Goal: Transaction & Acquisition: Purchase product/service

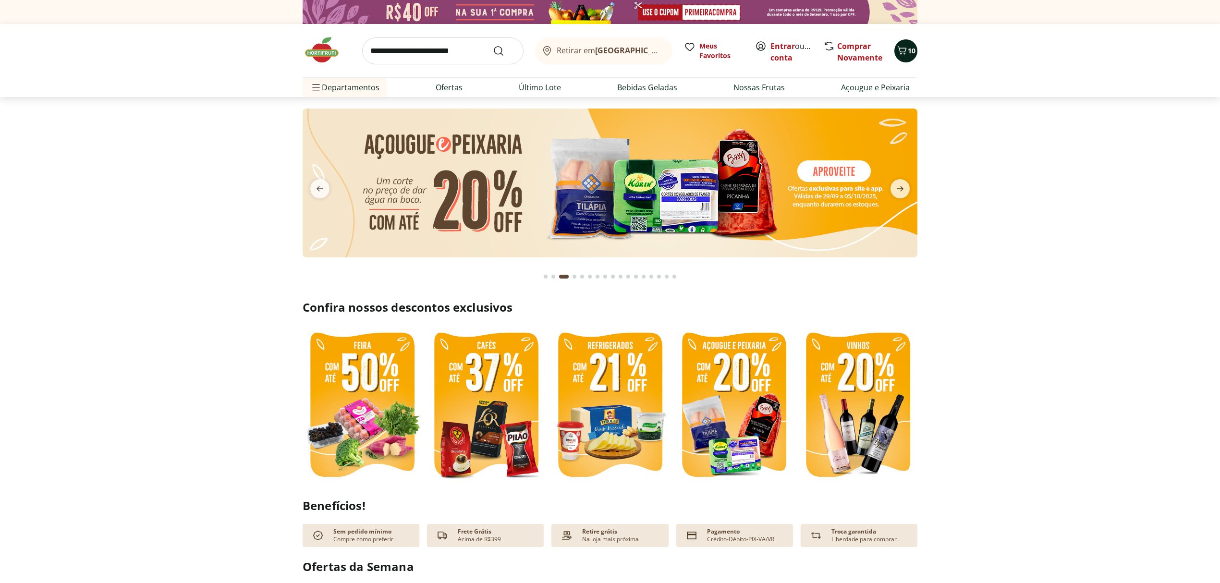
click at [906, 49] on icon "Carrinho" at bounding box center [903, 51] width 12 height 12
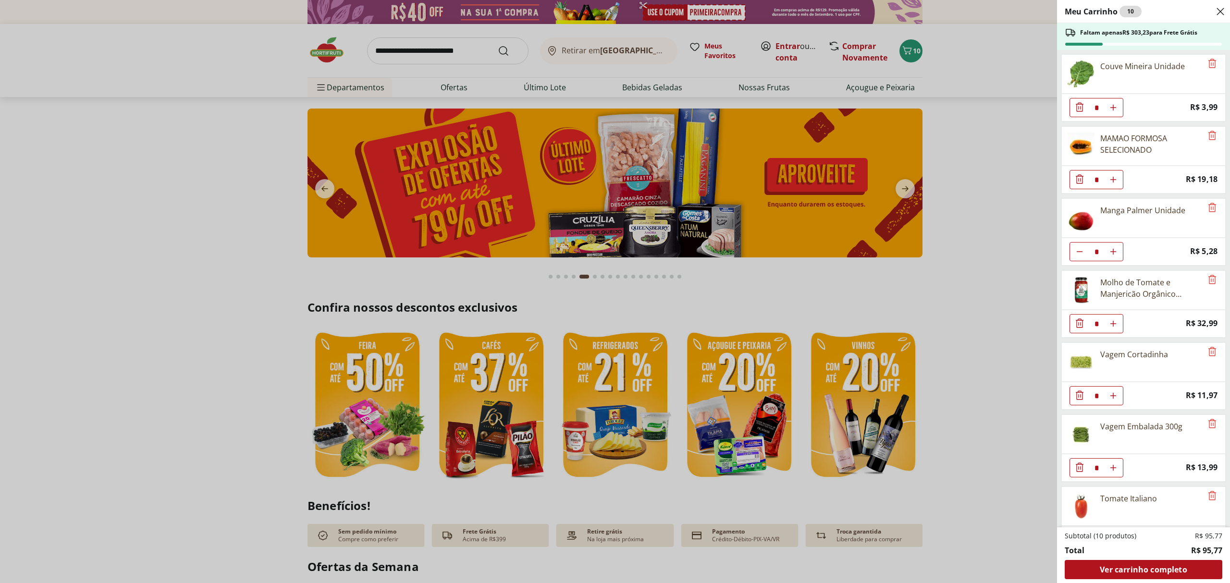
click at [859, 49] on div "Meu Carrinho 10 Faltam apenas R$ 303,23 para Frete Grátis Couve Mineira Unidade…" at bounding box center [615, 291] width 1230 height 583
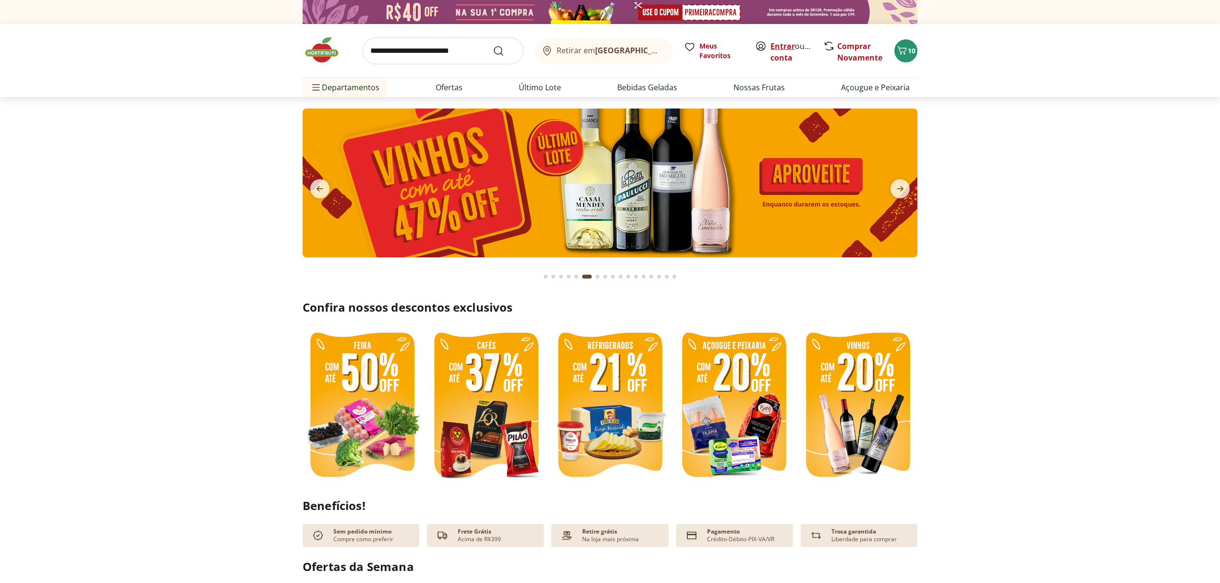
click at [787, 49] on link "Entrar" at bounding box center [783, 46] width 25 height 11
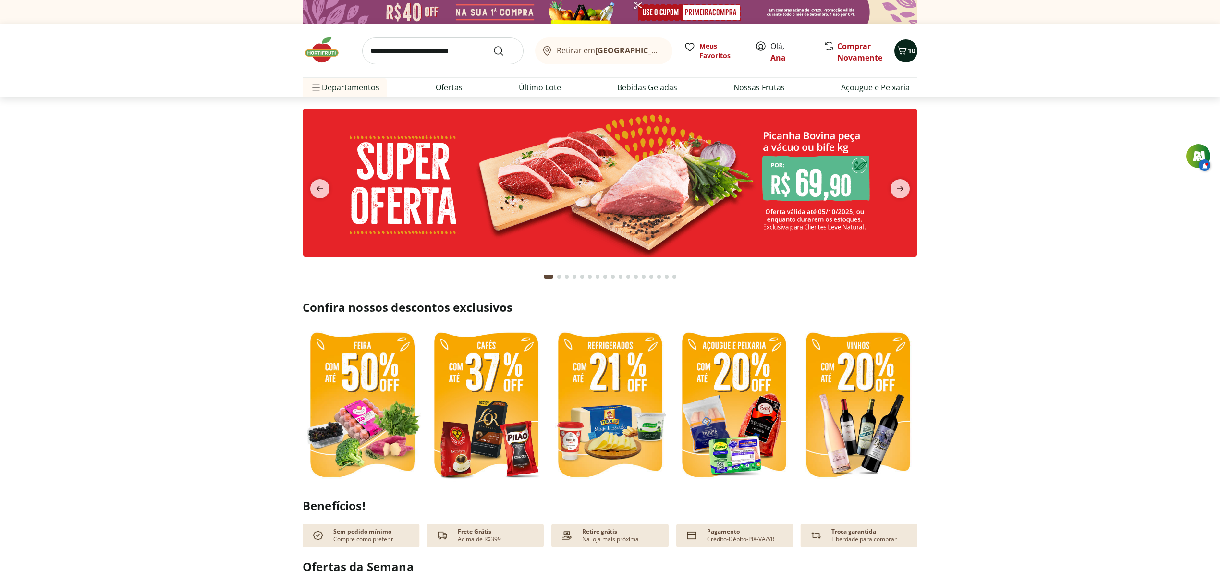
click at [905, 50] on icon "Carrinho" at bounding box center [903, 51] width 12 height 12
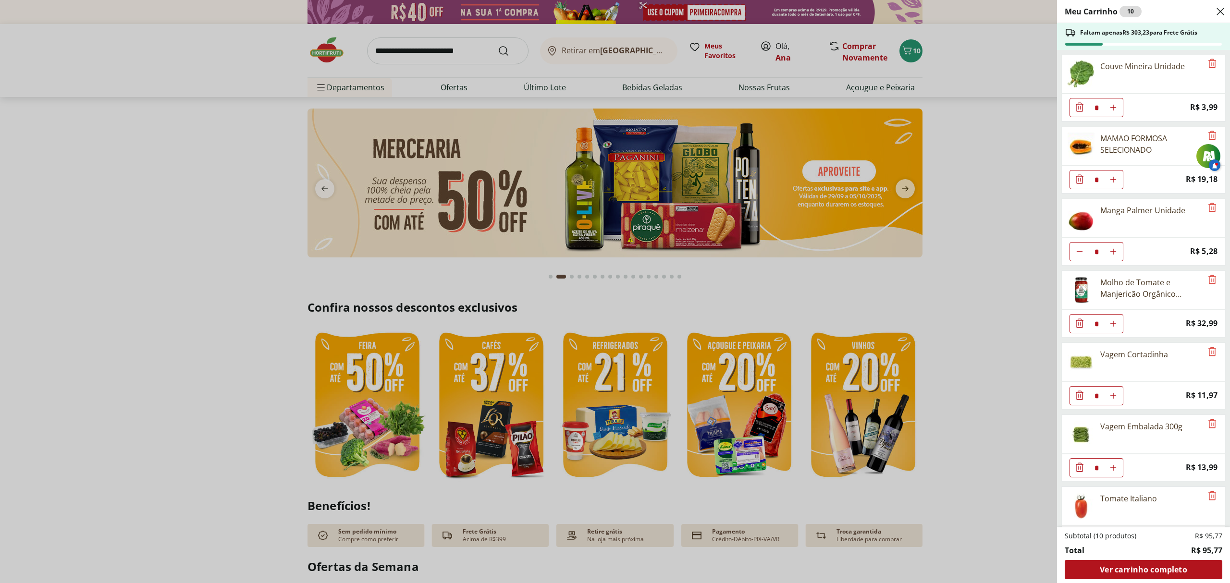
click at [1082, 329] on icon "Diminuir Quantidade" at bounding box center [1080, 324] width 12 height 12
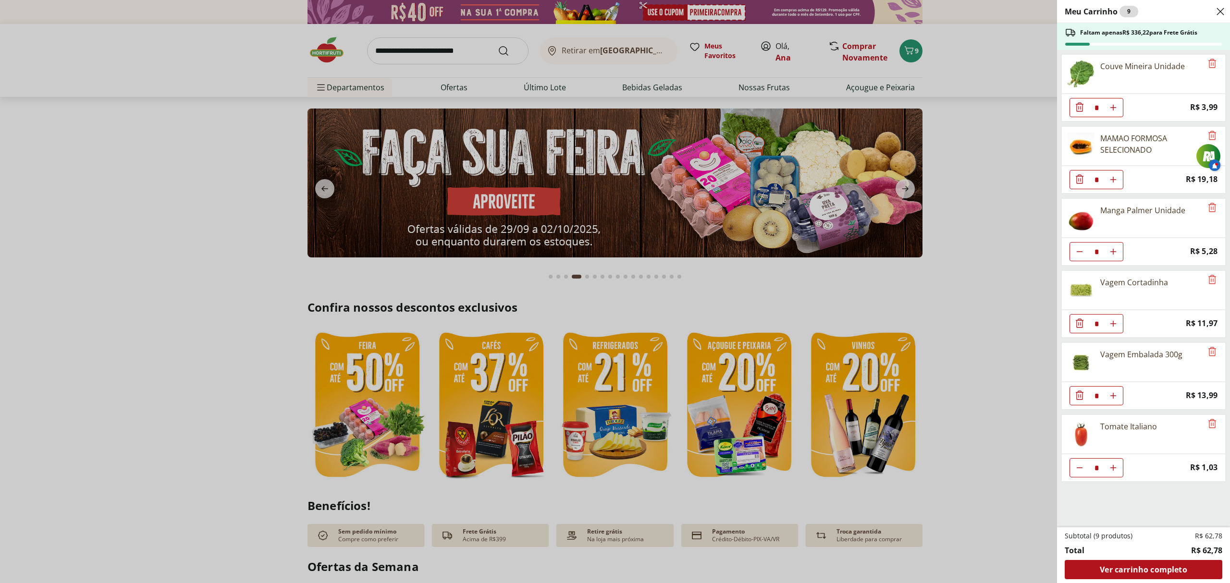
click at [1079, 108] on icon "Diminuir Quantidade" at bounding box center [1080, 106] width 8 height 9
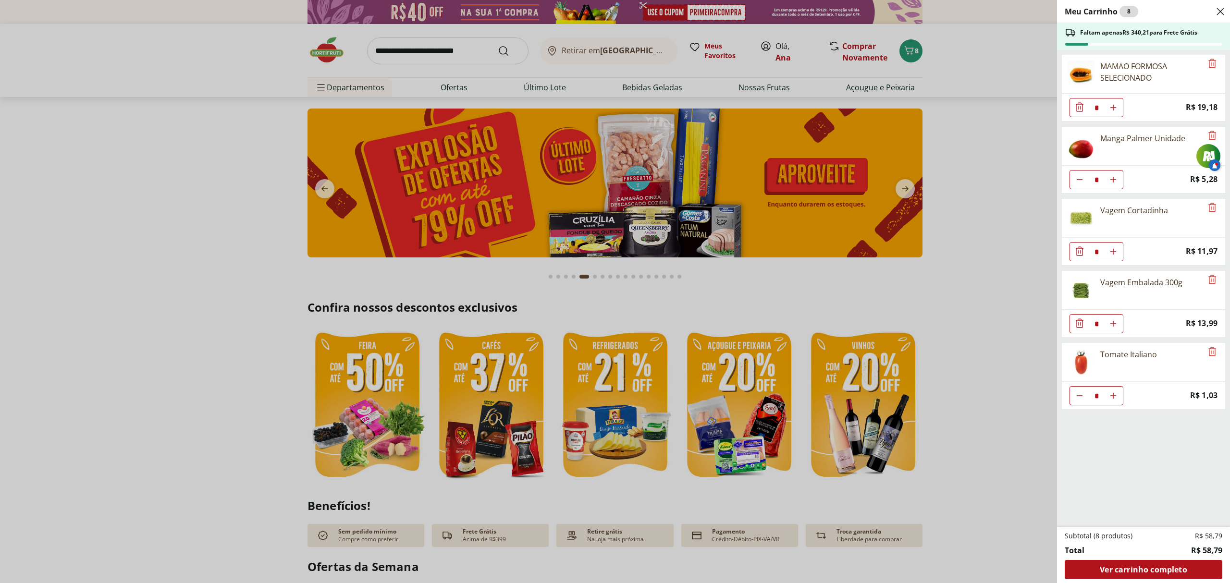
click at [857, 43] on div "Meu Carrinho 8 Faltam apenas R$ 340,21 para Frete Grátis MAMAO FORMOSA SELECION…" at bounding box center [615, 291] width 1230 height 583
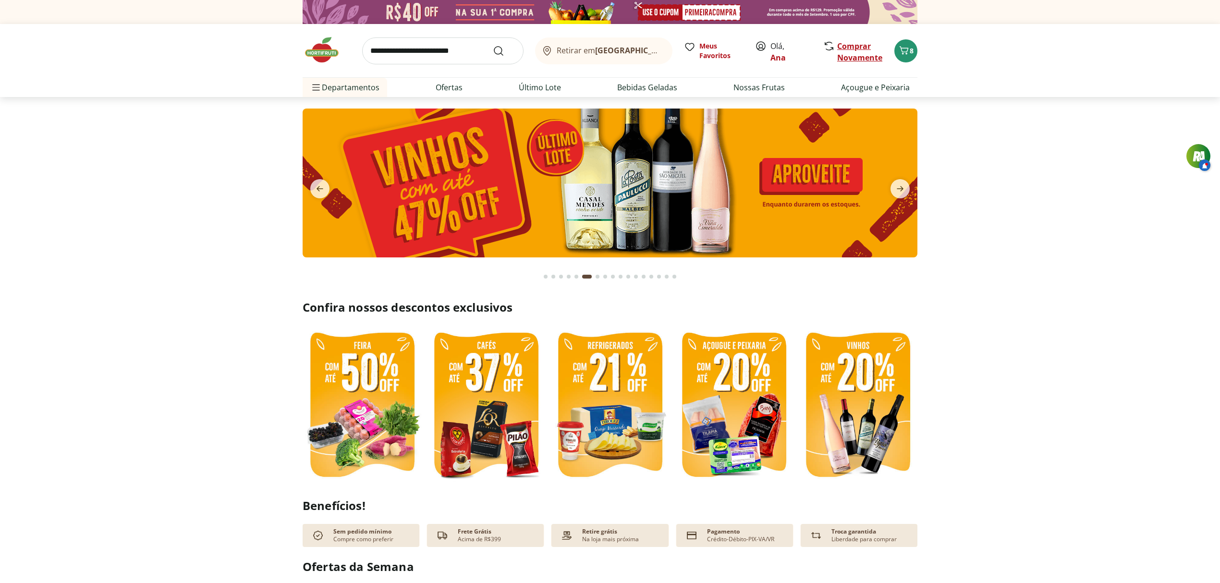
click at [854, 57] on link "Comprar Novamente" at bounding box center [859, 52] width 45 height 22
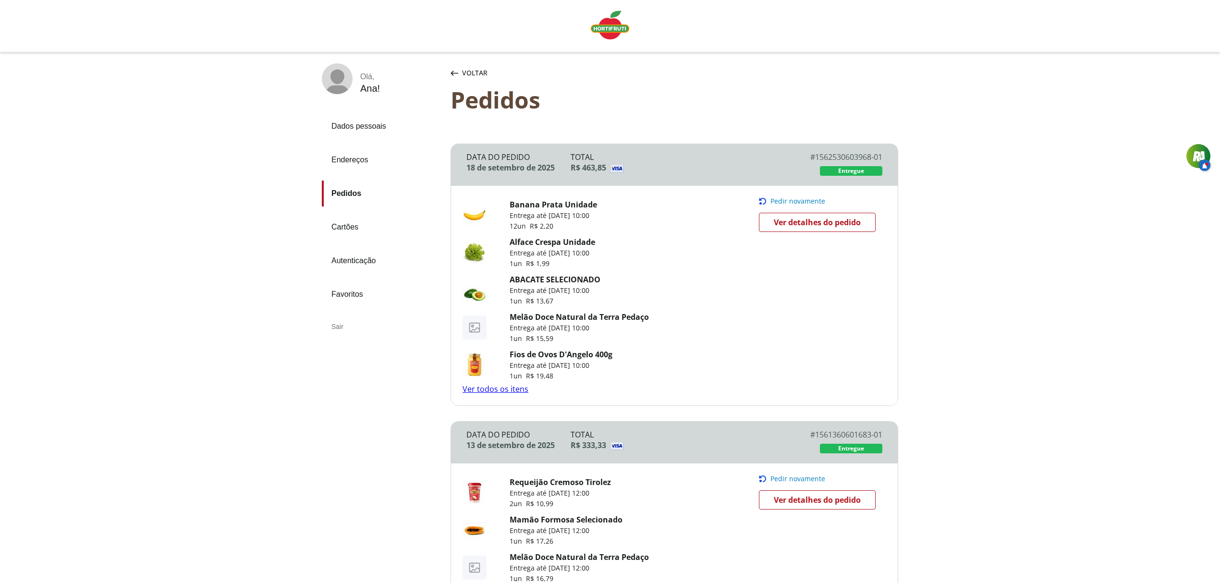
click at [556, 208] on link "Banana Prata Unidade" at bounding box center [553, 204] width 87 height 11
click at [463, 74] on span "Voltar" at bounding box center [474, 73] width 25 height 10
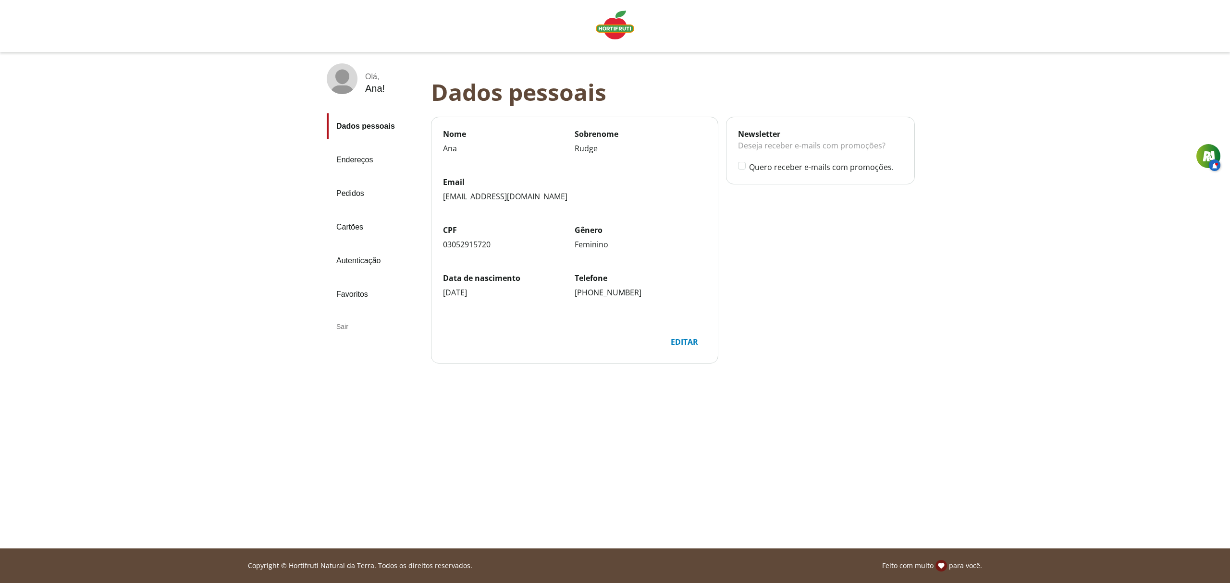
click at [756, 140] on div "Deseja receber e-mails com promoções?" at bounding box center [820, 150] width 165 height 22
click at [830, 168] on label "Quero receber e-mails com promoções." at bounding box center [826, 167] width 154 height 11
click at [617, 21] on img "Linha de sessão" at bounding box center [615, 25] width 38 height 29
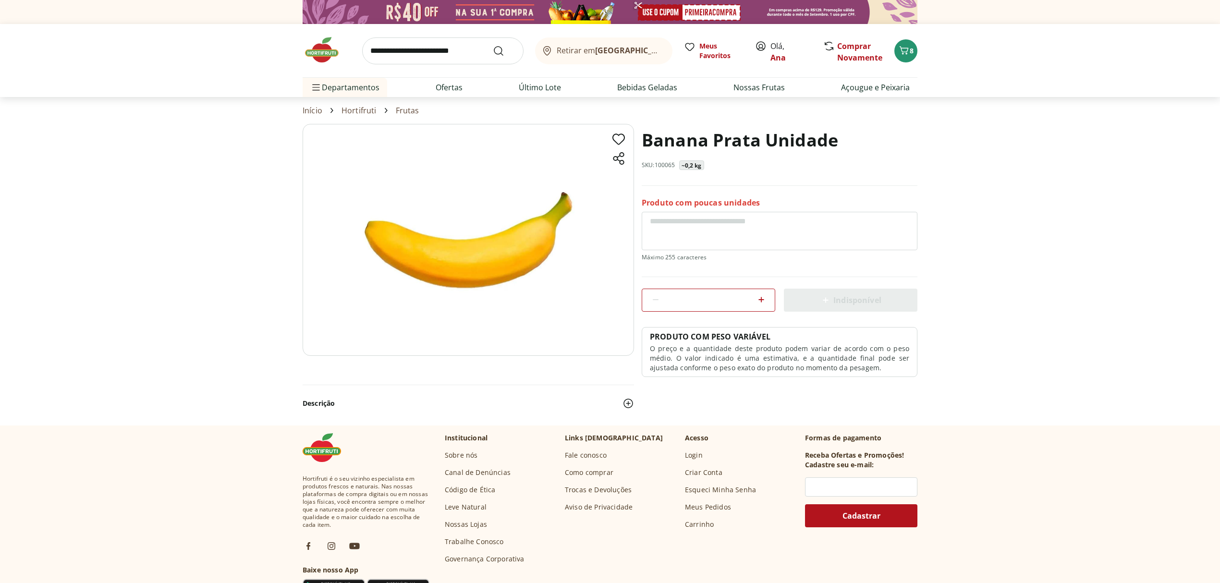
click at [761, 299] on icon at bounding box center [762, 300] width 6 height 6
click at [732, 300] on input "*" at bounding box center [708, 300] width 86 height 11
click at [705, 296] on input "*" at bounding box center [708, 300] width 86 height 11
click at [1041, 269] on section "Banana Prata Unidade SKU: 100065 ~0,2 kg Produto com poucas unidades ** Indispo…" at bounding box center [610, 274] width 1220 height 301
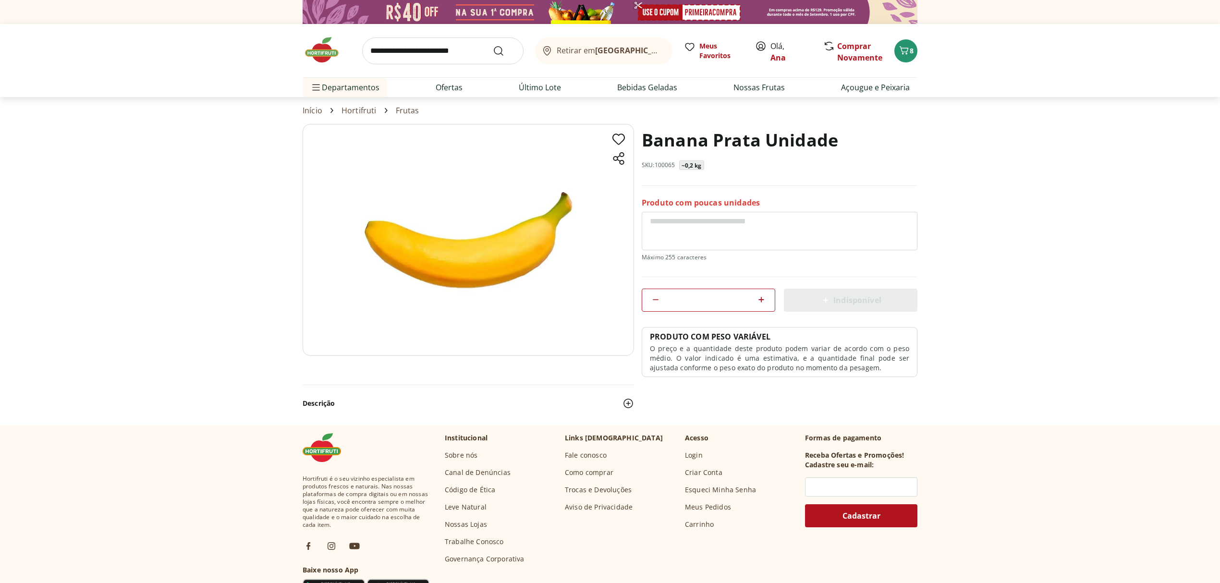
click at [717, 353] on p "O preço e a quantidade deste produto podem variar de acordo com o peso médio. O…" at bounding box center [779, 358] width 259 height 29
click at [754, 212] on textarea at bounding box center [780, 231] width 276 height 38
click at [783, 141] on h1 "Banana Prata Unidade" at bounding box center [740, 140] width 197 height 33
click at [670, 168] on p "SKU: 100065" at bounding box center [659, 165] width 34 height 8
click at [702, 135] on h1 "Banana Prata Unidade" at bounding box center [740, 140] width 197 height 33
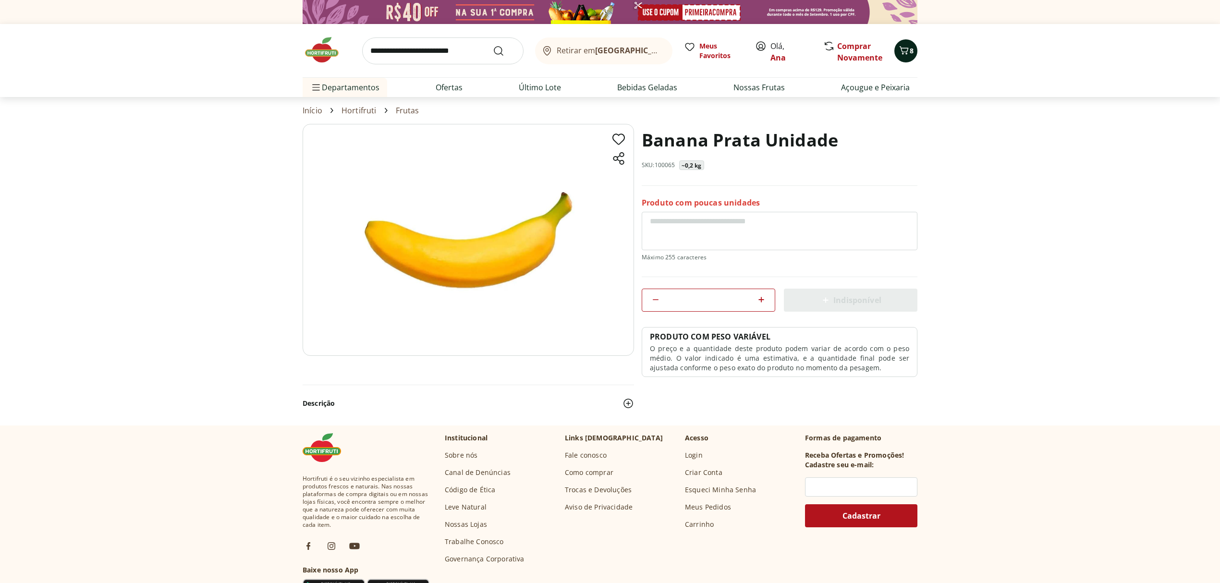
click at [901, 54] on icon "Carrinho" at bounding box center [904, 51] width 12 height 12
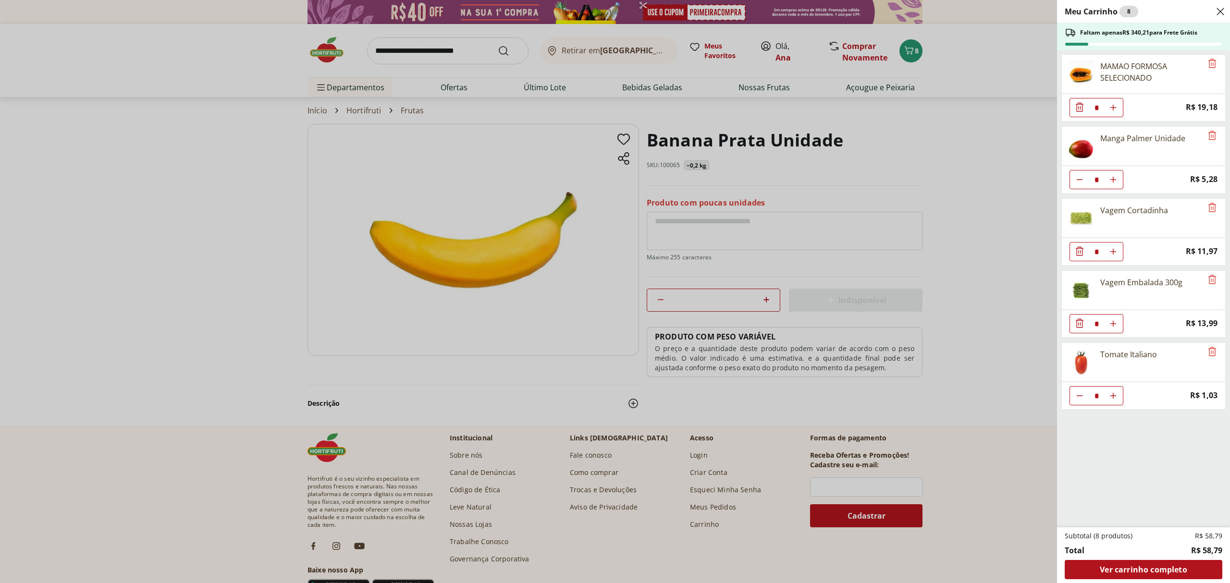
click at [763, 297] on div "Meu Carrinho 8 Faltam apenas R$ 340,21 para Frete Grátis MAMAO FORMOSA SELECION…" at bounding box center [615, 291] width 1230 height 583
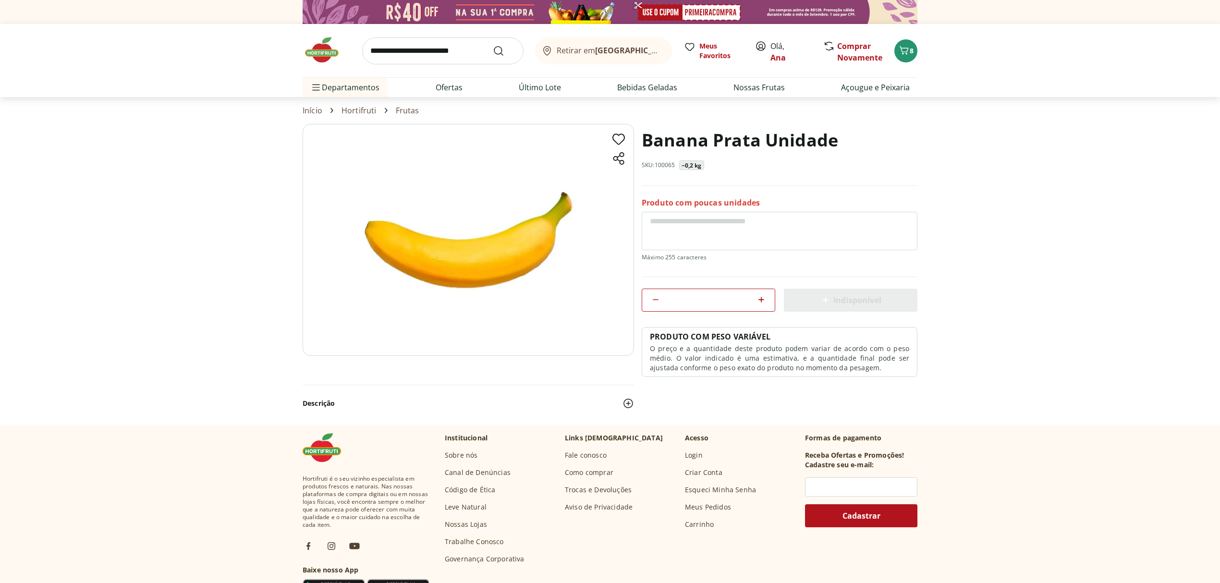
click at [763, 297] on icon at bounding box center [762, 300] width 12 height 12
type input "**"
click at [911, 50] on span "8" at bounding box center [912, 50] width 4 height 9
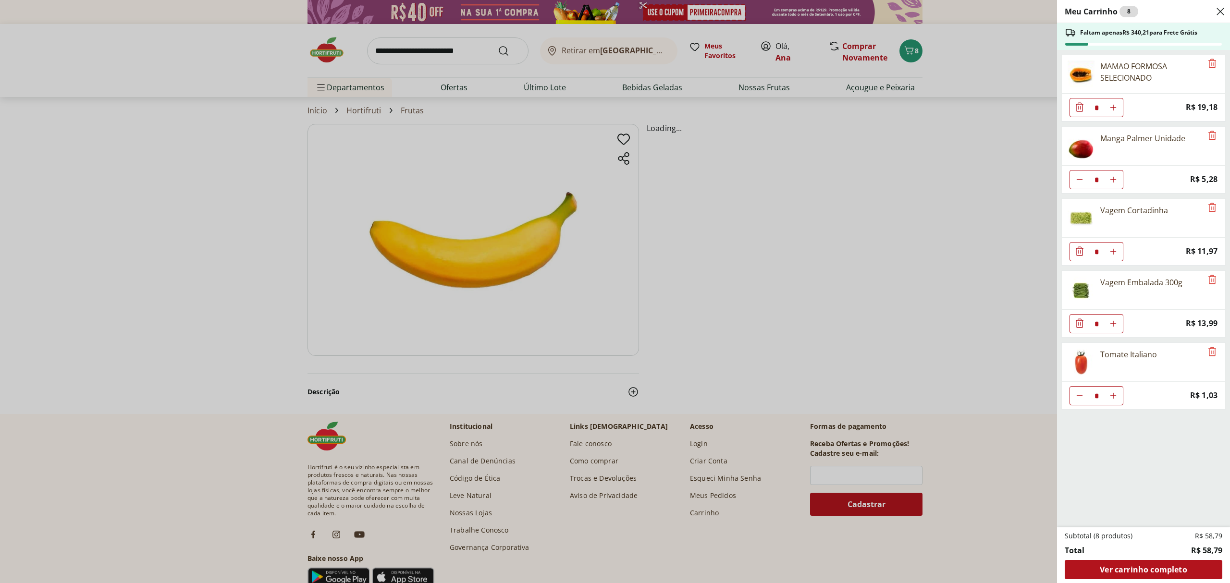
click at [859, 47] on div "Meu Carrinho 8 Faltam apenas R$ 340,21 para Frete Grátis MAMAO FORMOSA SELECION…" at bounding box center [615, 291] width 1230 height 583
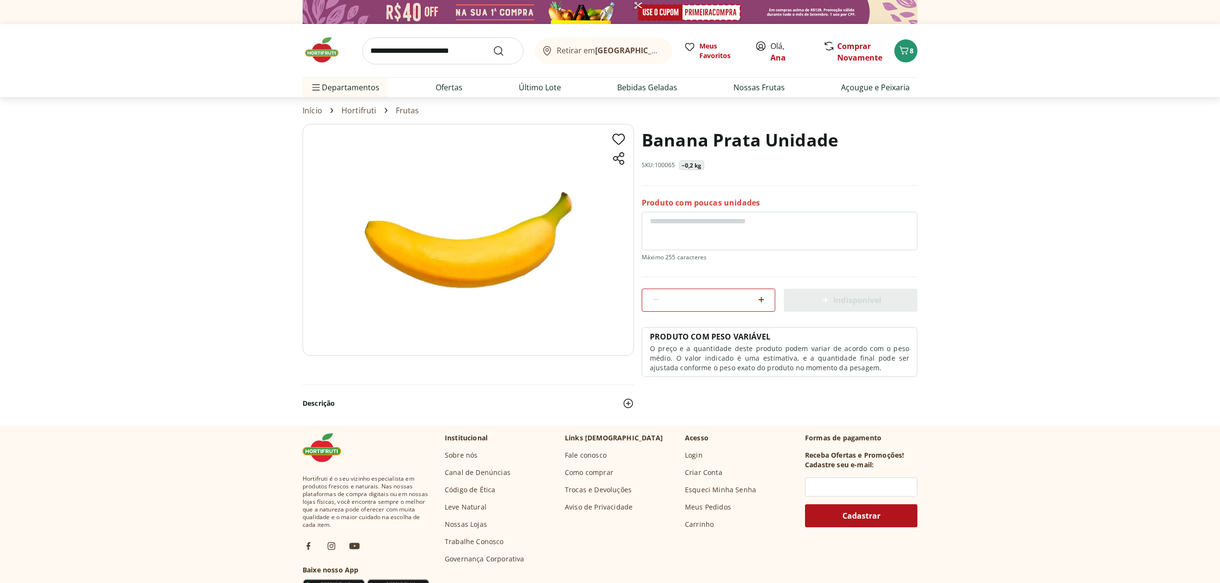
click at [859, 47] on link "Comprar Novamente" at bounding box center [859, 52] width 45 height 22
click at [849, 62] on span "Comprar Novamente" at bounding box center [860, 51] width 46 height 23
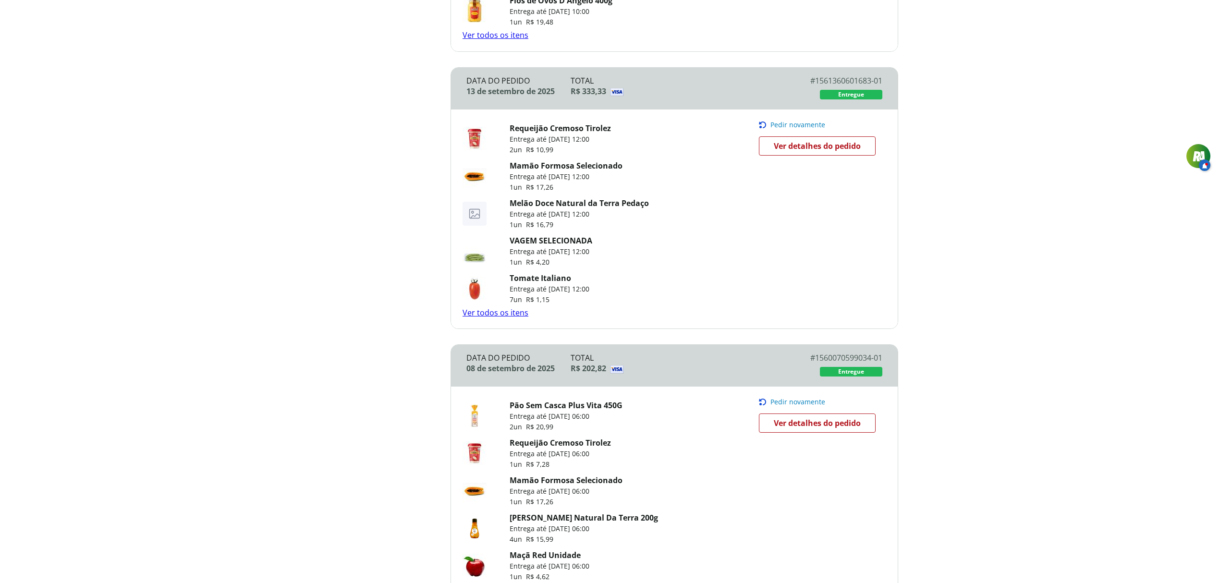
scroll to position [276, 0]
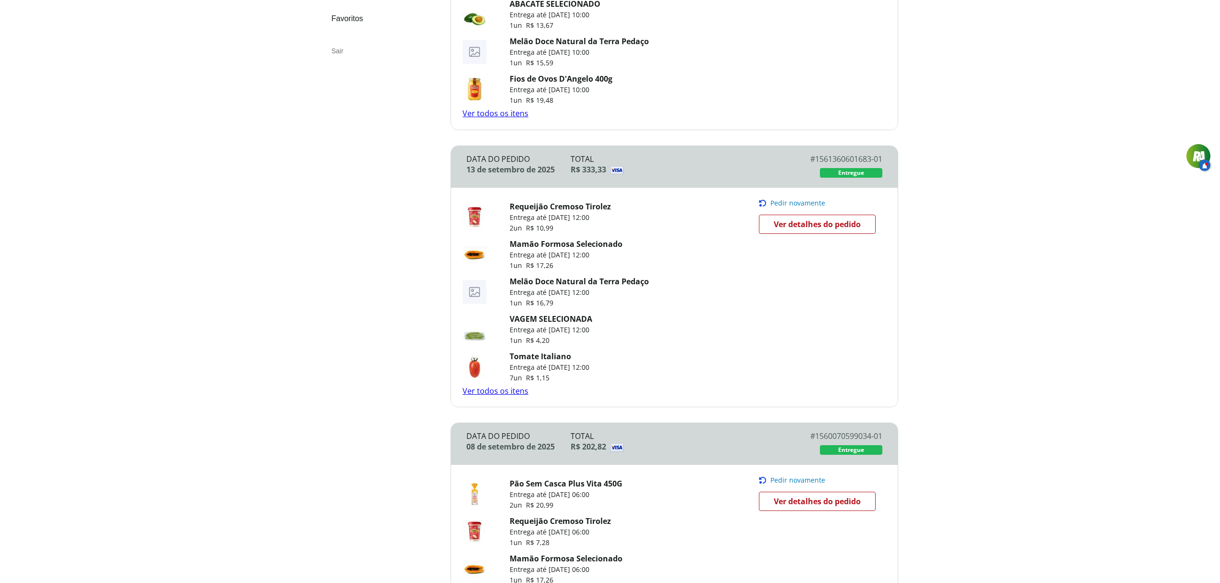
click at [595, 294] on p "Entrega até [DATE] 12:00" at bounding box center [579, 293] width 139 height 10
click at [471, 299] on img at bounding box center [475, 292] width 24 height 24
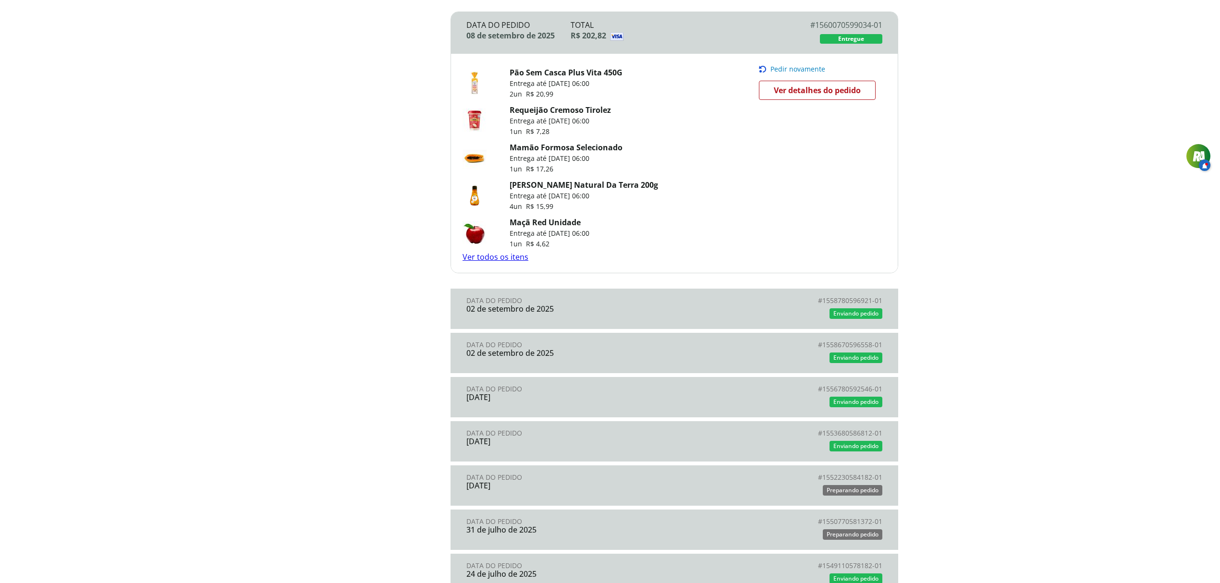
scroll to position [647, 0]
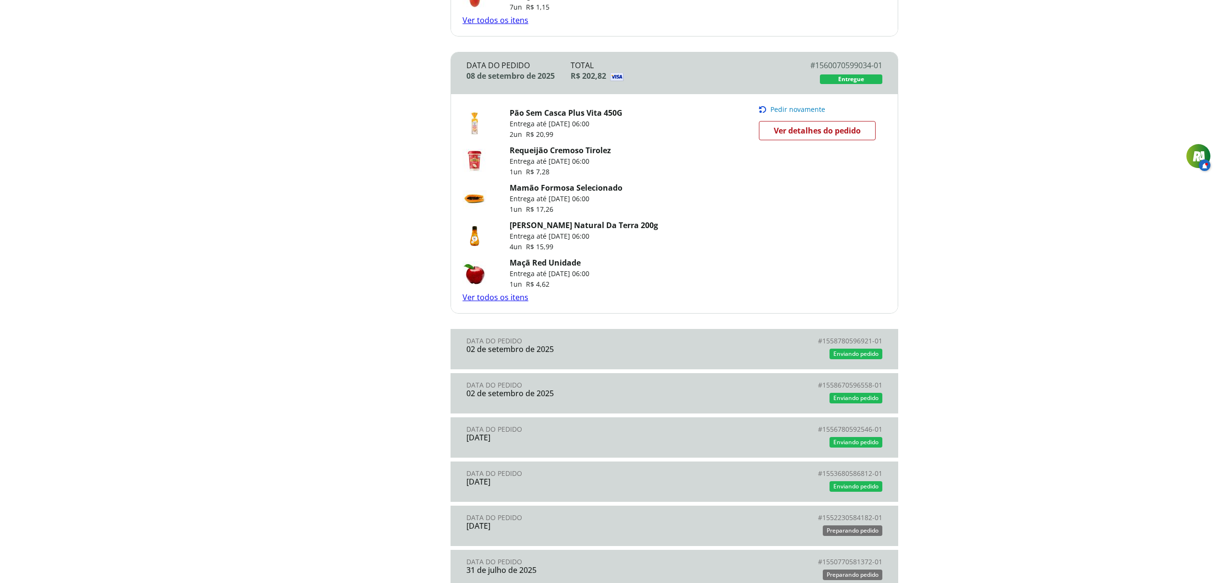
click at [521, 342] on div "Data do Pedido" at bounding box center [571, 341] width 208 height 8
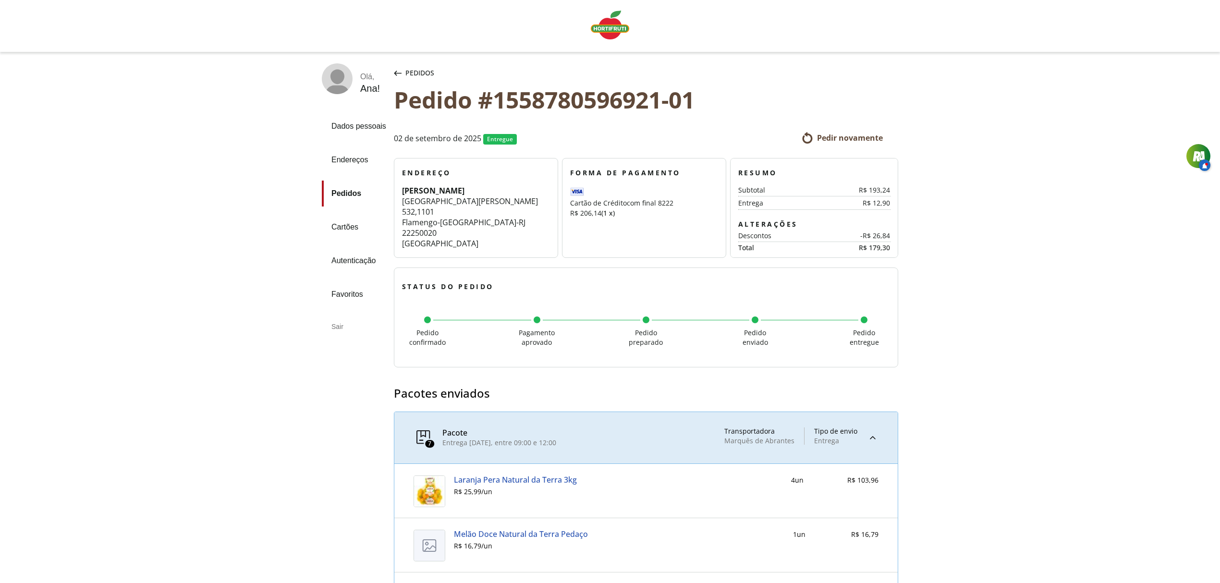
click at [848, 139] on span "Pedir novamente" at bounding box center [850, 138] width 66 height 11
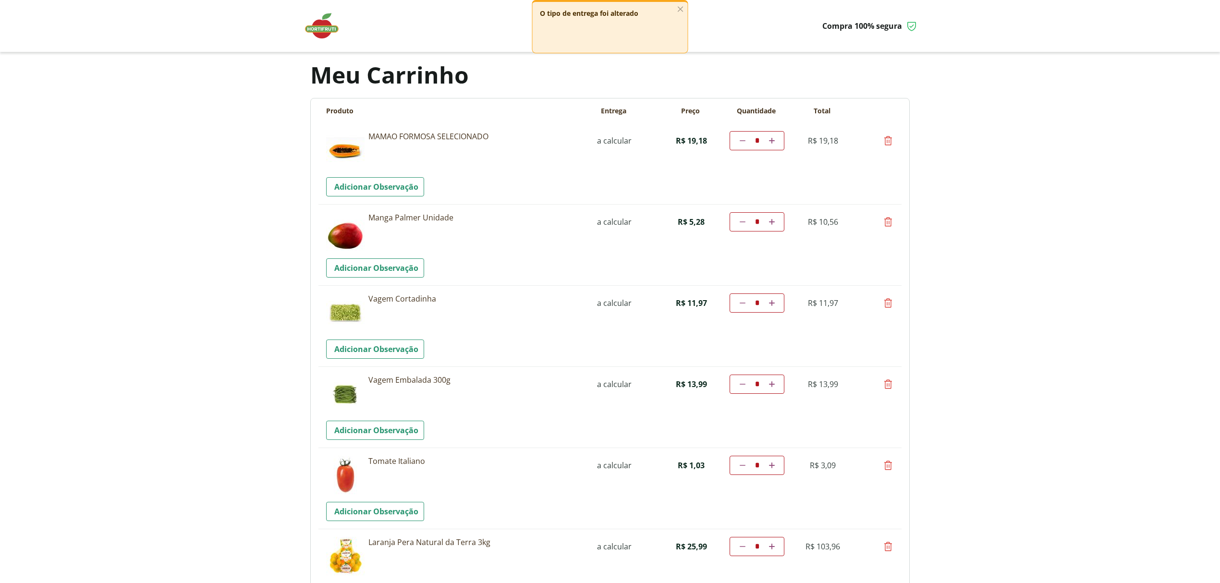
click at [350, 558] on img at bounding box center [345, 556] width 38 height 38
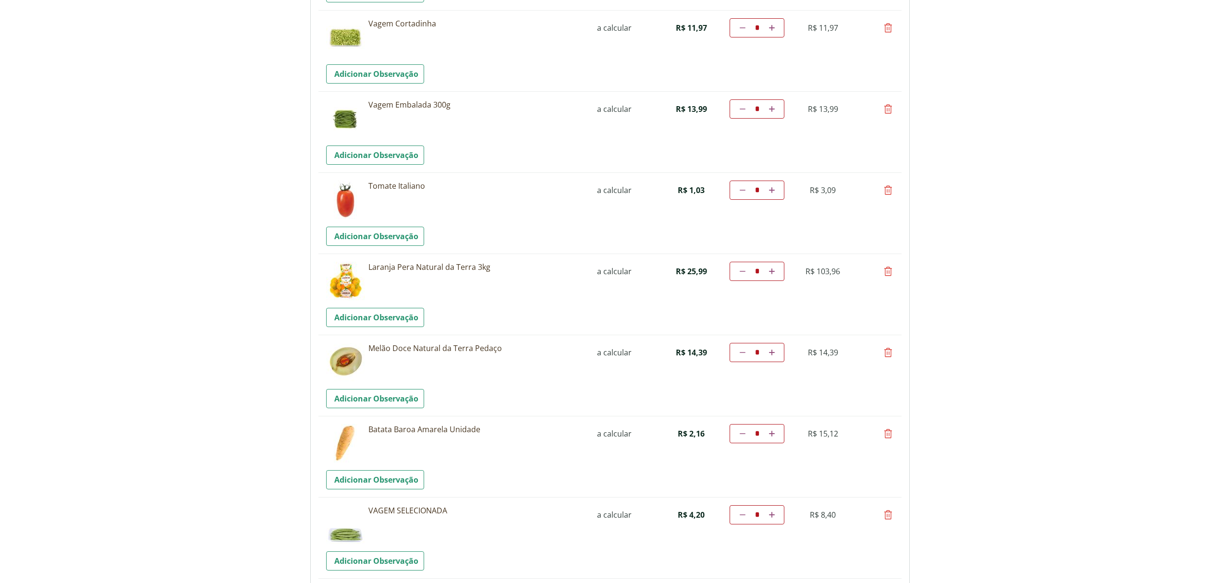
scroll to position [277, 0]
click at [413, 344] on link "Melão Doce Natural da Terra Pedaço" at bounding box center [474, 347] width 211 height 11
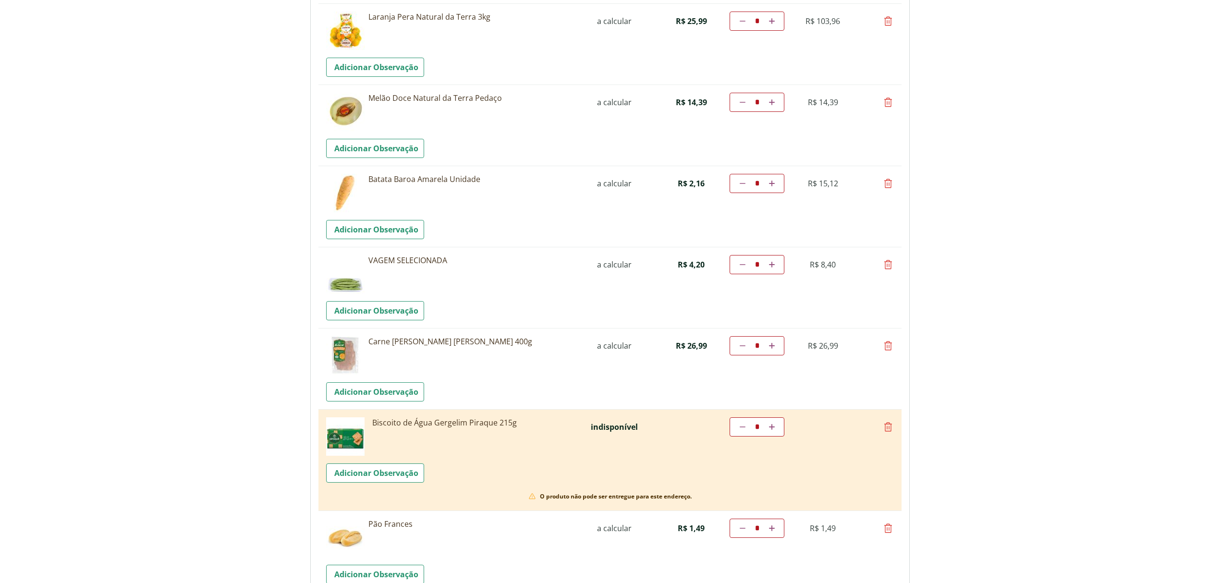
scroll to position [569, 0]
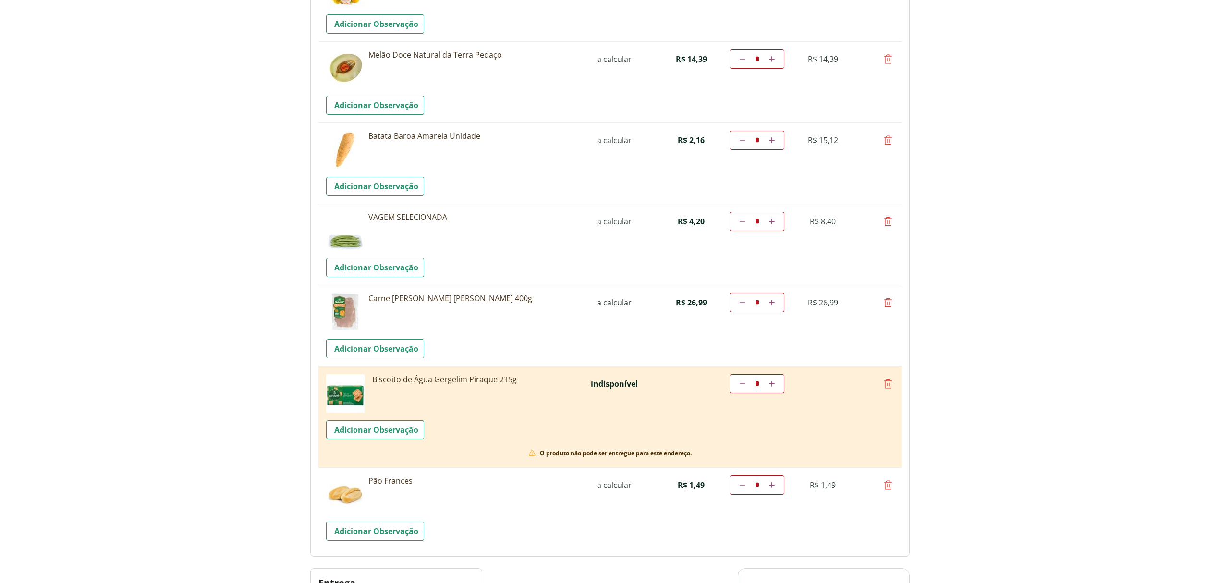
click at [410, 137] on link "Batata Baroa Amarela Unidade" at bounding box center [474, 136] width 211 height 11
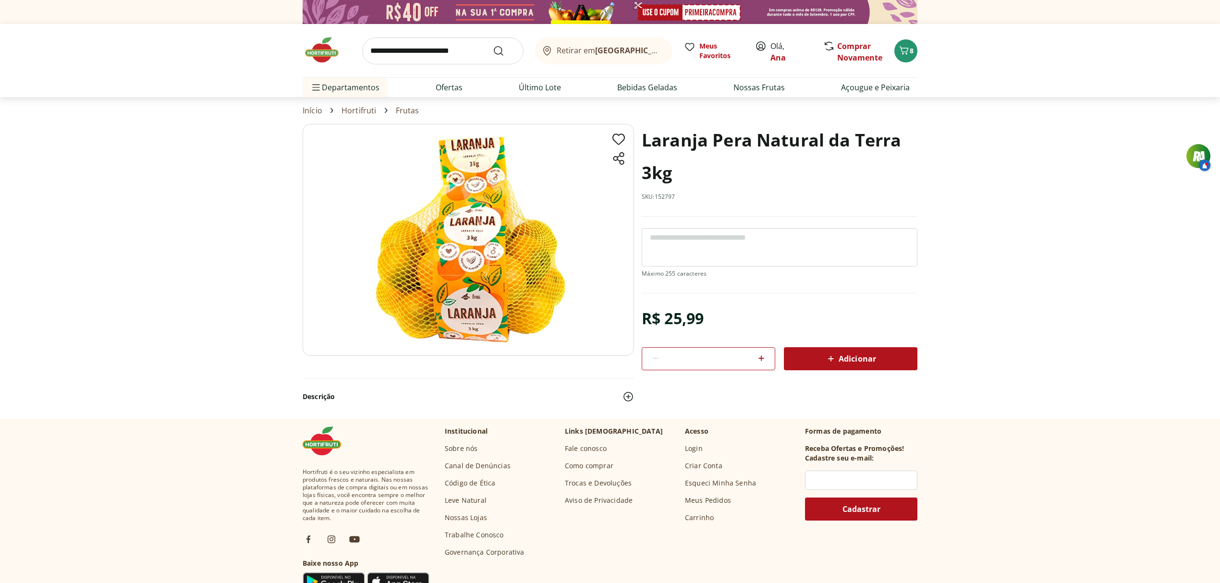
click at [764, 356] on icon at bounding box center [762, 359] width 12 height 12
click at [764, 357] on icon at bounding box center [762, 359] width 12 height 12
type input "*"
click at [852, 357] on span "Adicionar" at bounding box center [850, 359] width 51 height 12
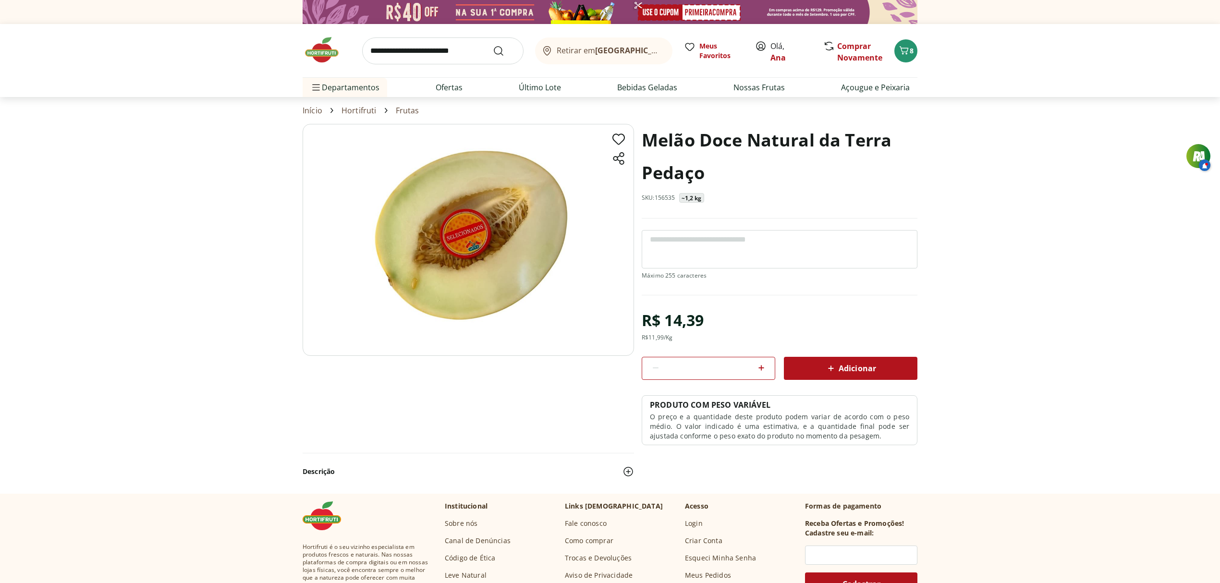
click at [856, 364] on span "Adicionar" at bounding box center [850, 369] width 51 height 12
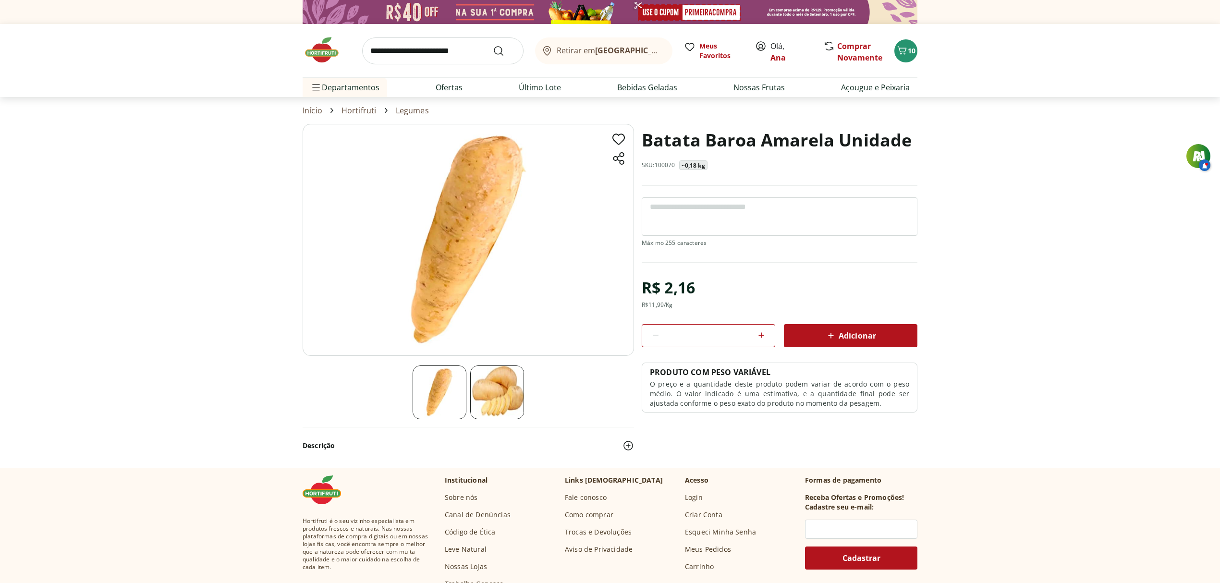
click at [762, 335] on icon at bounding box center [762, 335] width 6 height 6
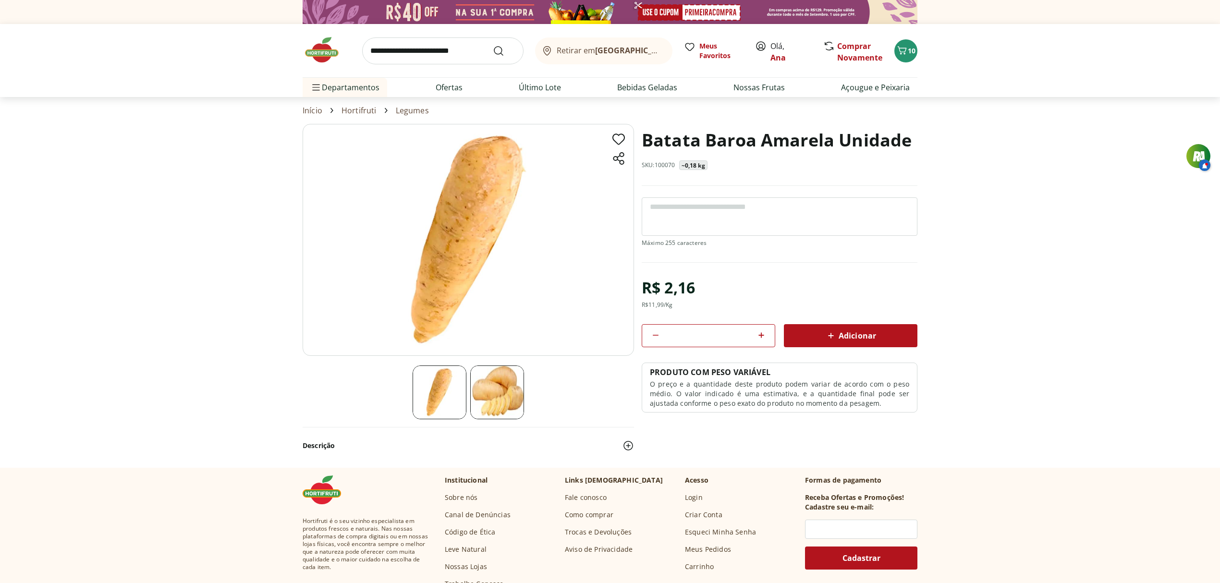
type input "*"
click at [861, 339] on span "Adicionar" at bounding box center [850, 336] width 51 height 12
click at [847, 57] on link "Comprar Novamente" at bounding box center [859, 52] width 45 height 22
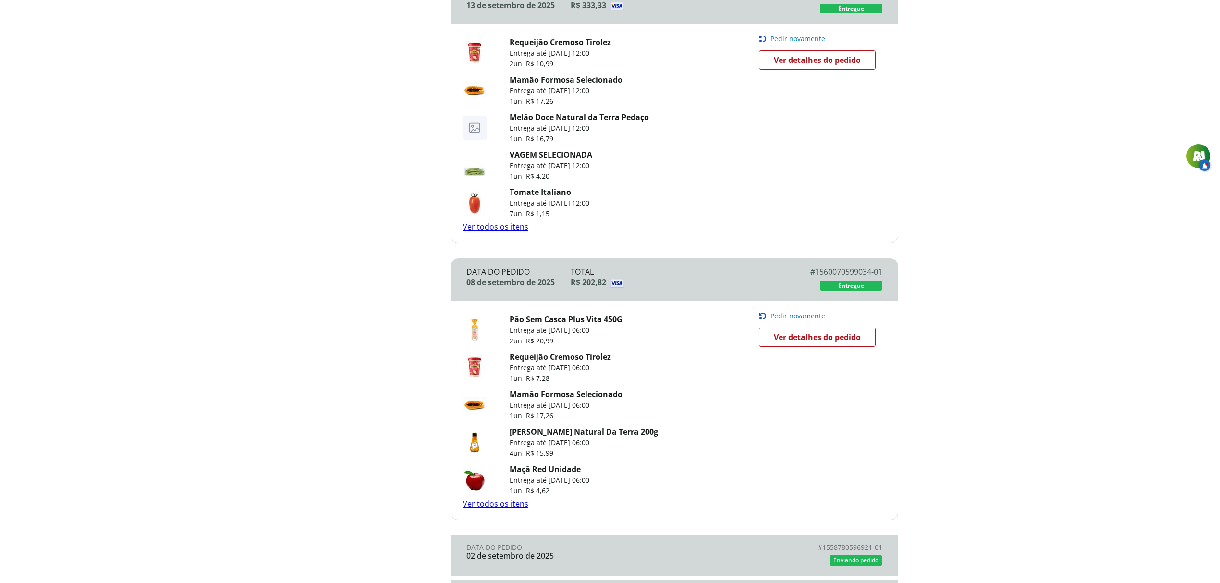
scroll to position [448, 0]
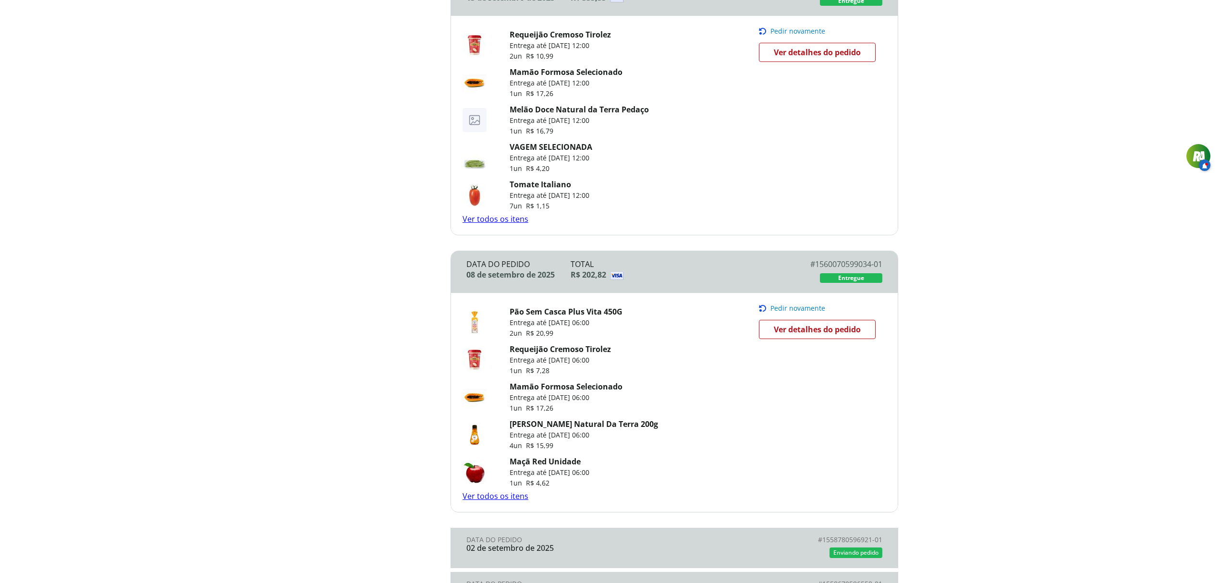
click at [476, 320] on img at bounding box center [475, 322] width 24 height 24
click at [570, 317] on link "Pão Sem Casca Plus Vita 450G" at bounding box center [566, 312] width 113 height 11
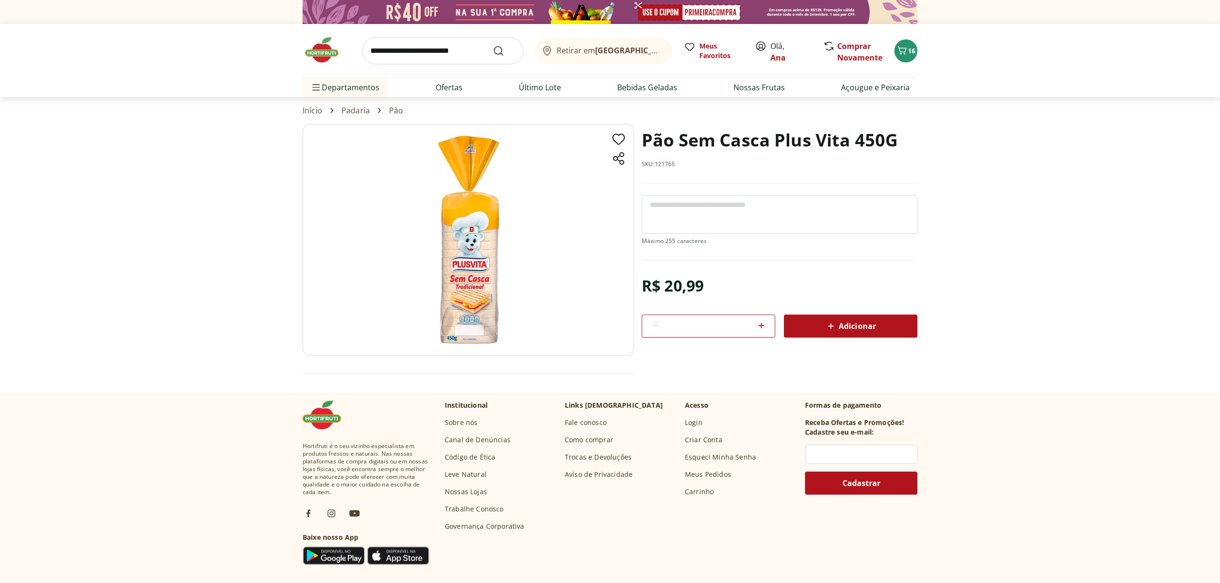
click at [764, 325] on icon at bounding box center [762, 326] width 12 height 12
type input "*"
click at [858, 325] on span "Adicionar" at bounding box center [850, 326] width 51 height 12
click at [861, 50] on link "Comprar Novamente" at bounding box center [859, 52] width 45 height 22
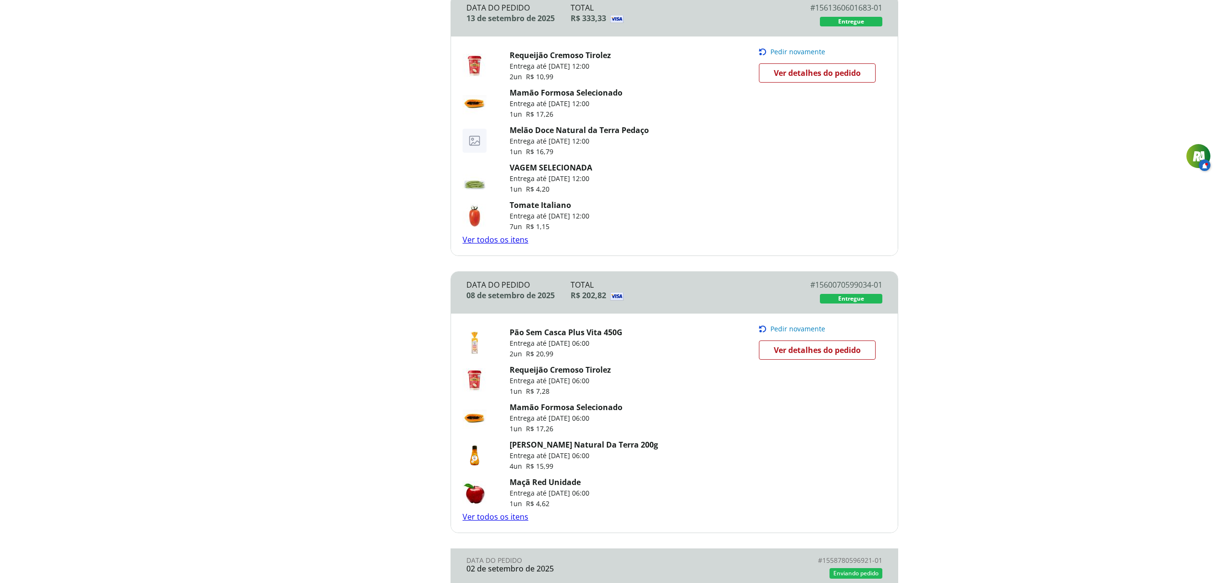
scroll to position [431, 0]
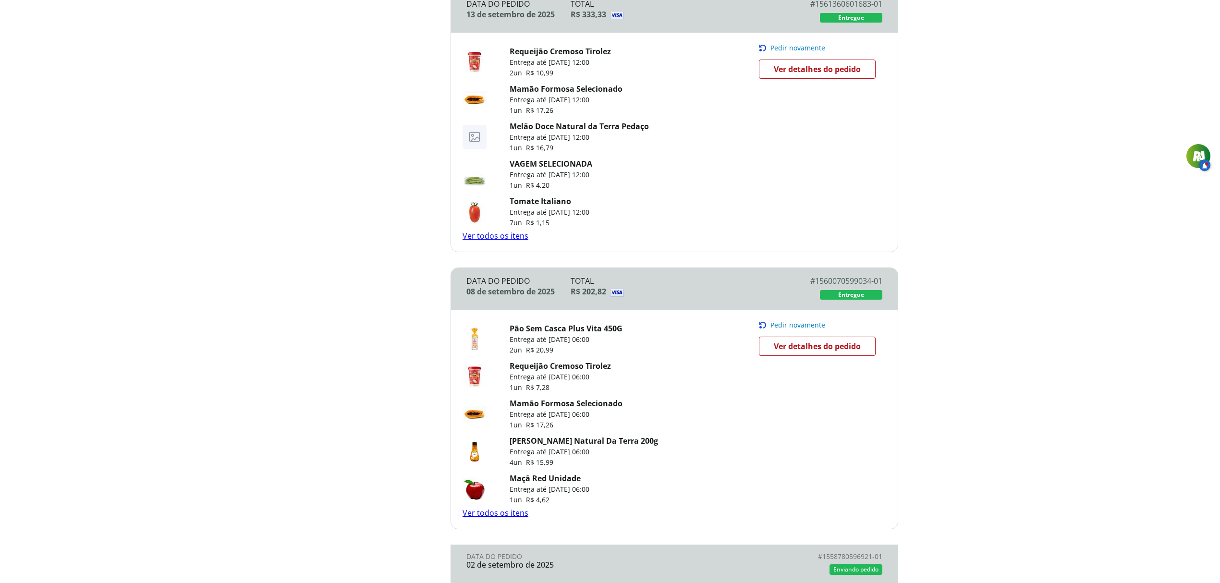
click at [473, 213] on img at bounding box center [475, 212] width 24 height 24
click at [473, 214] on img at bounding box center [475, 212] width 24 height 24
click at [574, 210] on p "Entrega até [DATE] 12:00" at bounding box center [550, 213] width 80 height 10
click at [539, 217] on p "Entrega até [DATE] 12:00" at bounding box center [550, 213] width 80 height 10
click at [808, 72] on span "Ver detalhes do pedido" at bounding box center [817, 69] width 87 height 14
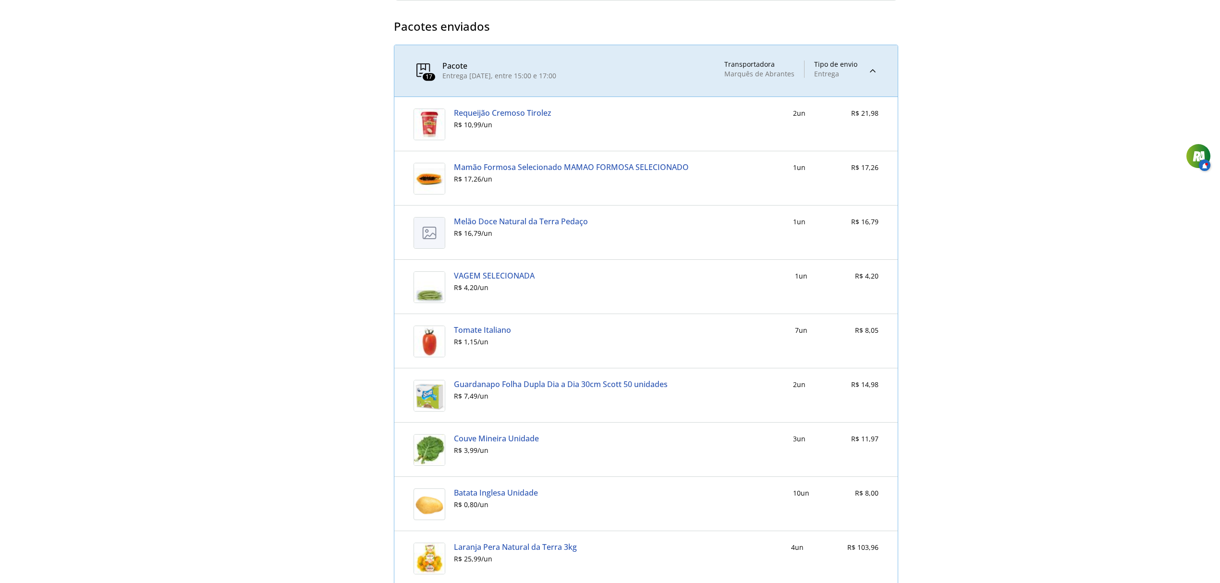
scroll to position [430, 0]
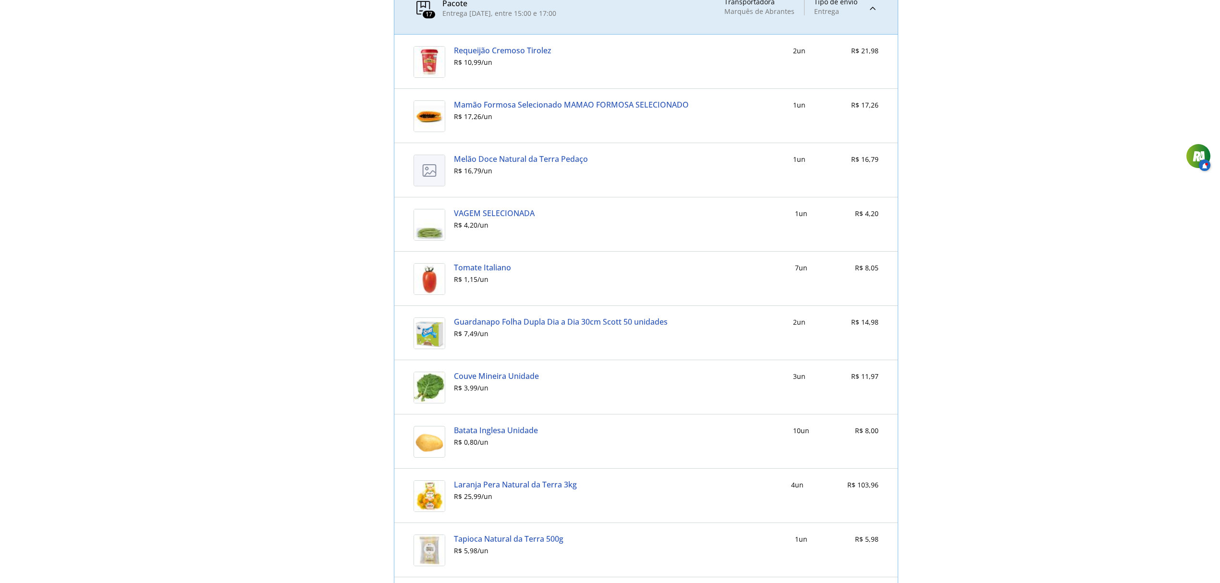
click at [437, 275] on img at bounding box center [430, 279] width 32 height 32
click at [471, 270] on link "Tomate Italiano" at bounding box center [482, 267] width 57 height 9
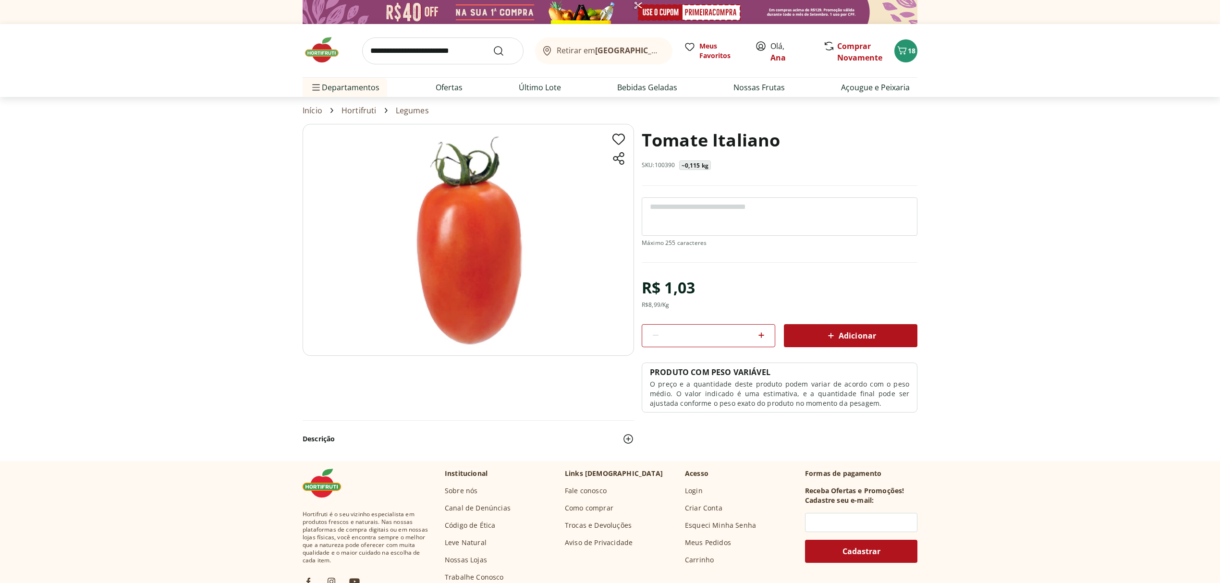
click at [713, 335] on input "*" at bounding box center [708, 336] width 86 height 11
click at [703, 337] on input "**" at bounding box center [708, 336] width 86 height 11
type input "*"
click at [850, 333] on span "Adicionar" at bounding box center [850, 336] width 51 height 12
click at [446, 86] on link "Ofertas" at bounding box center [449, 88] width 27 height 12
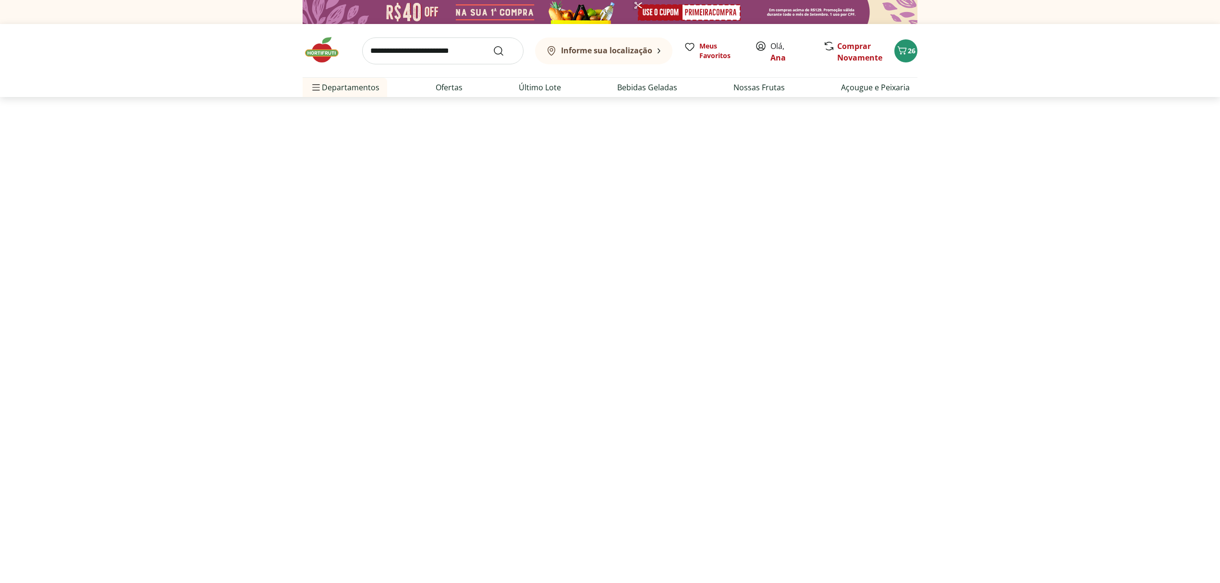
select select "**********"
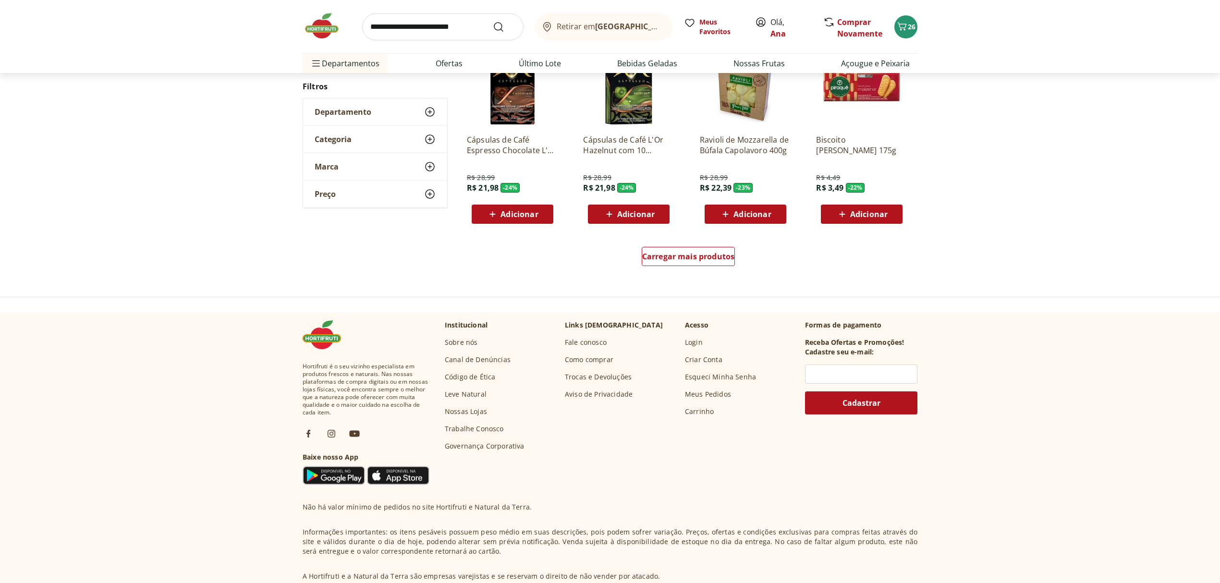
scroll to position [544, 0]
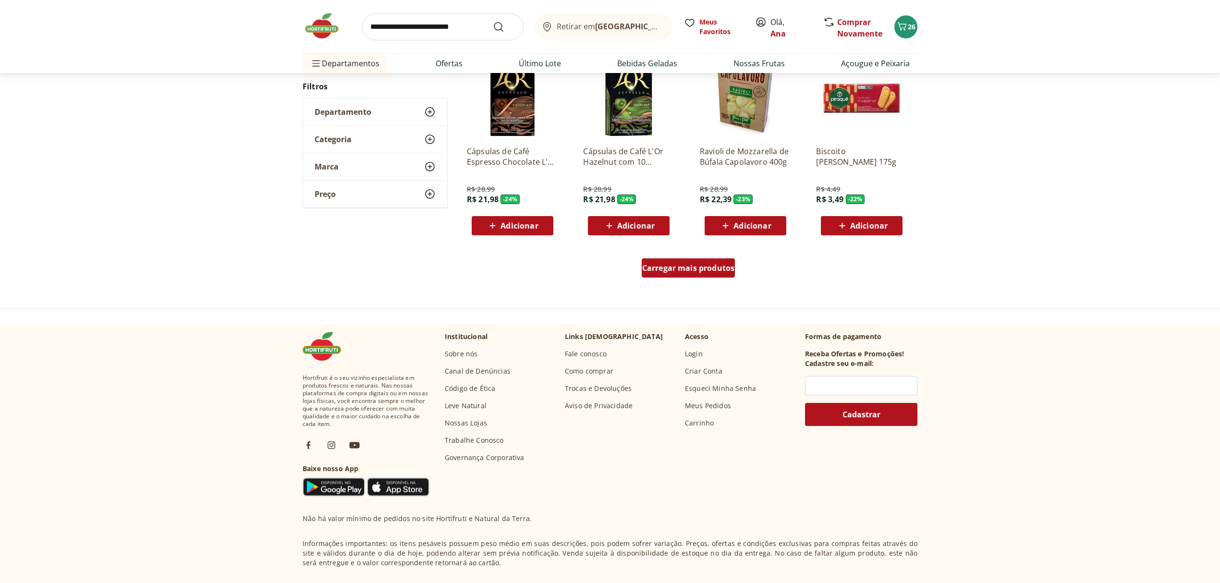
click at [690, 262] on div "Carregar mais produtos" at bounding box center [689, 267] width 94 height 19
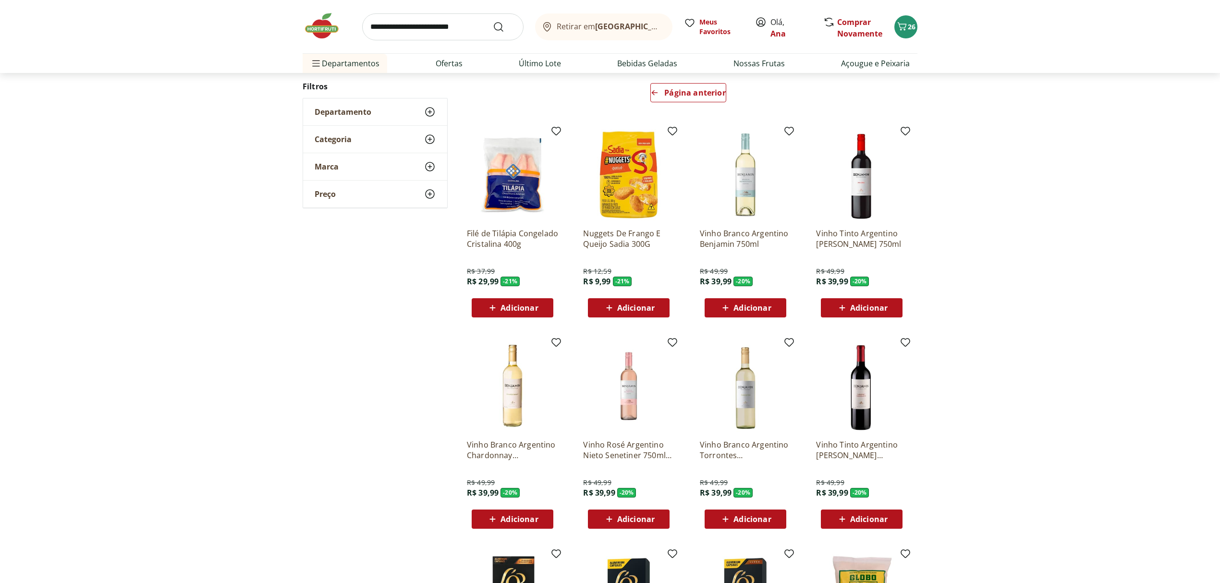
scroll to position [87, 0]
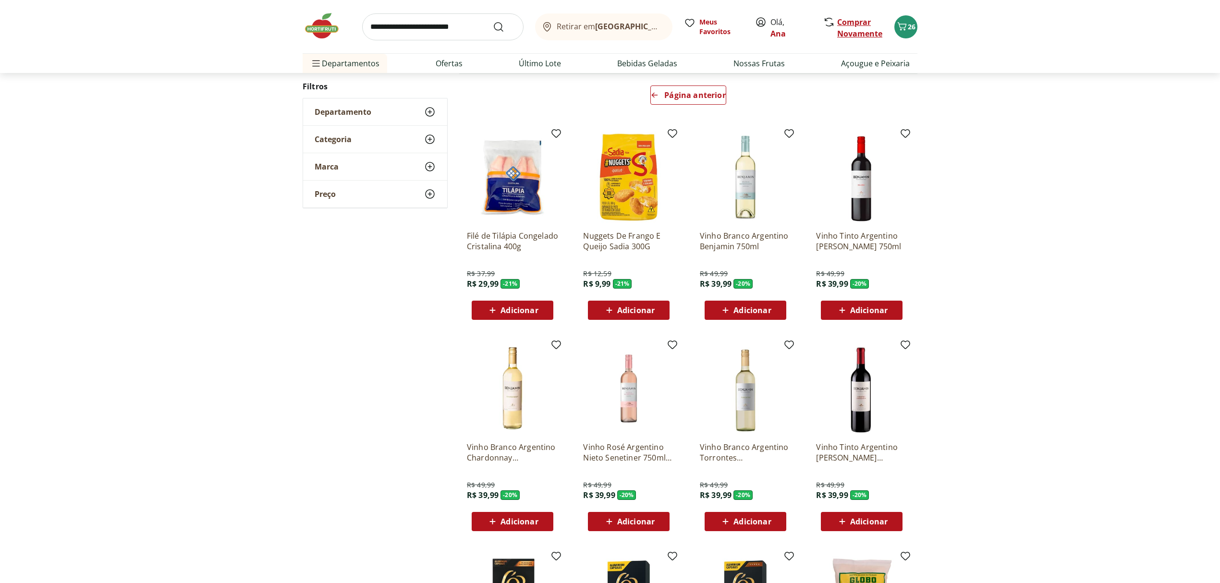
click at [842, 30] on link "Comprar Novamente" at bounding box center [859, 28] width 45 height 22
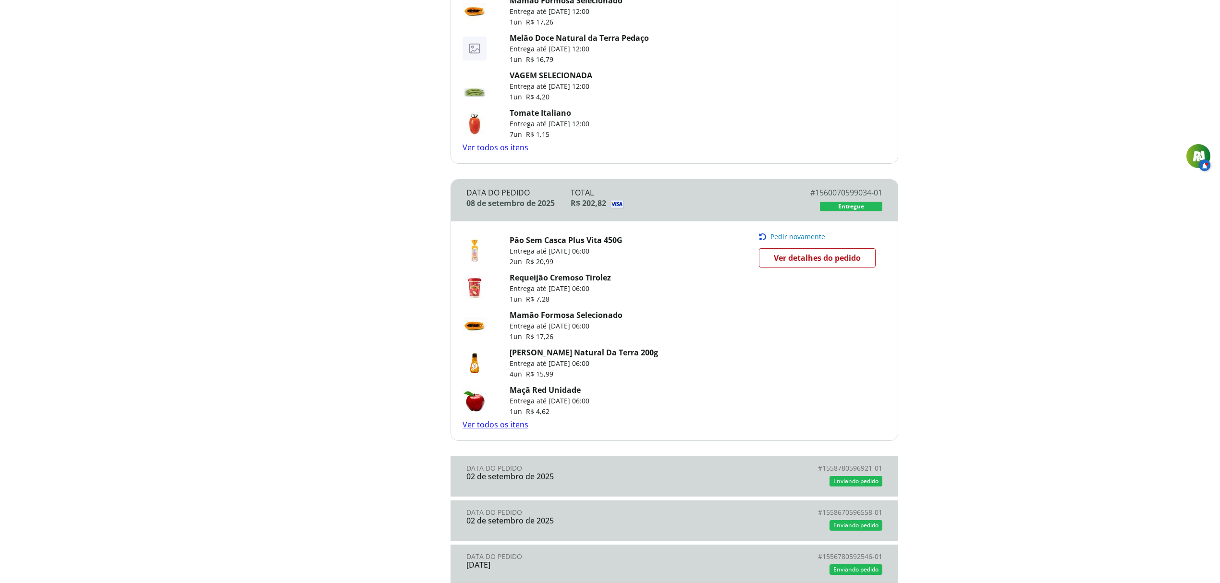
scroll to position [534, 0]
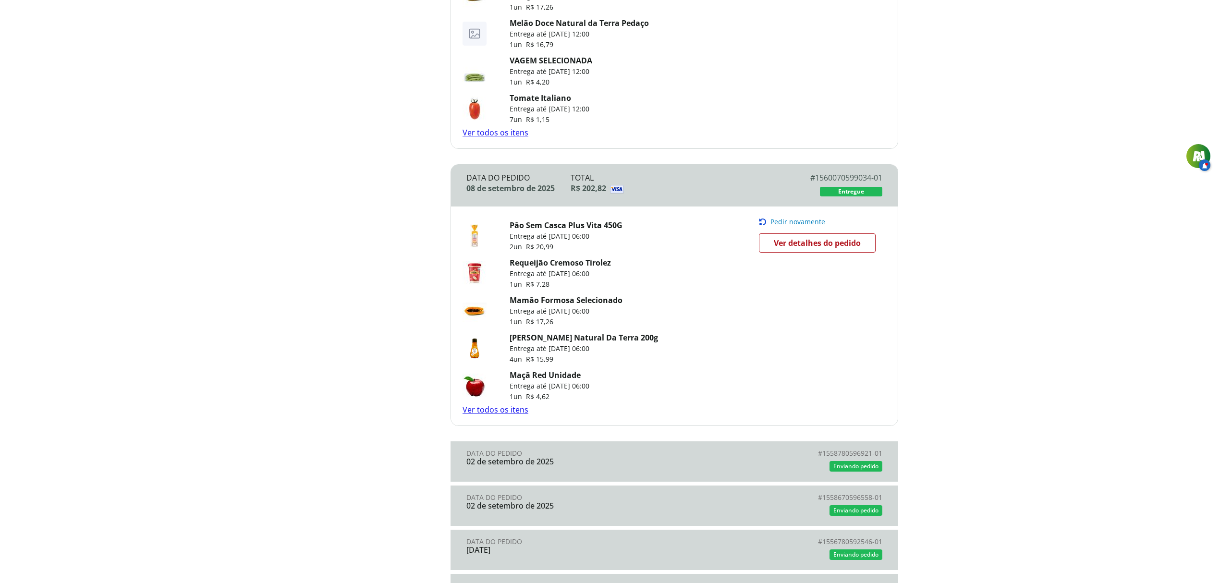
click at [558, 268] on link "Requeijão Cremoso Tirolez" at bounding box center [560, 263] width 101 height 11
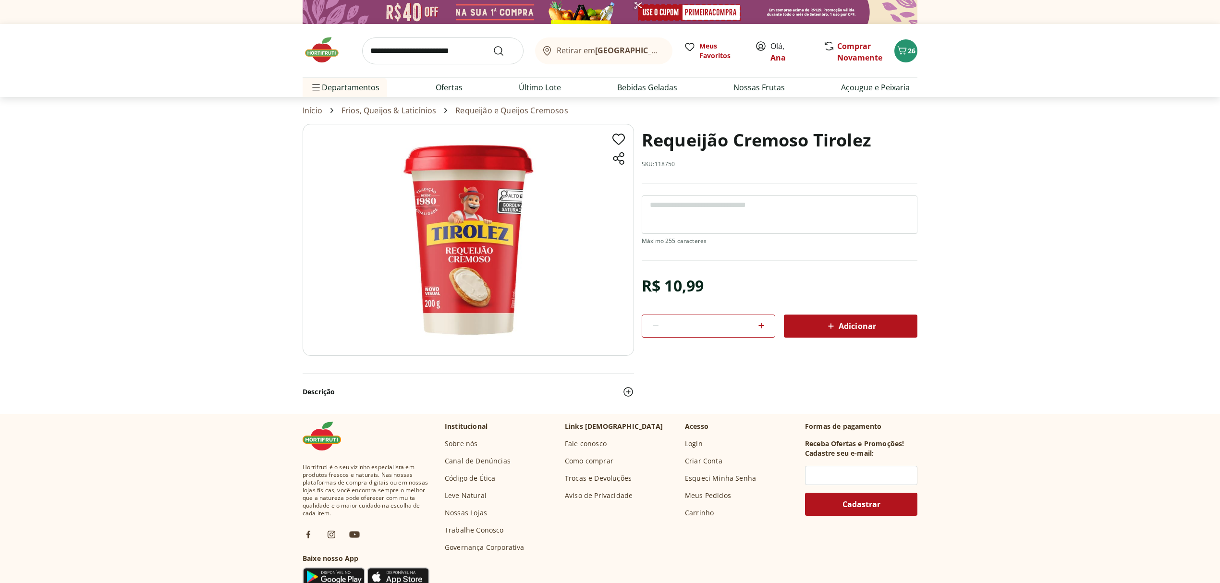
click at [456, 243] on img at bounding box center [469, 240] width 332 height 232
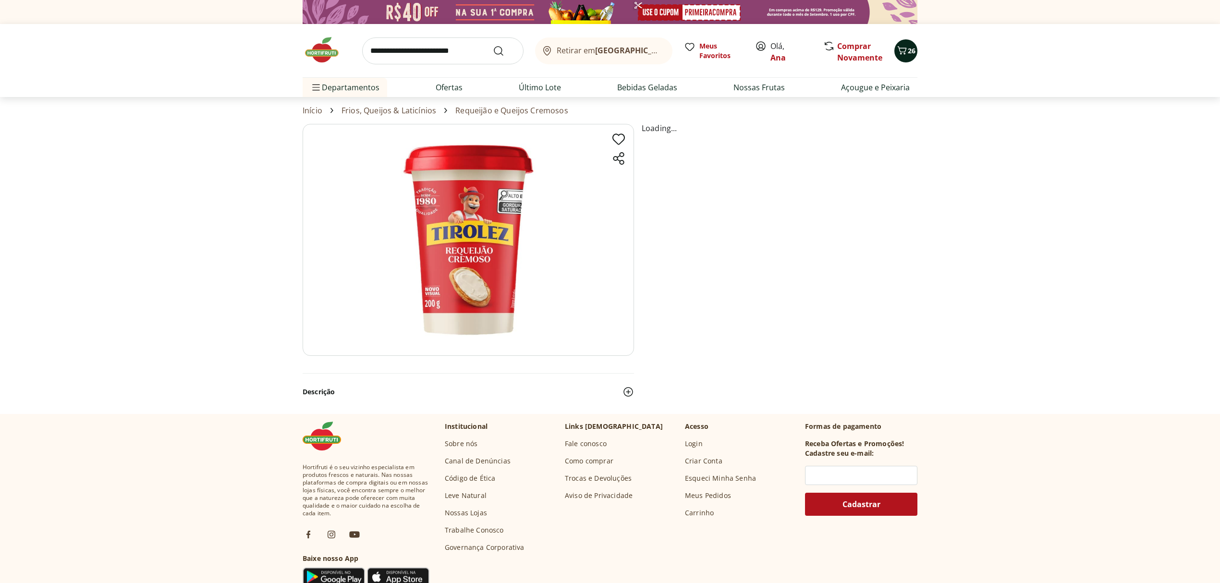
click at [899, 52] on icon "Carrinho" at bounding box center [903, 51] width 12 height 12
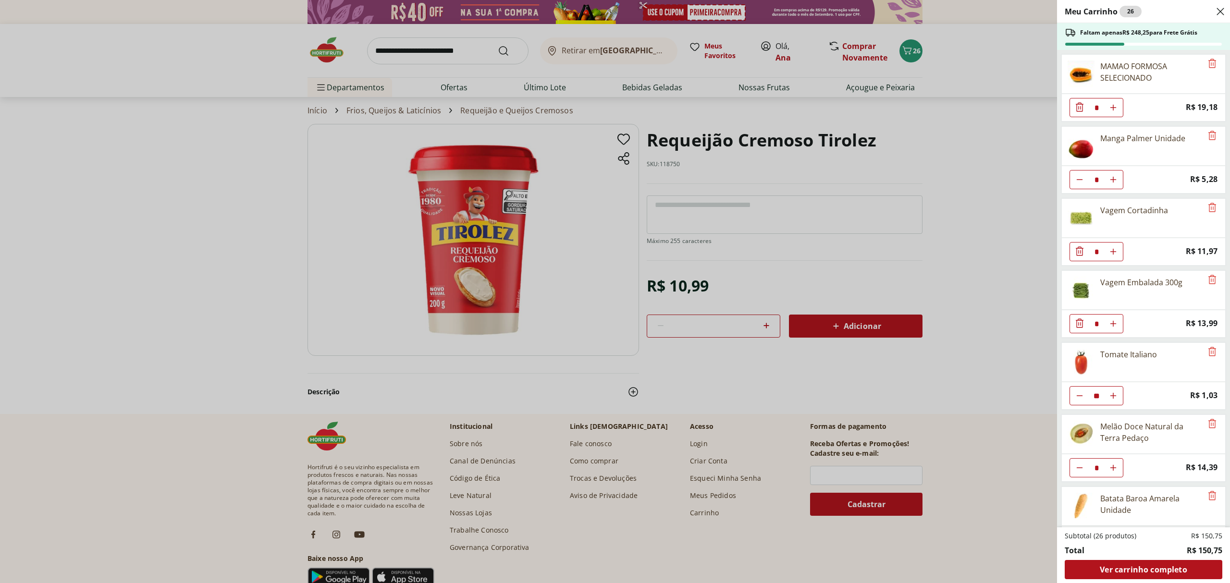
click at [419, 45] on div "Meu Carrinho 26 Faltam apenas R$ 248,25 para Frete Grátis MAMAO FORMOSA SELECIO…" at bounding box center [615, 291] width 1230 height 583
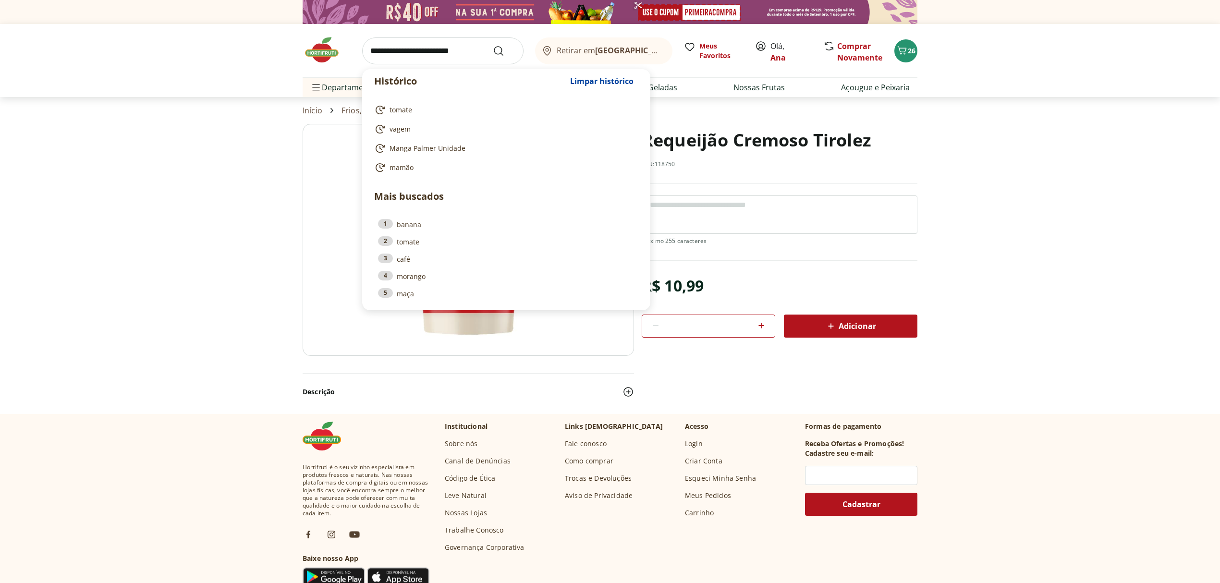
click at [411, 52] on input "search" at bounding box center [442, 50] width 161 height 27
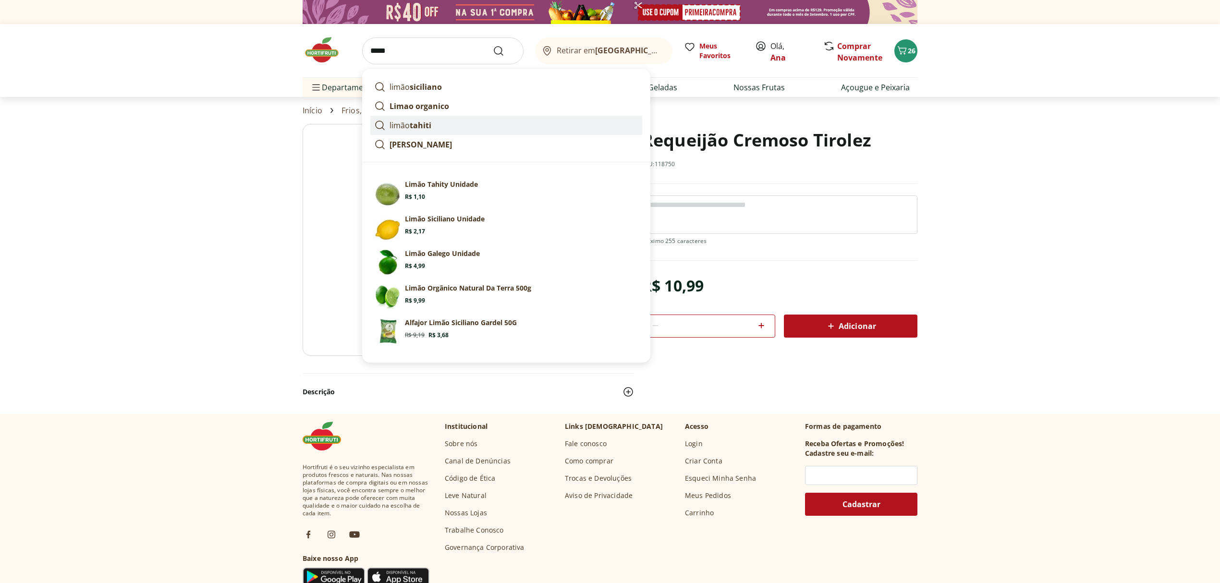
click at [427, 122] on strong "tahiti" at bounding box center [421, 125] width 22 height 11
type input "**********"
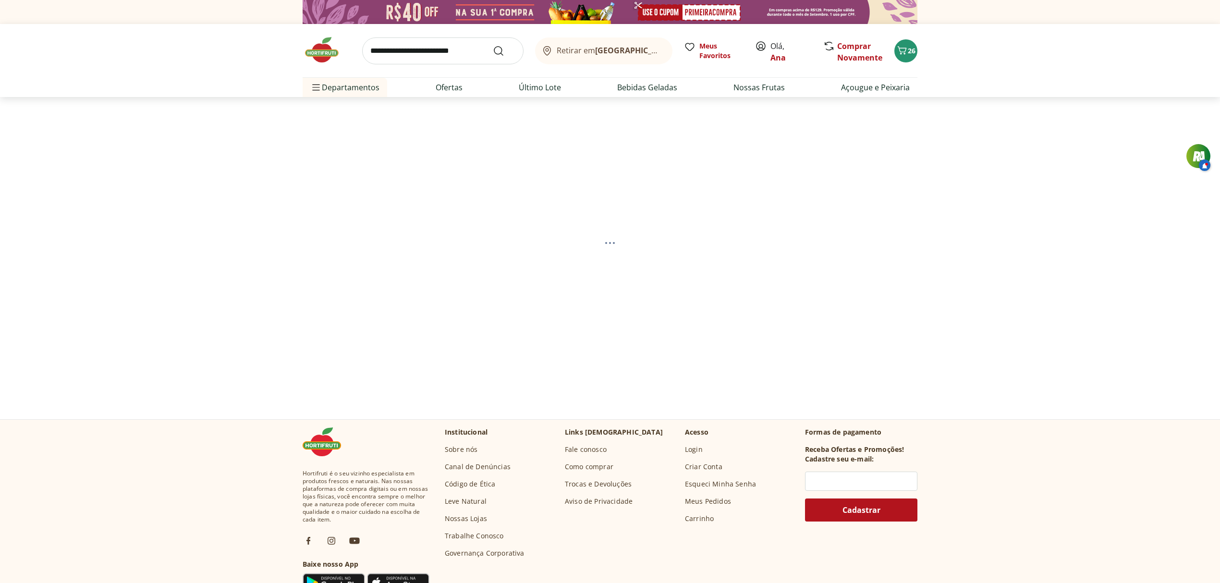
select select "**********"
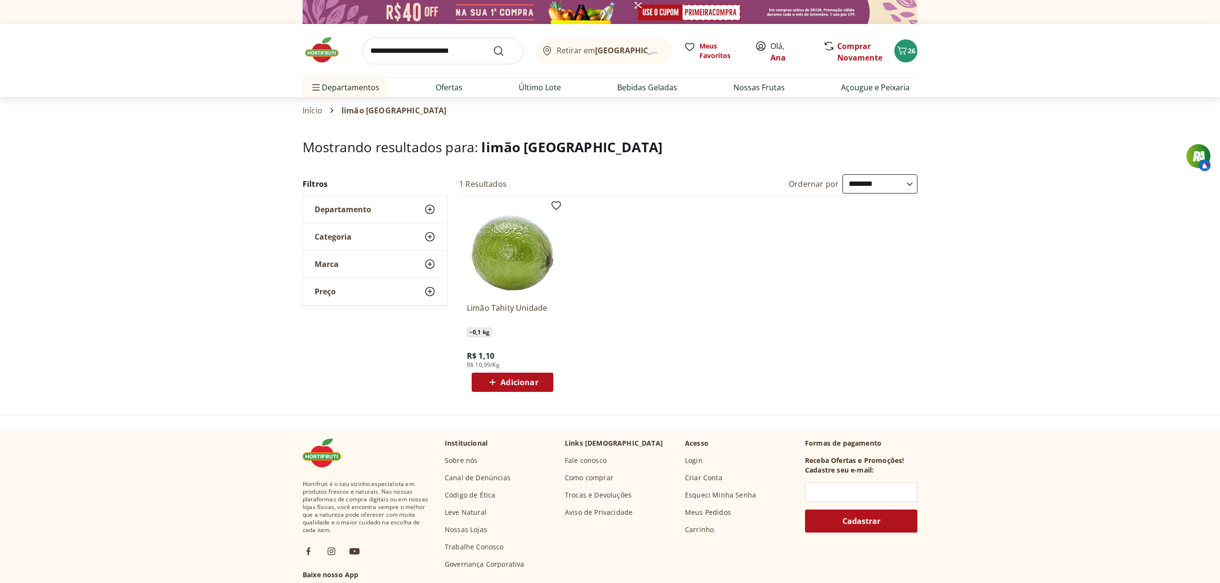
click at [519, 379] on span "Adicionar" at bounding box center [519, 383] width 37 height 8
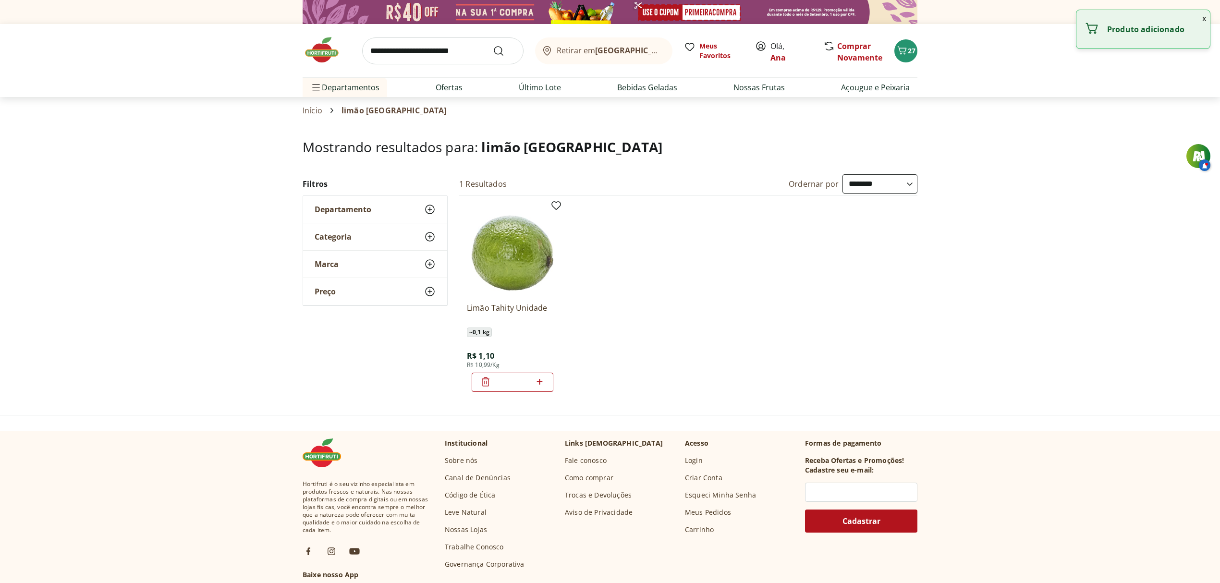
click at [539, 381] on icon at bounding box center [540, 382] width 12 height 12
click at [539, 380] on icon at bounding box center [540, 382] width 12 height 12
click at [540, 379] on icon at bounding box center [540, 382] width 12 height 12
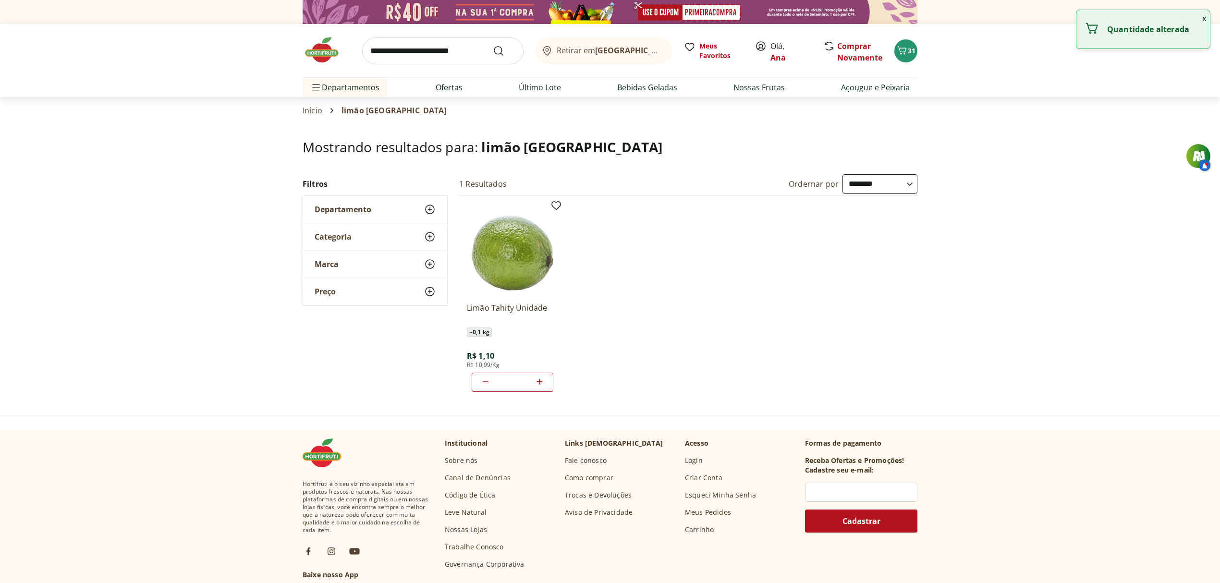
type input "*"
click at [908, 51] on span "32" at bounding box center [912, 50] width 8 height 9
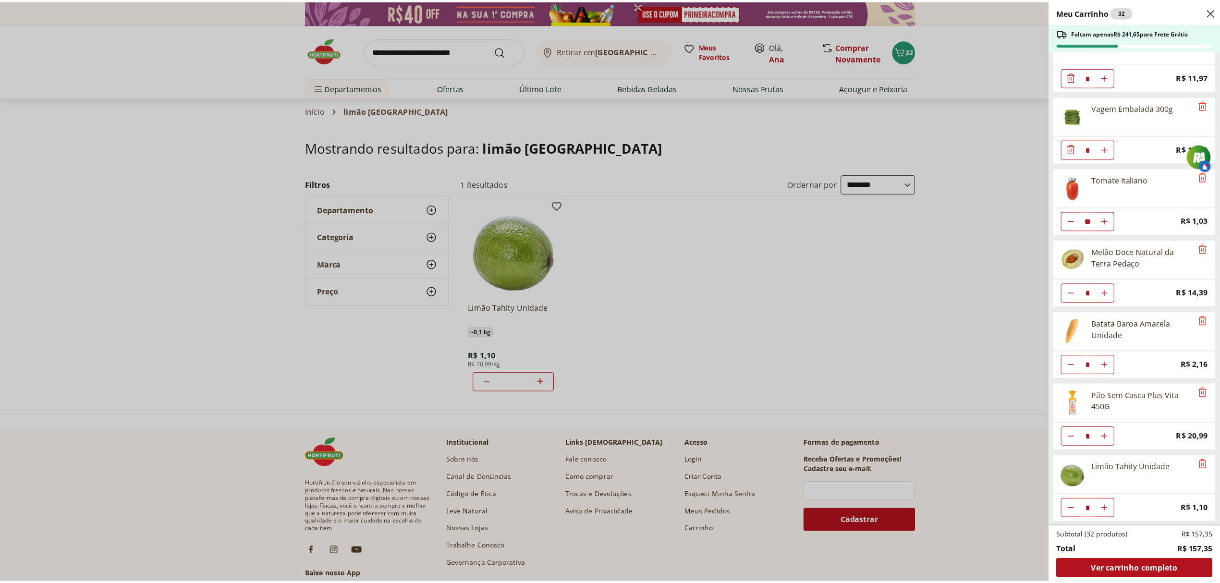
scroll to position [183, 0]
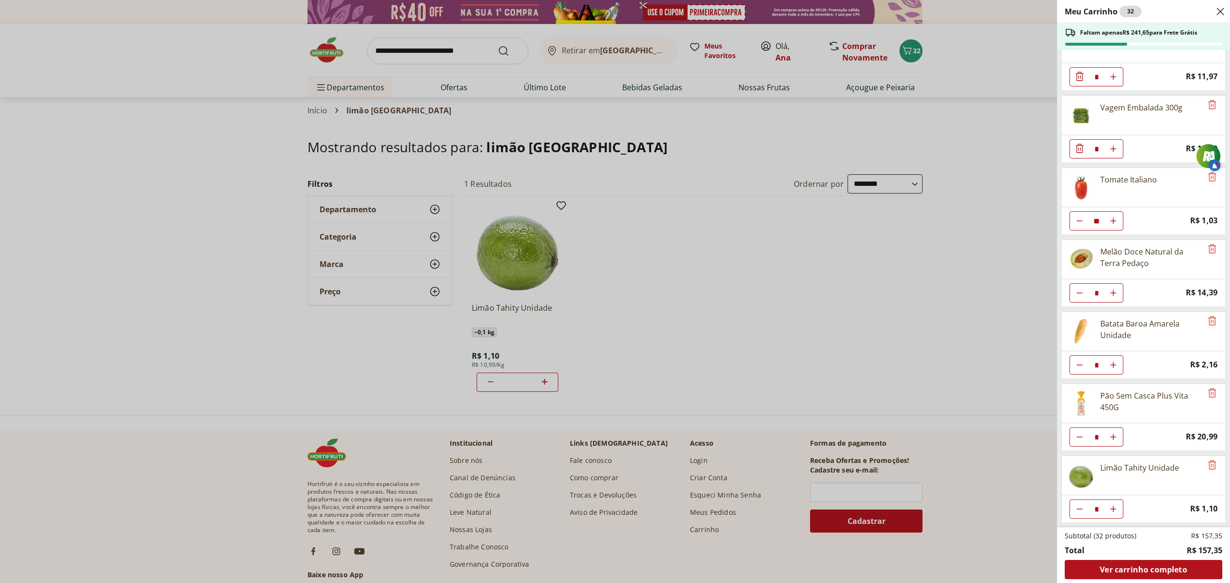
click at [466, 43] on div "Meu Carrinho 32 Faltam apenas R$ 241,65 para Frete Grátis MAMAO FORMOSA SELECIO…" at bounding box center [615, 291] width 1230 height 583
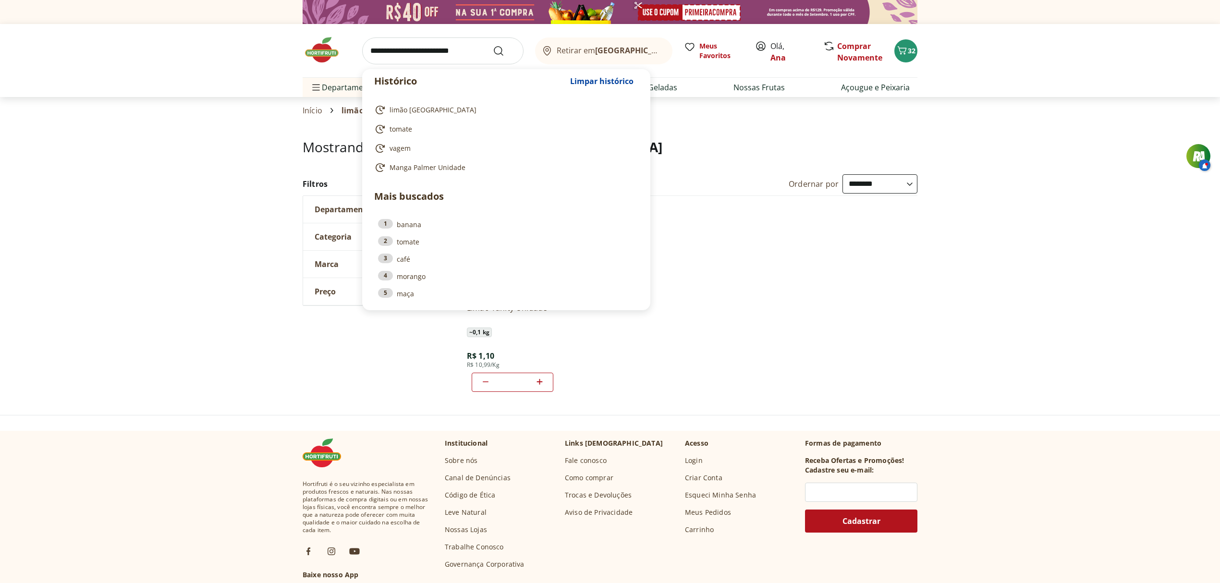
click at [450, 43] on input "search" at bounding box center [442, 50] width 161 height 27
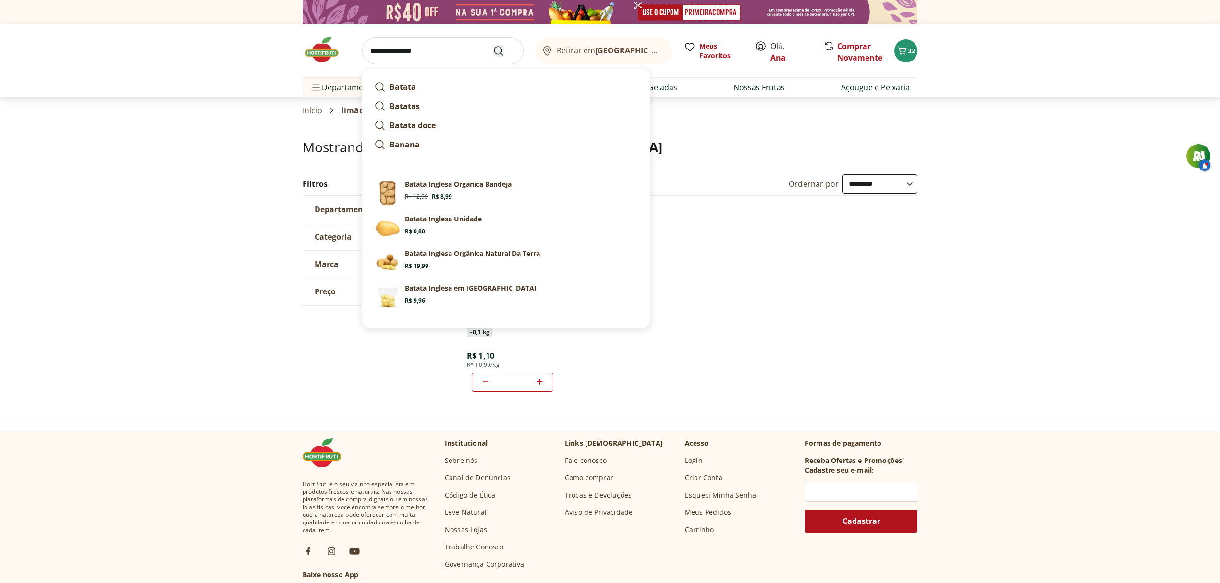
type input "**********"
click at [502, 48] on use "Submit Search" at bounding box center [499, 51] width 12 height 12
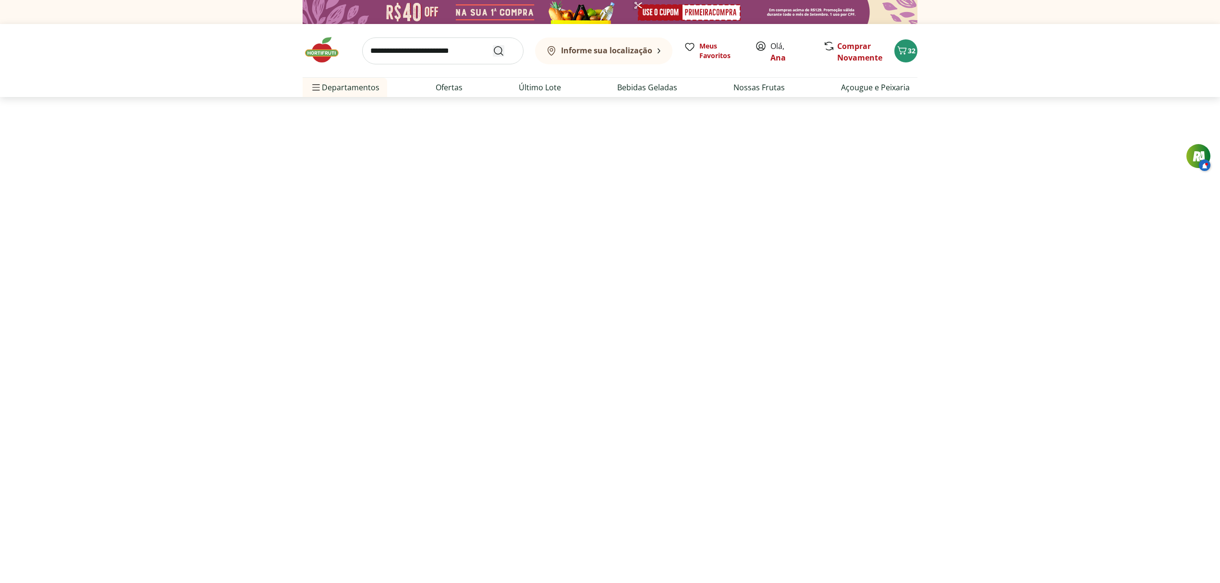
select select "**********"
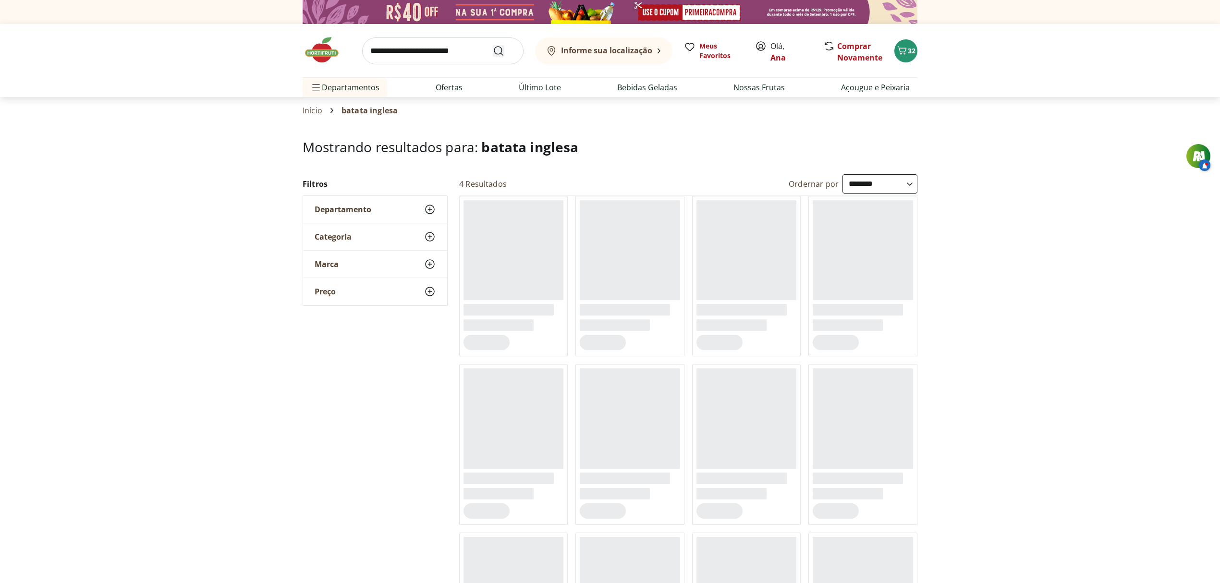
click at [502, 48] on use "Submit Search" at bounding box center [499, 51] width 12 height 12
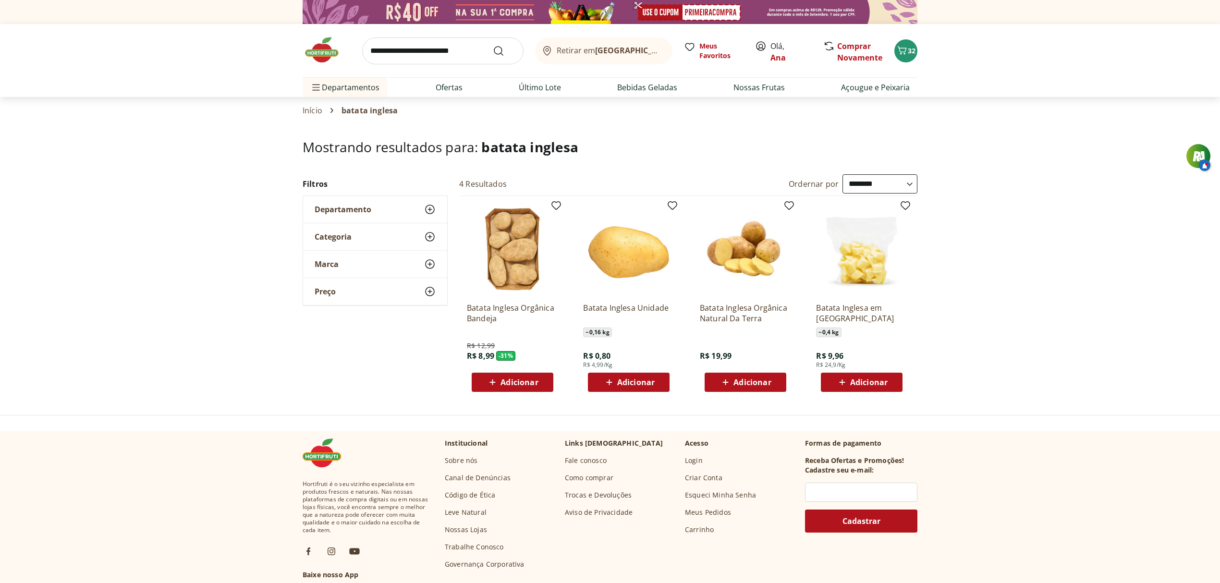
click at [627, 379] on span "Adicionar" at bounding box center [635, 383] width 37 height 8
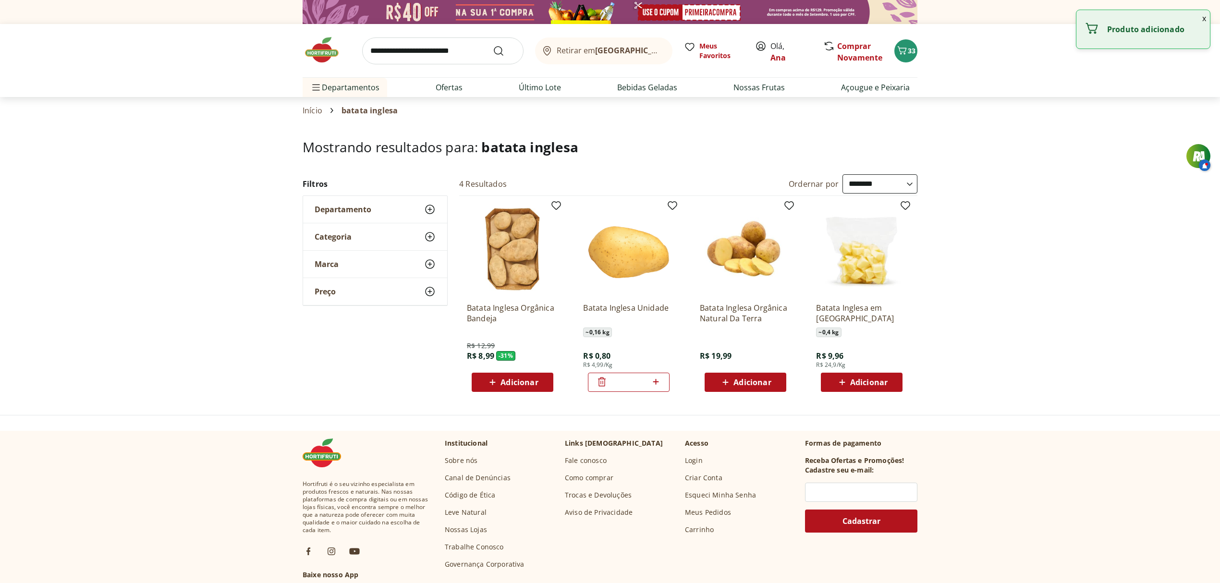
click at [646, 382] on input "*" at bounding box center [629, 382] width 42 height 11
type input "**"
click at [760, 375] on div "Adicionar" at bounding box center [746, 382] width 66 height 17
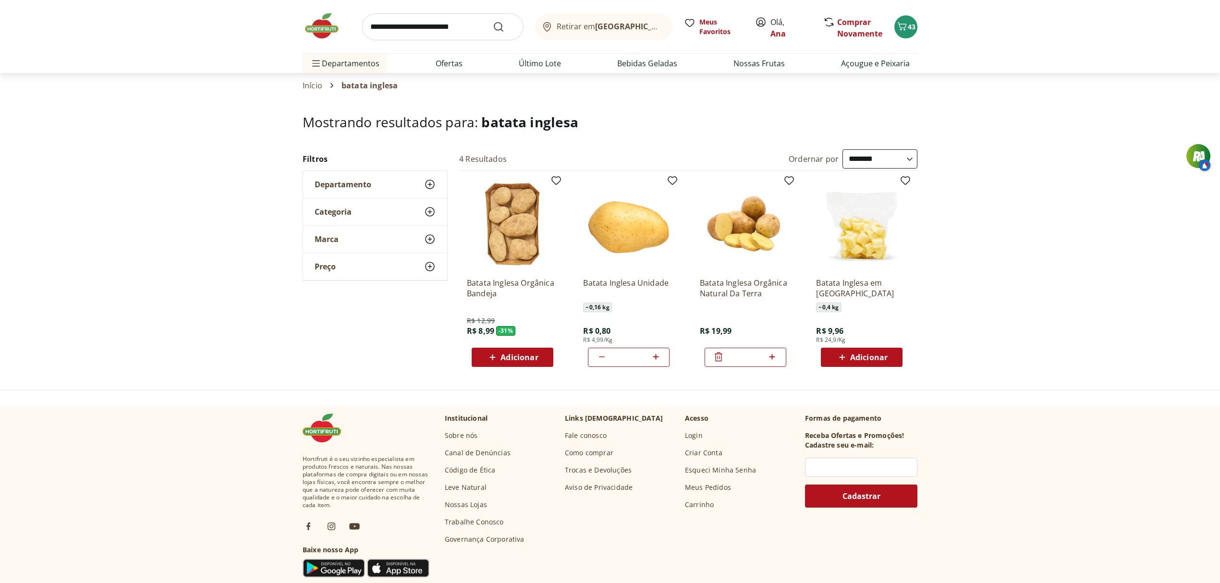
scroll to position [22, 0]
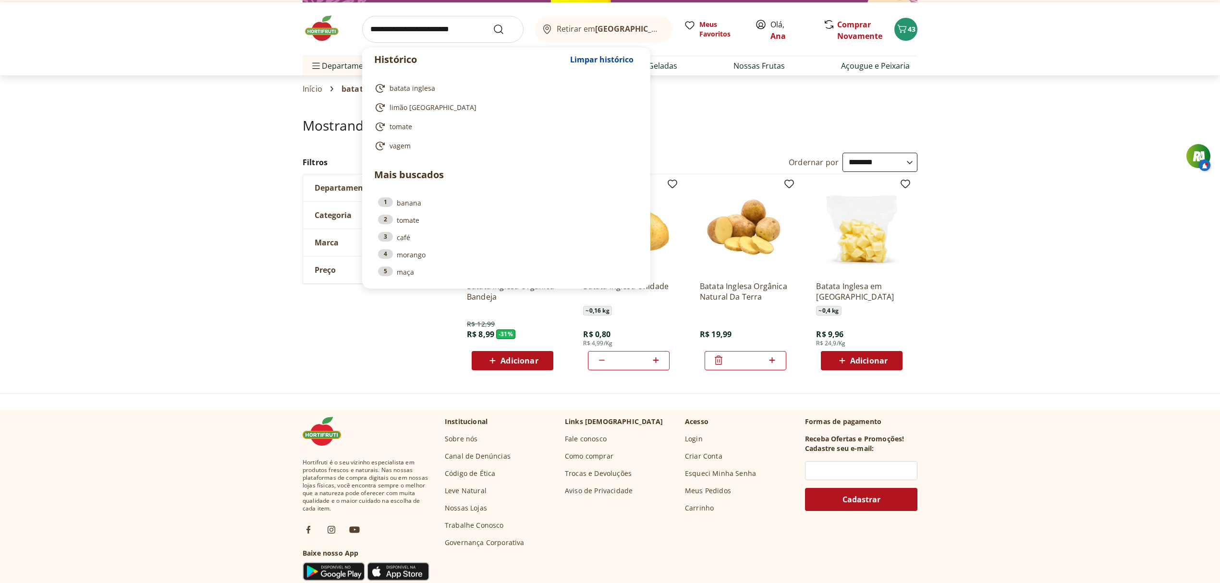
click at [414, 32] on input "search" at bounding box center [442, 29] width 161 height 27
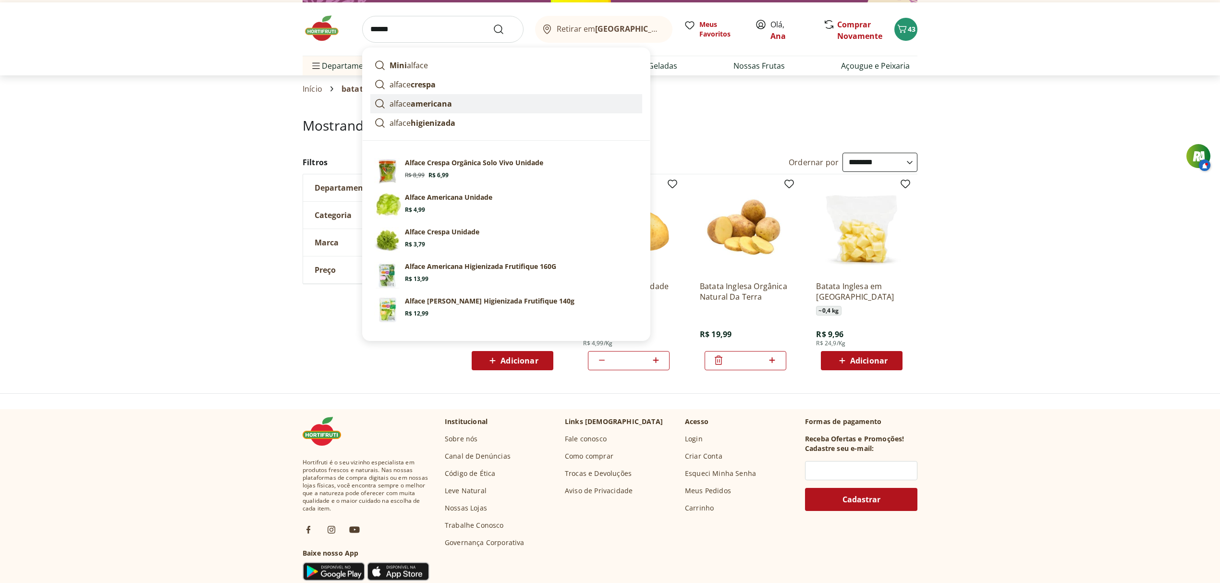
click at [443, 98] on strong "americana" at bounding box center [431, 103] width 41 height 11
type input "**********"
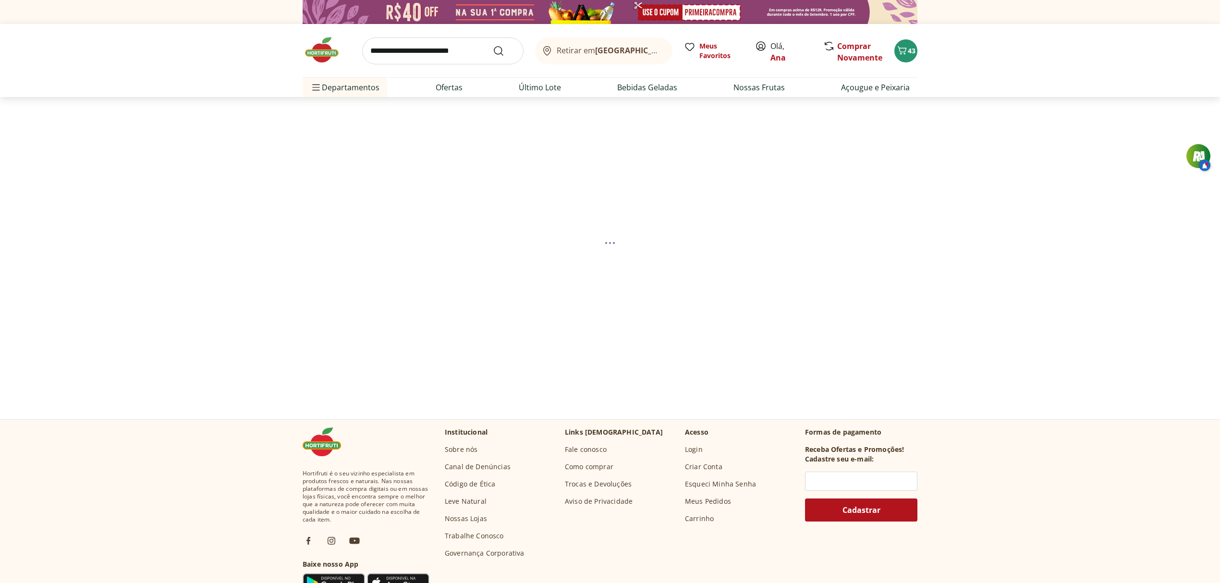
select select "**********"
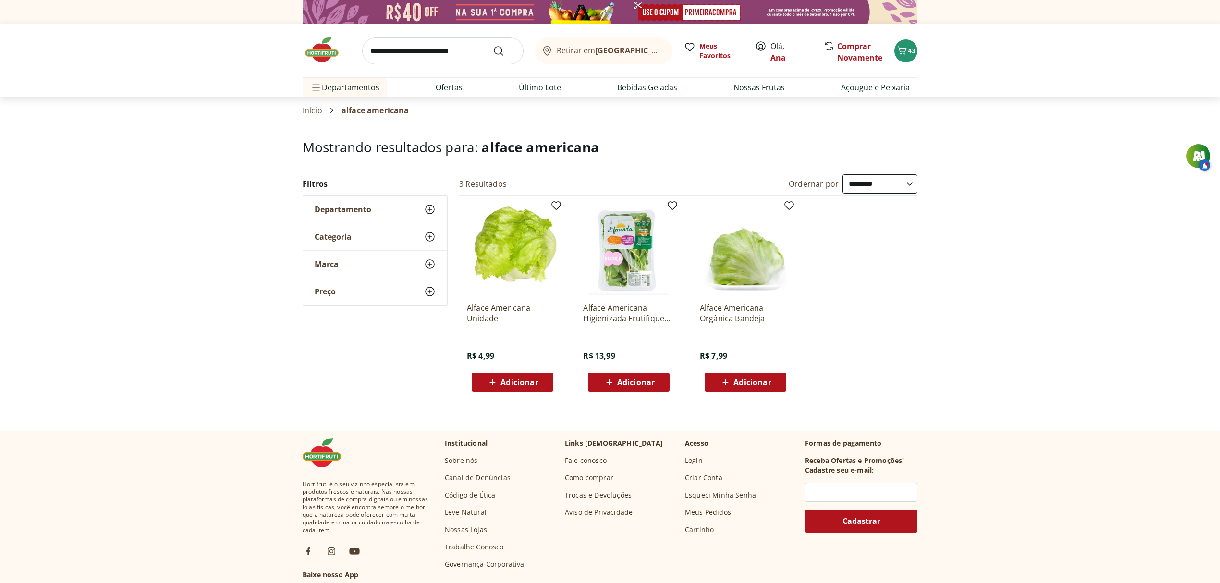
click at [516, 381] on span "Adicionar" at bounding box center [519, 383] width 37 height 8
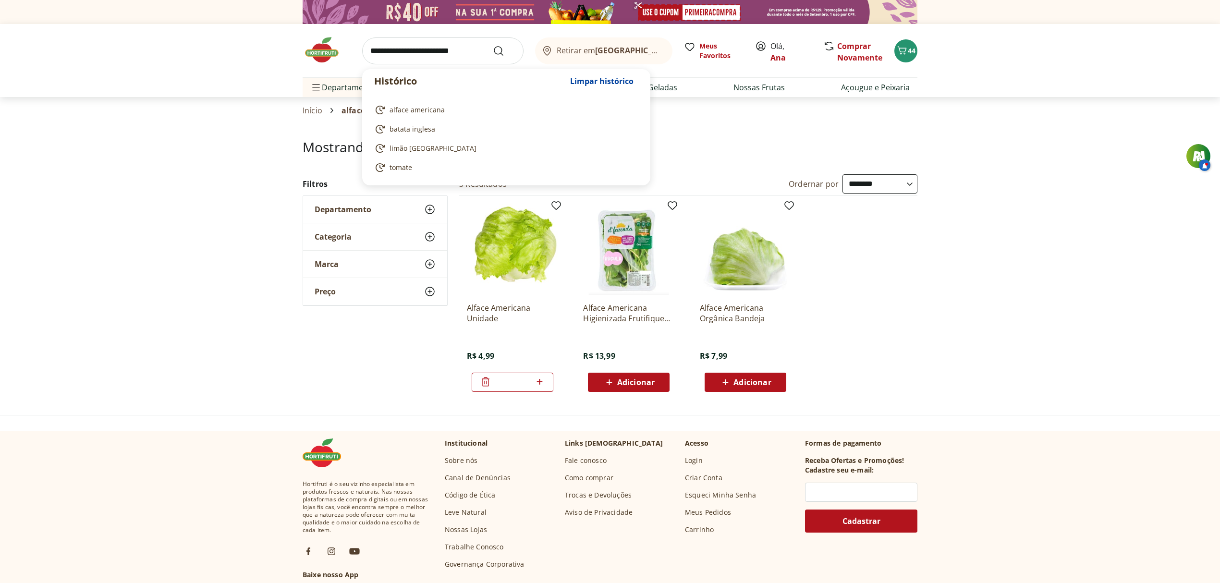
click at [409, 48] on input "search" at bounding box center [442, 50] width 161 height 27
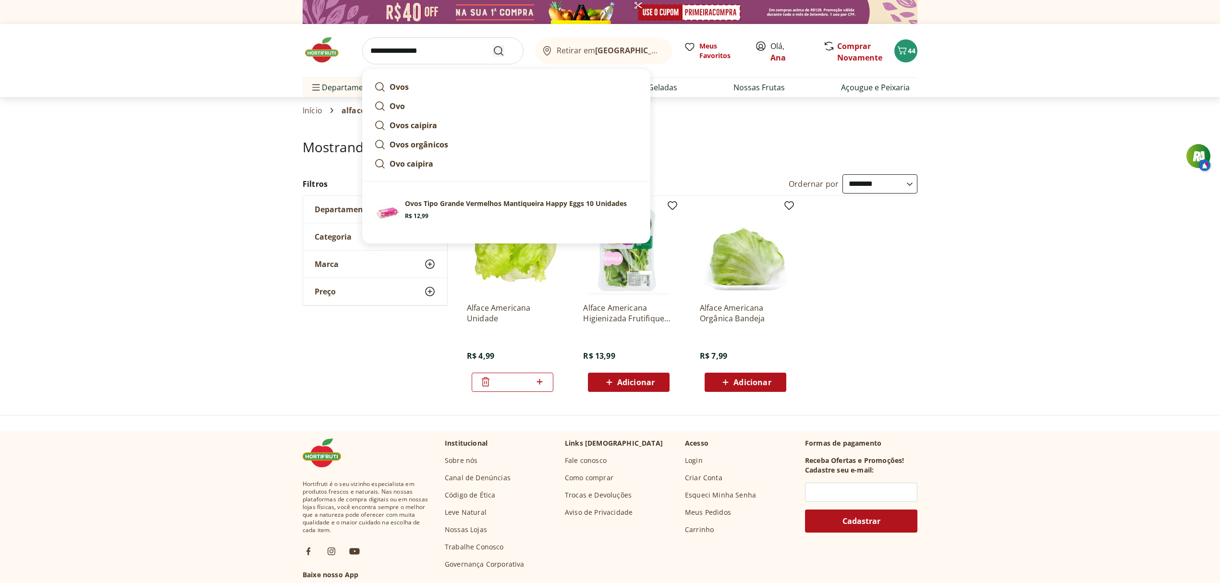
type input "**********"
click at [496, 49] on icon "Submit Search" at bounding box center [499, 51] width 12 height 12
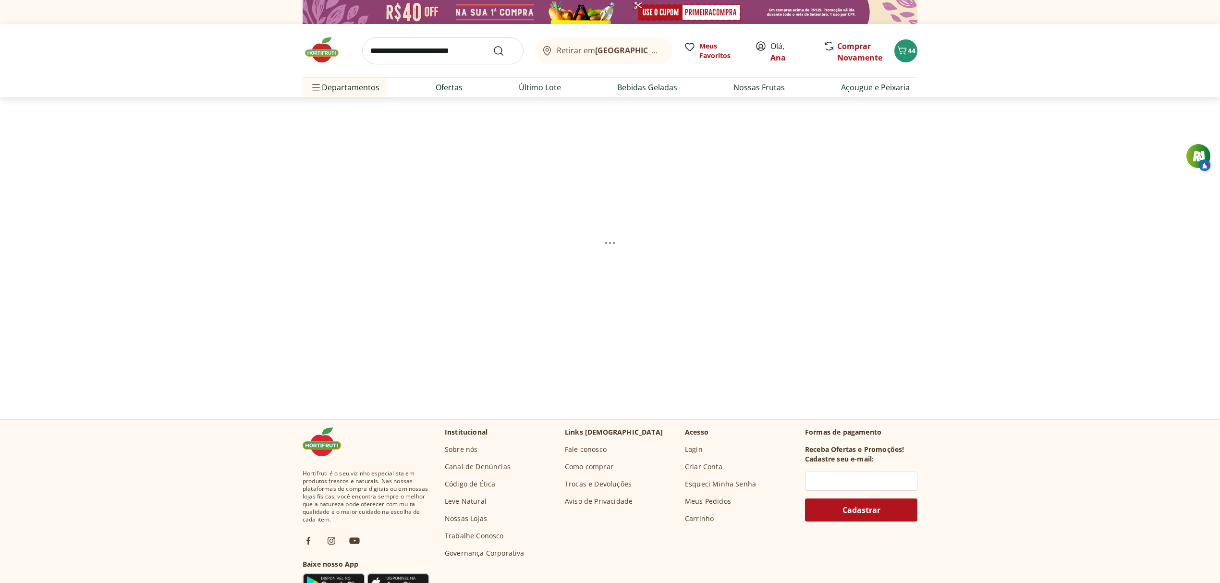
select select "**********"
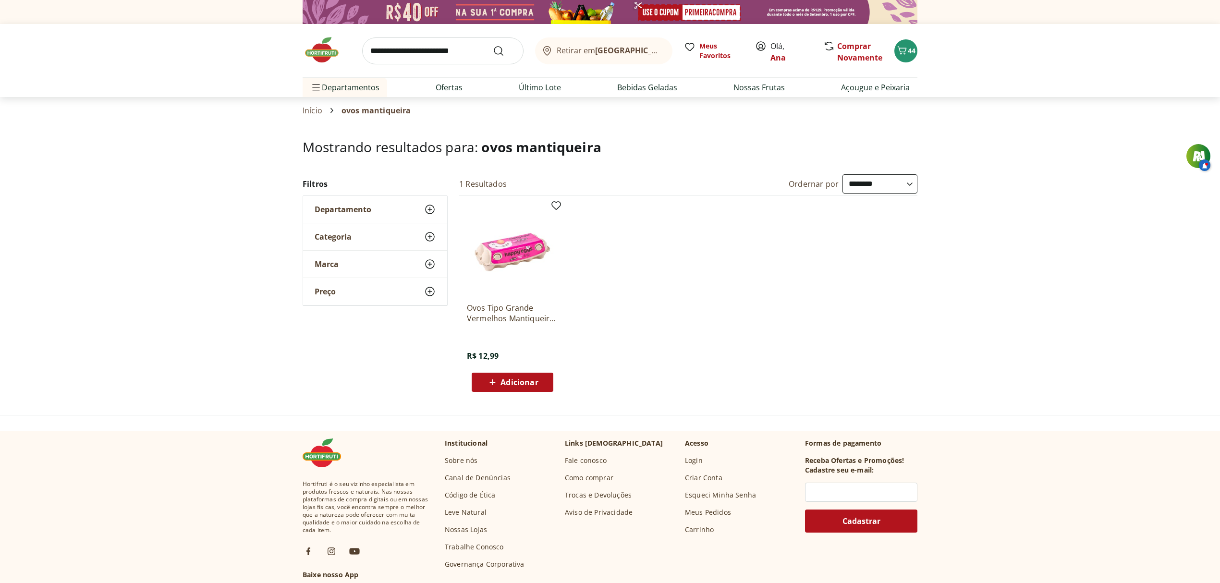
click at [413, 113] on div "Início ovos mantiqueira" at bounding box center [610, 111] width 615 height 12
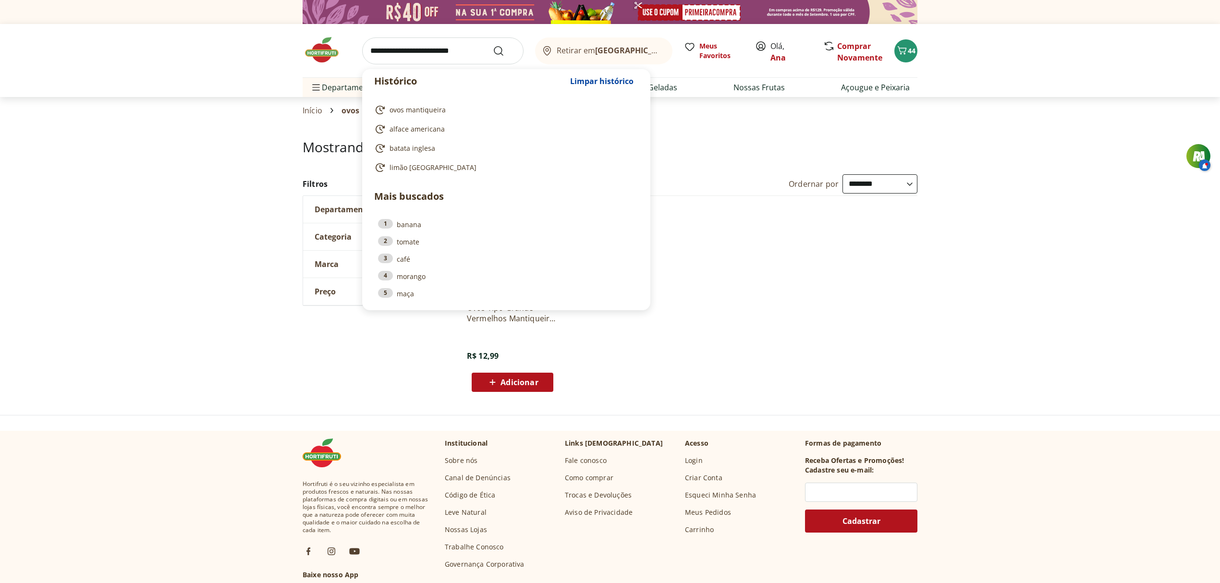
click at [407, 56] on input "search" at bounding box center [442, 50] width 161 height 27
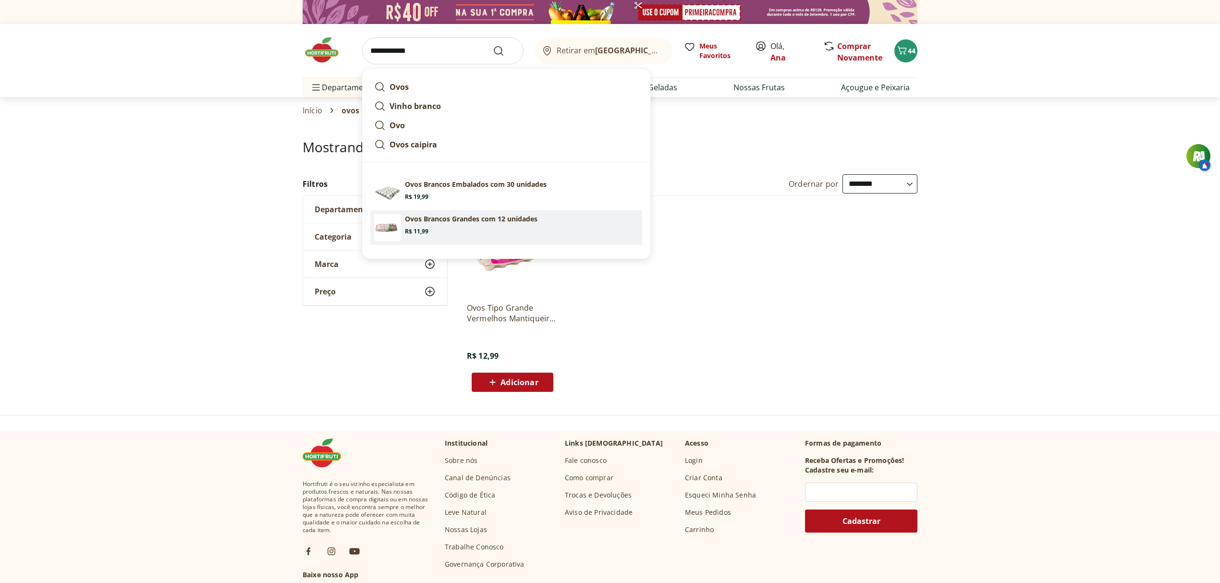
click at [512, 217] on p "Ovos Brancos Grandes com 12 unidades" at bounding box center [471, 219] width 133 height 10
type input "**********"
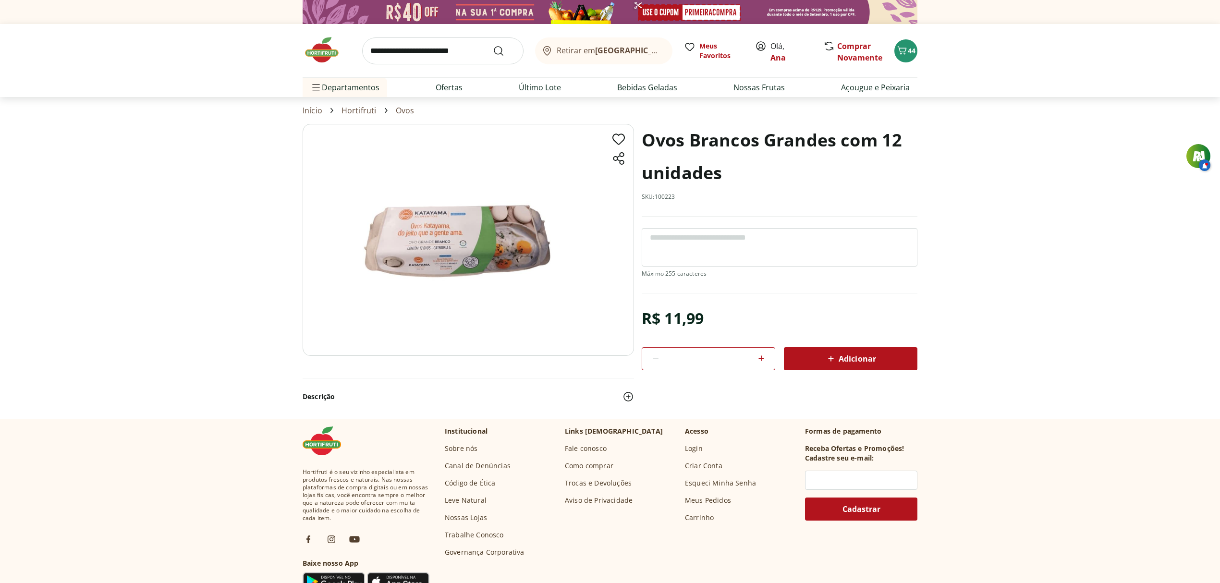
click at [761, 357] on icon at bounding box center [762, 359] width 12 height 12
type input "*"
click at [838, 359] on span "Adicionar" at bounding box center [850, 359] width 51 height 12
click at [709, 52] on span "Meus Favoritos" at bounding box center [722, 50] width 44 height 19
click at [760, 358] on icon at bounding box center [762, 359] width 6 height 6
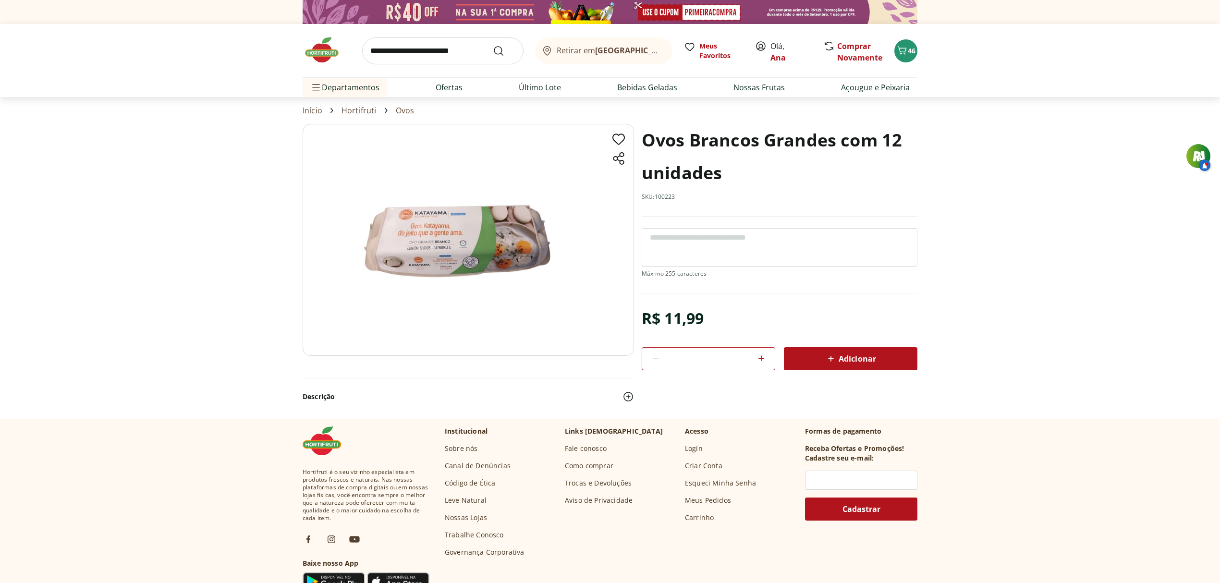
type input "*"
click at [850, 358] on span "Adicionar" at bounding box center [850, 359] width 51 height 12
click at [541, 83] on link "Último Lote" at bounding box center [540, 88] width 42 height 12
select select "**********"
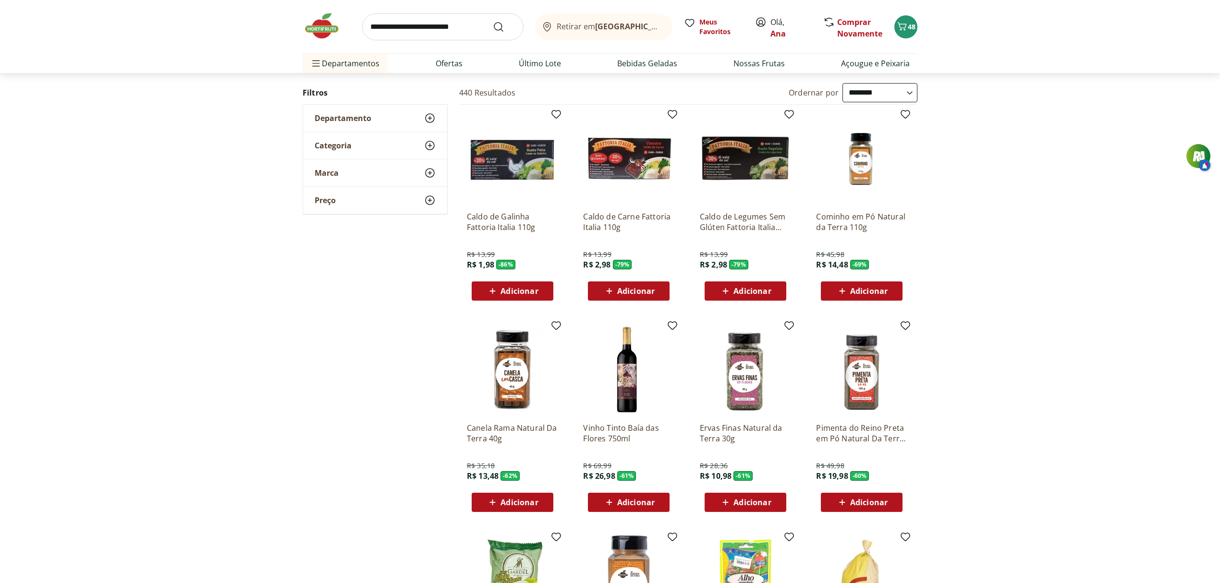
scroll to position [77, 0]
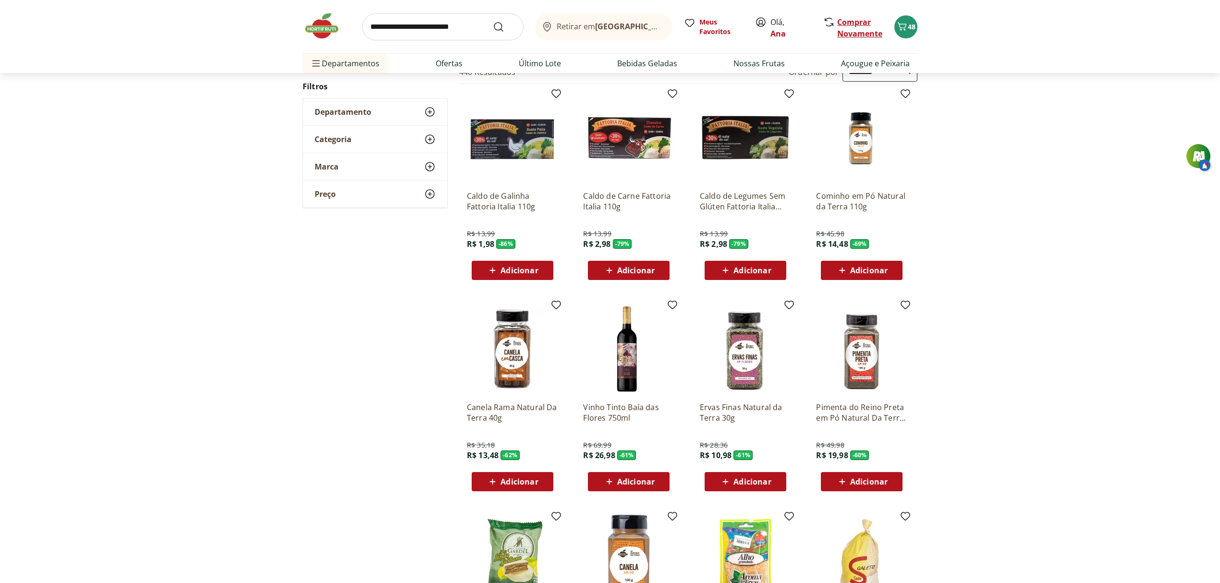
click at [854, 27] on link "Comprar Novamente" at bounding box center [859, 28] width 45 height 22
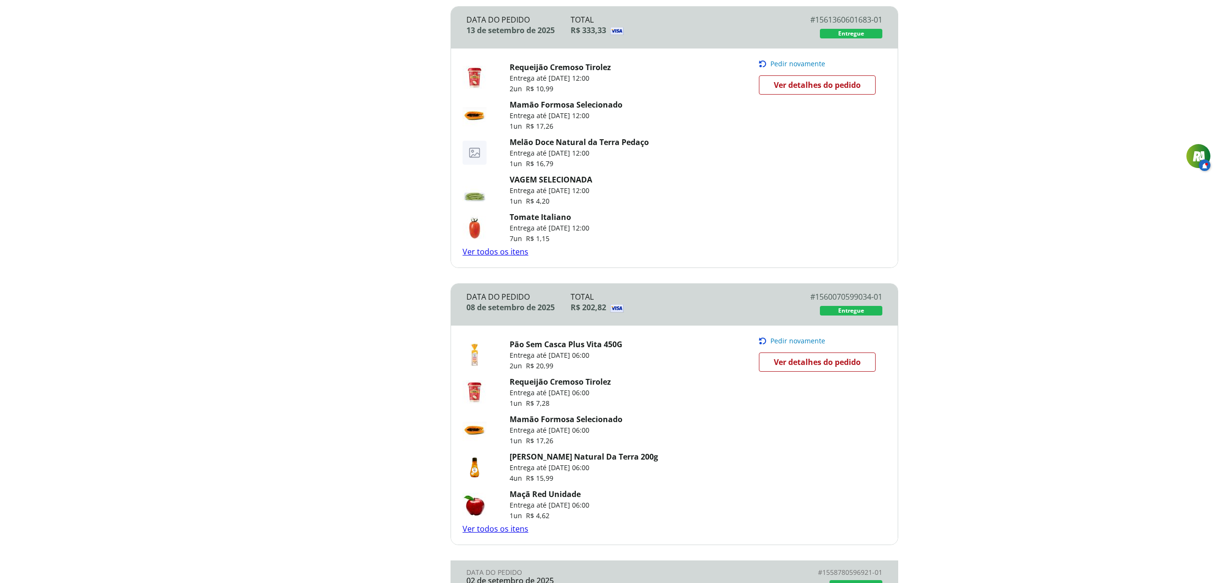
scroll to position [426, 0]
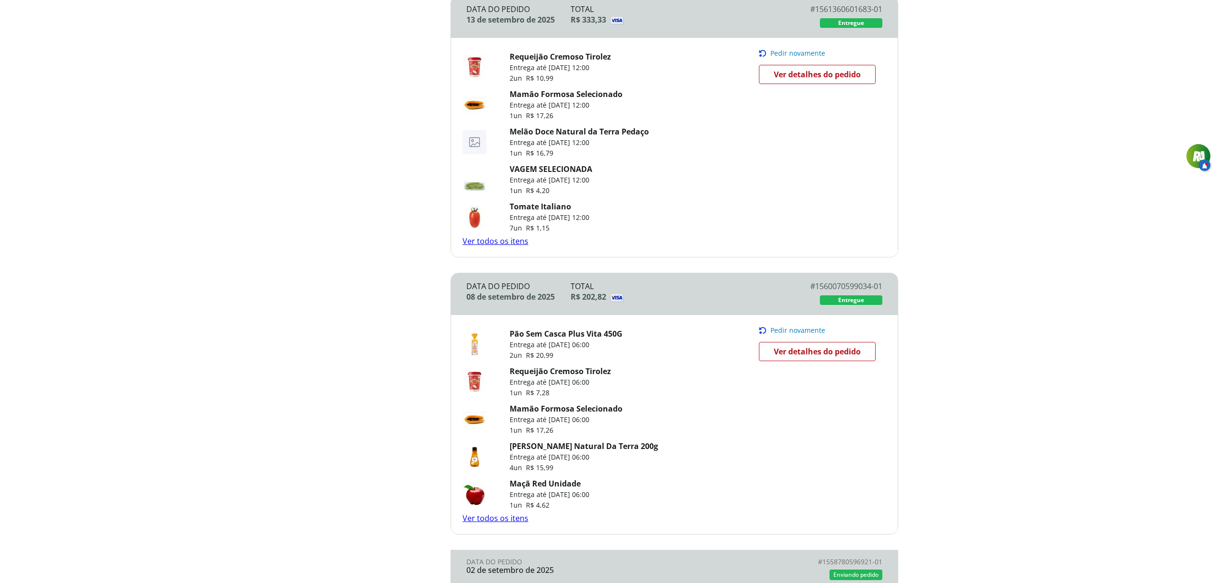
click at [473, 384] on img at bounding box center [475, 382] width 24 height 24
click at [518, 383] on p "Entrega até 08/09/2025 às 06:00" at bounding box center [560, 383] width 101 height 10
click at [533, 377] on link "Requeijão Cremoso Tirolez" at bounding box center [560, 371] width 101 height 11
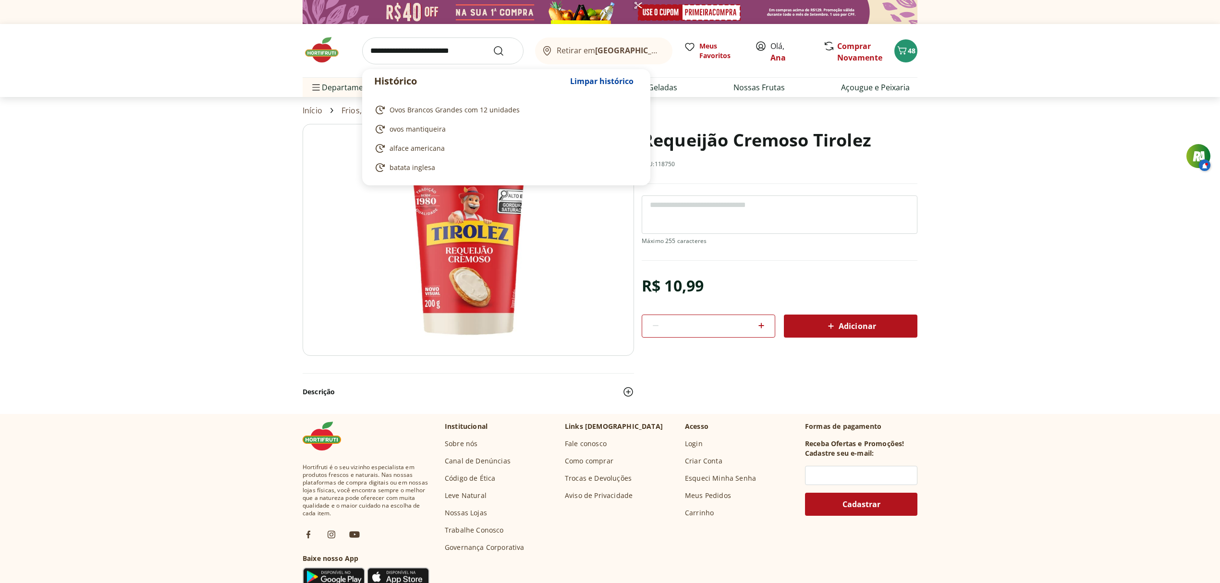
click at [427, 50] on input "search" at bounding box center [442, 50] width 161 height 27
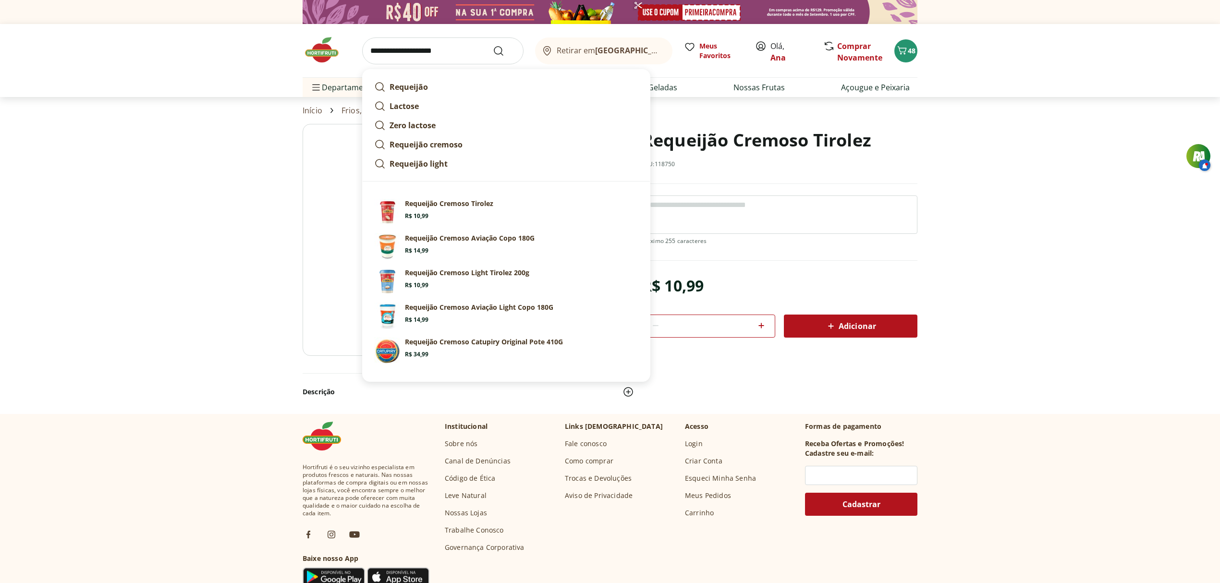
click at [496, 43] on input "**********" at bounding box center [442, 50] width 161 height 27
type input "**********"
click at [500, 48] on icon "Submit Search" at bounding box center [499, 51] width 12 height 12
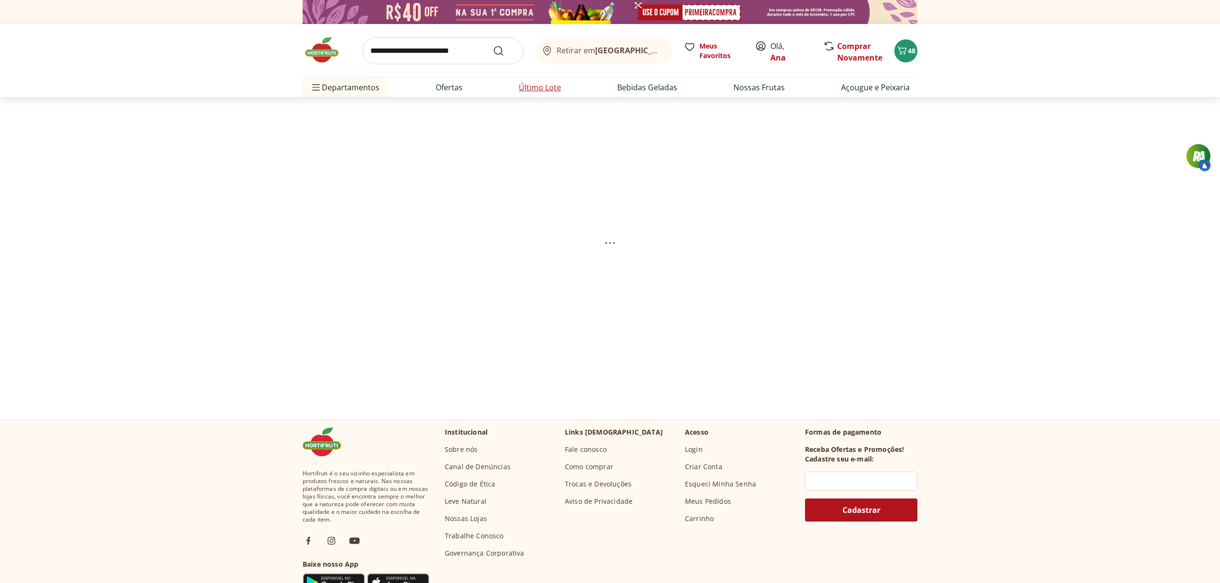
select select "**********"
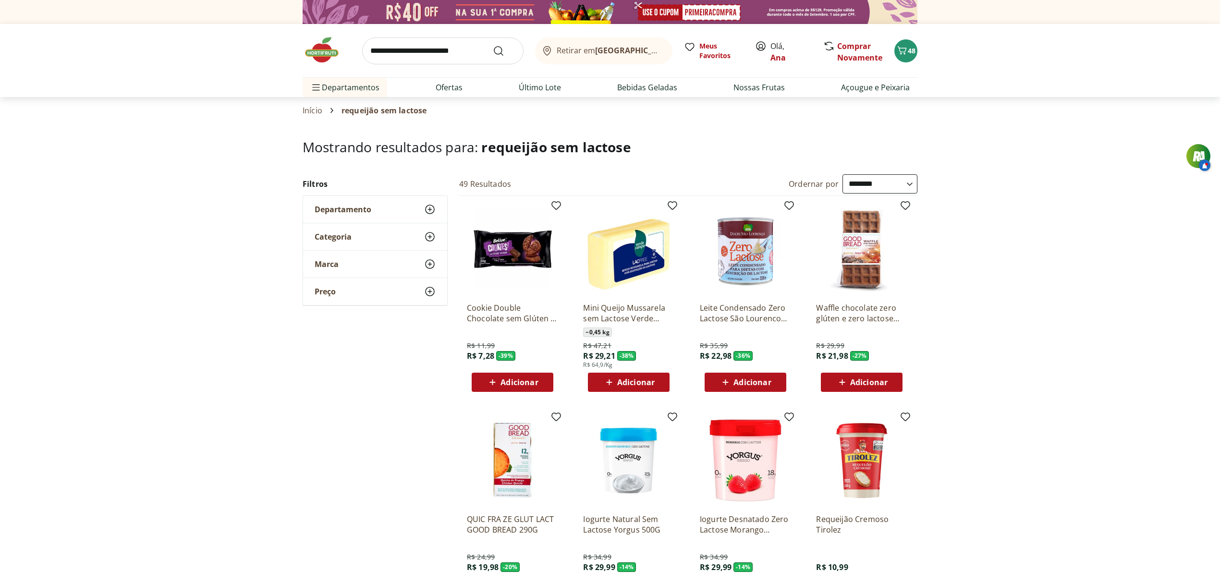
click at [856, 459] on img at bounding box center [861, 460] width 91 height 91
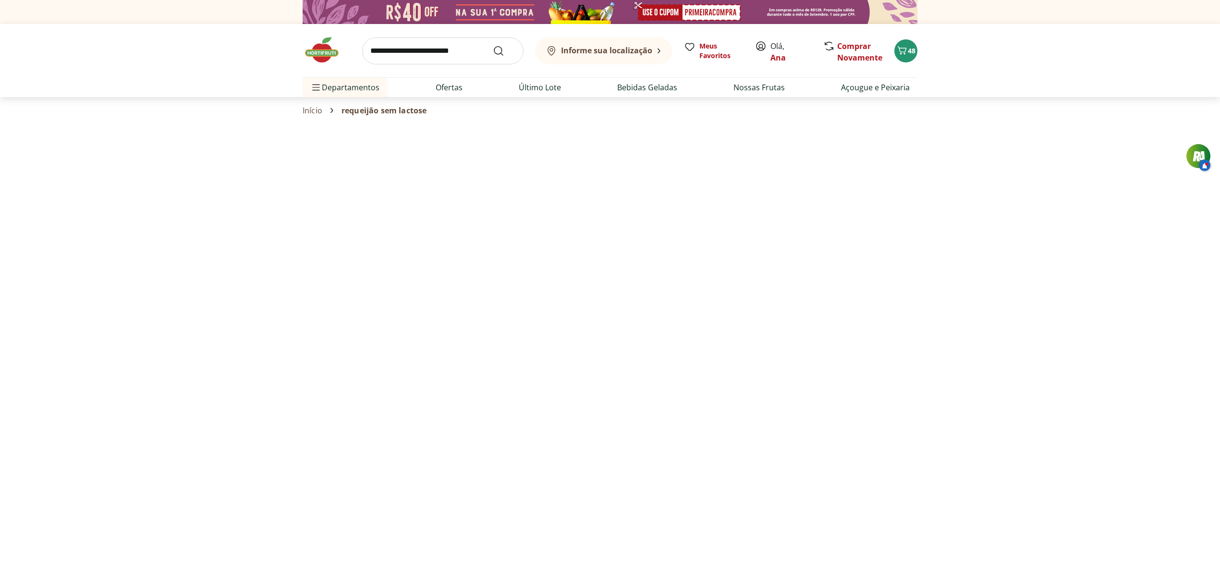
select select "**********"
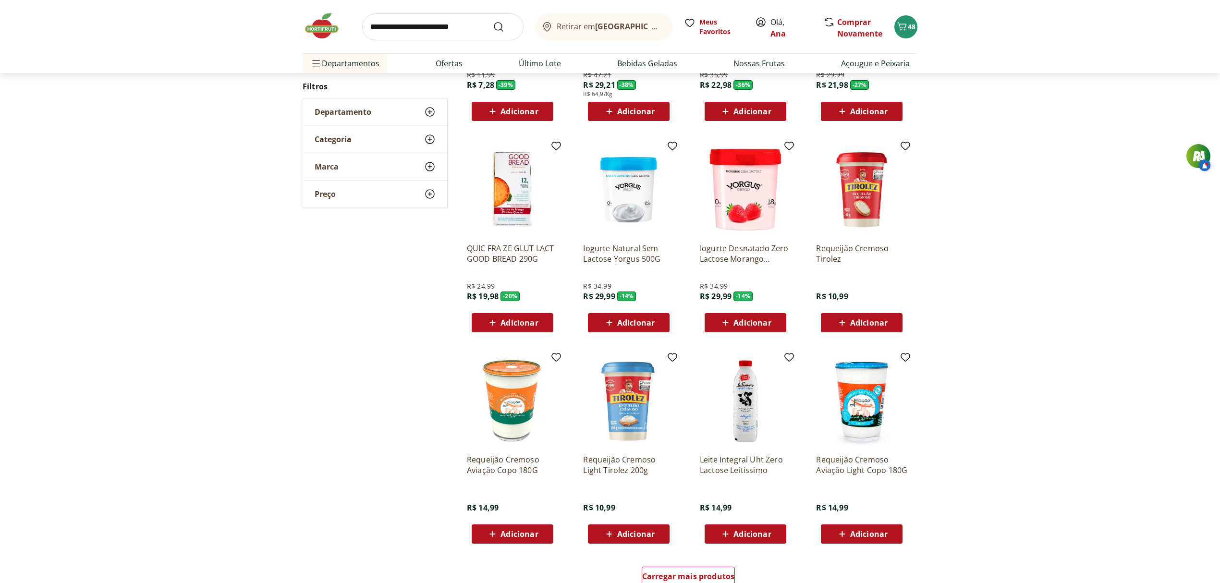
scroll to position [284, 0]
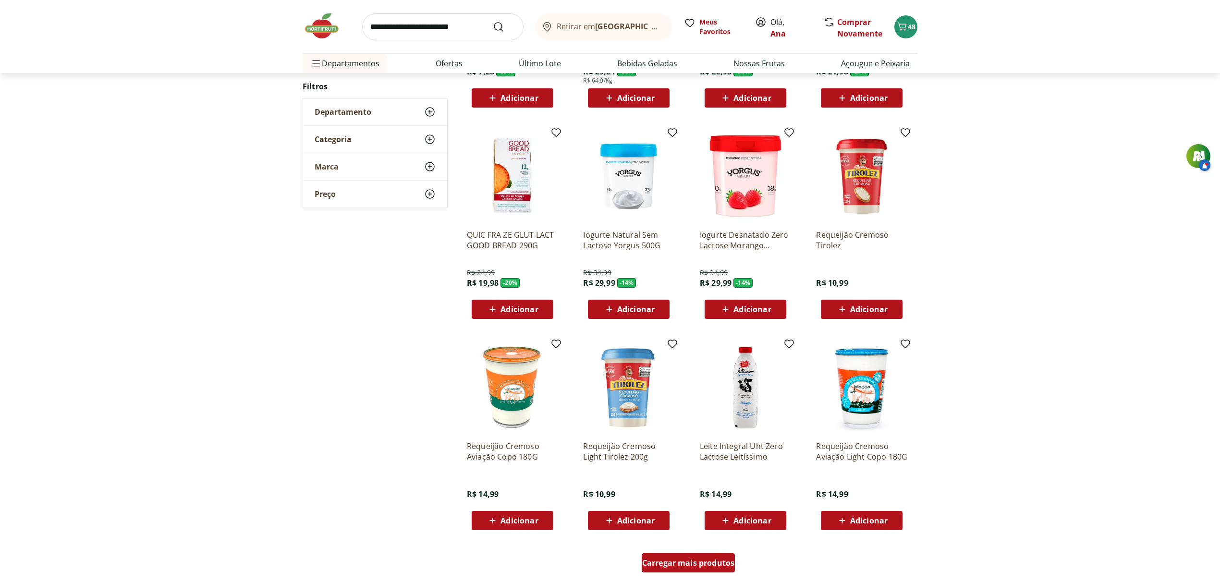
click at [696, 564] on span "Carregar mais produtos" at bounding box center [688, 563] width 93 height 8
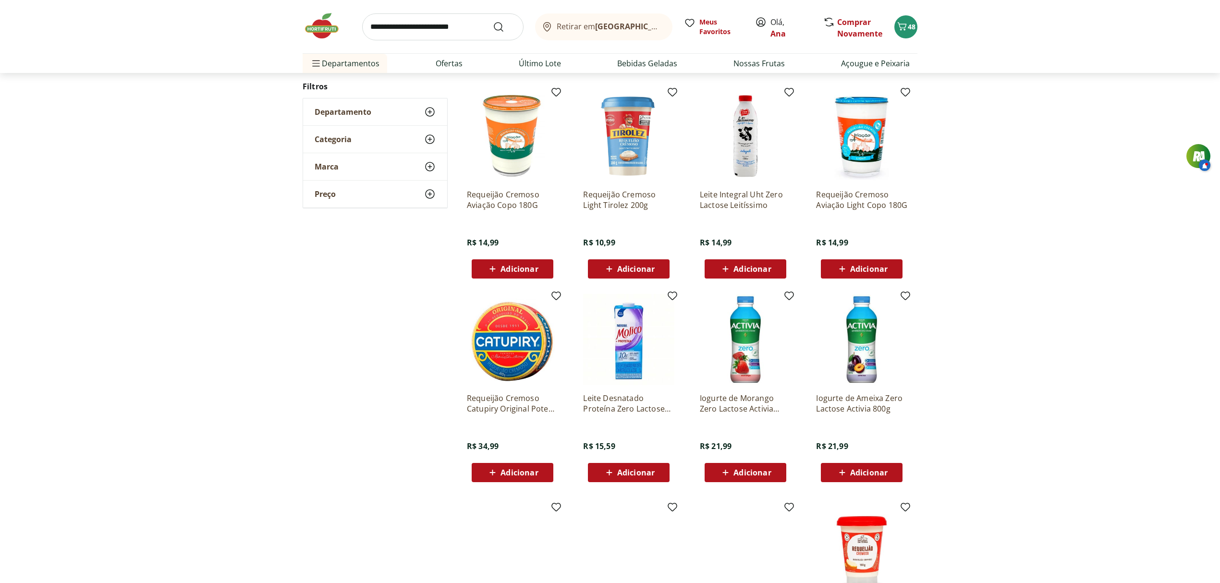
scroll to position [567, 0]
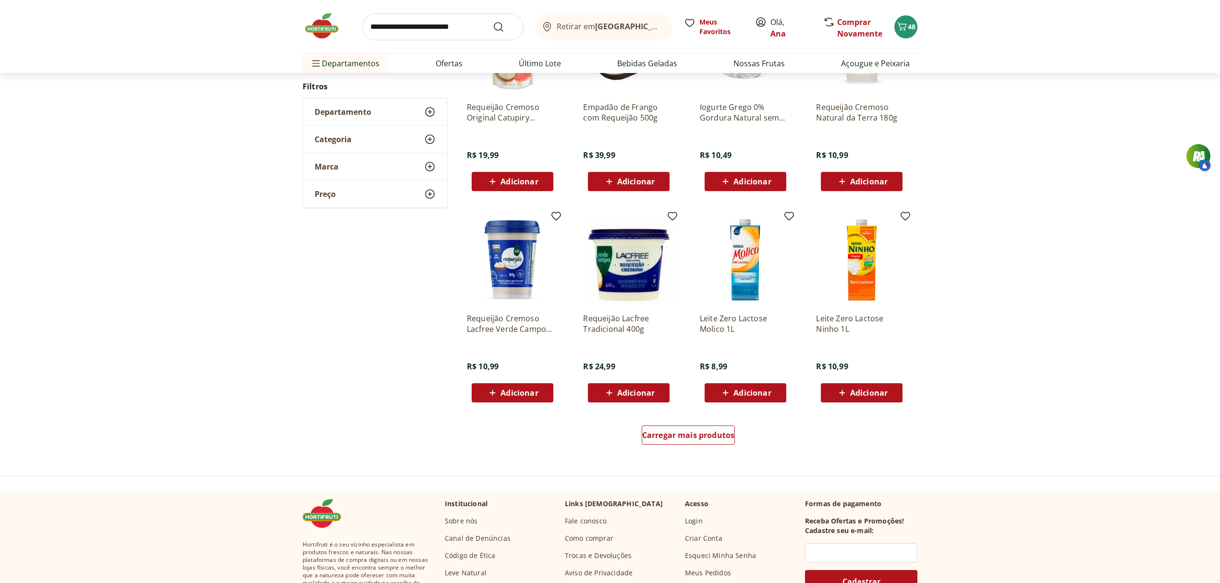
scroll to position [458, 0]
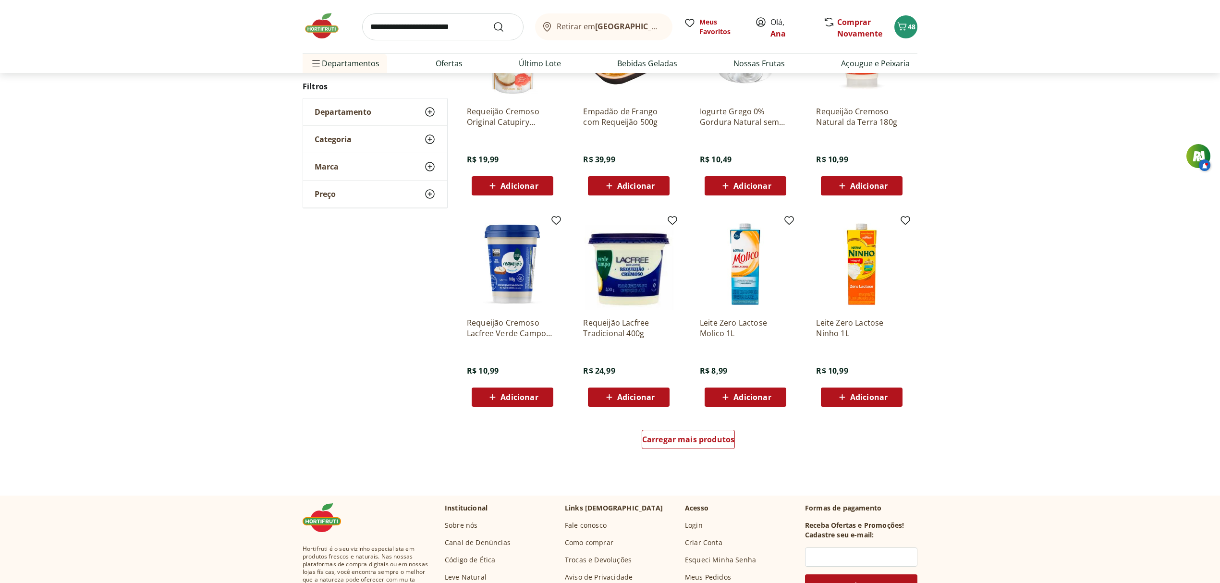
click at [529, 394] on span "Adicionar" at bounding box center [519, 398] width 37 height 8
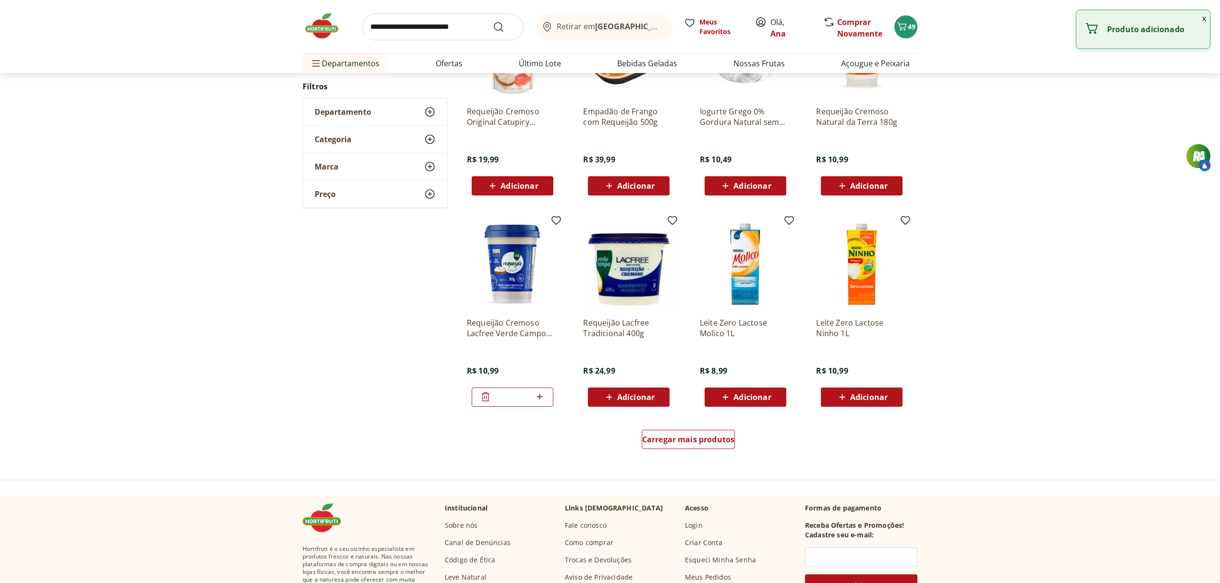
click at [539, 393] on icon at bounding box center [540, 397] width 12 height 12
type input "*"
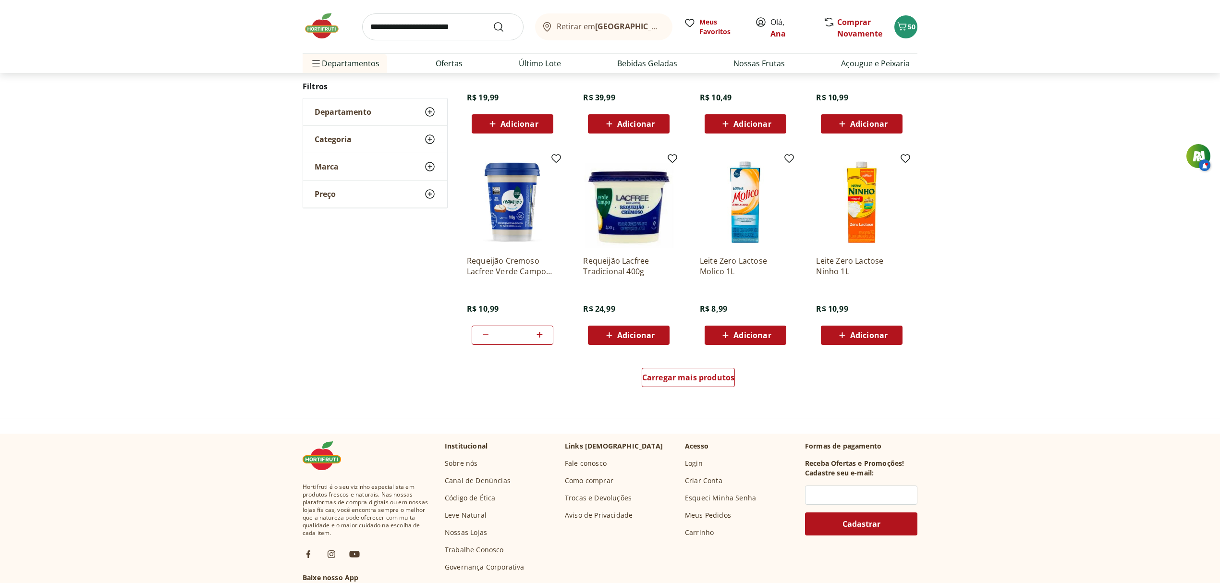
scroll to position [570, 0]
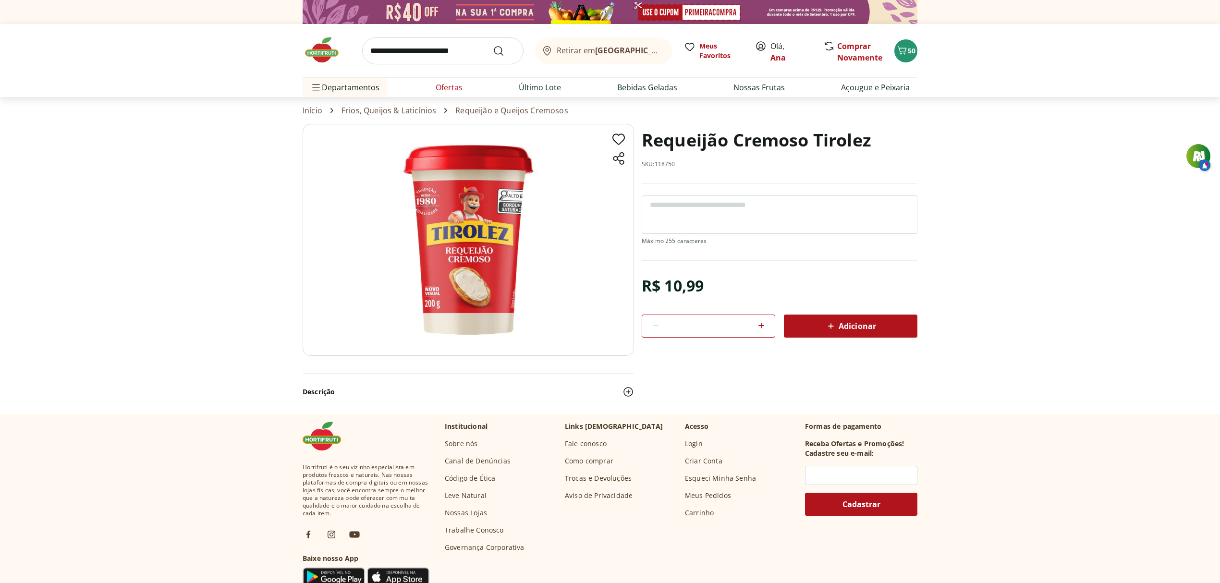
click at [452, 83] on link "Ofertas" at bounding box center [449, 88] width 27 height 12
select select "**********"
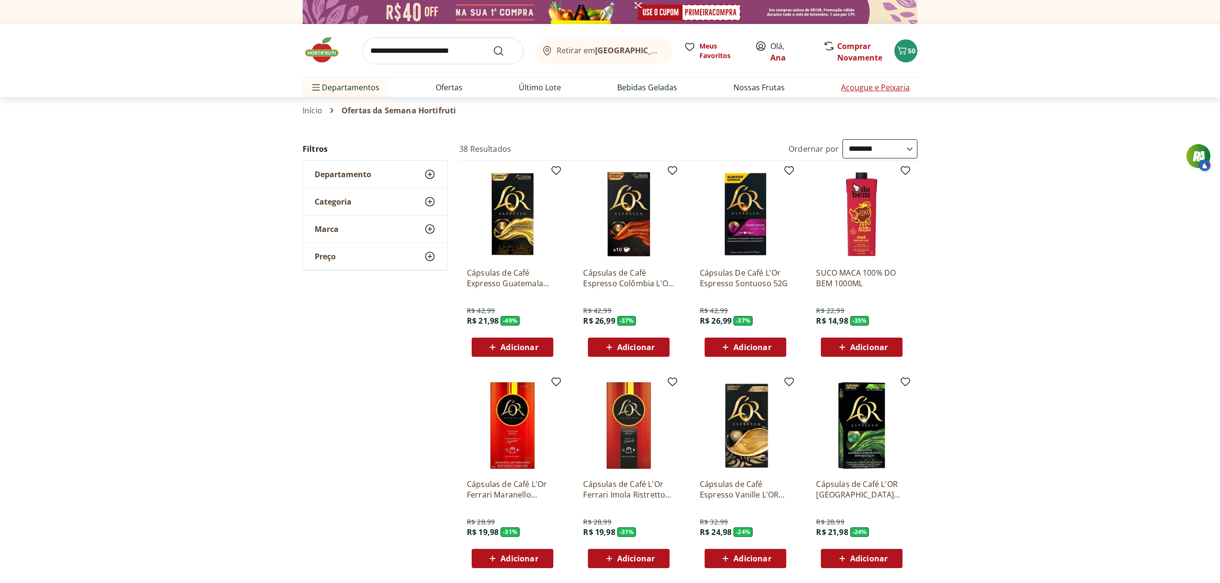
click at [891, 88] on link "Açougue e Peixaria" at bounding box center [875, 88] width 69 height 12
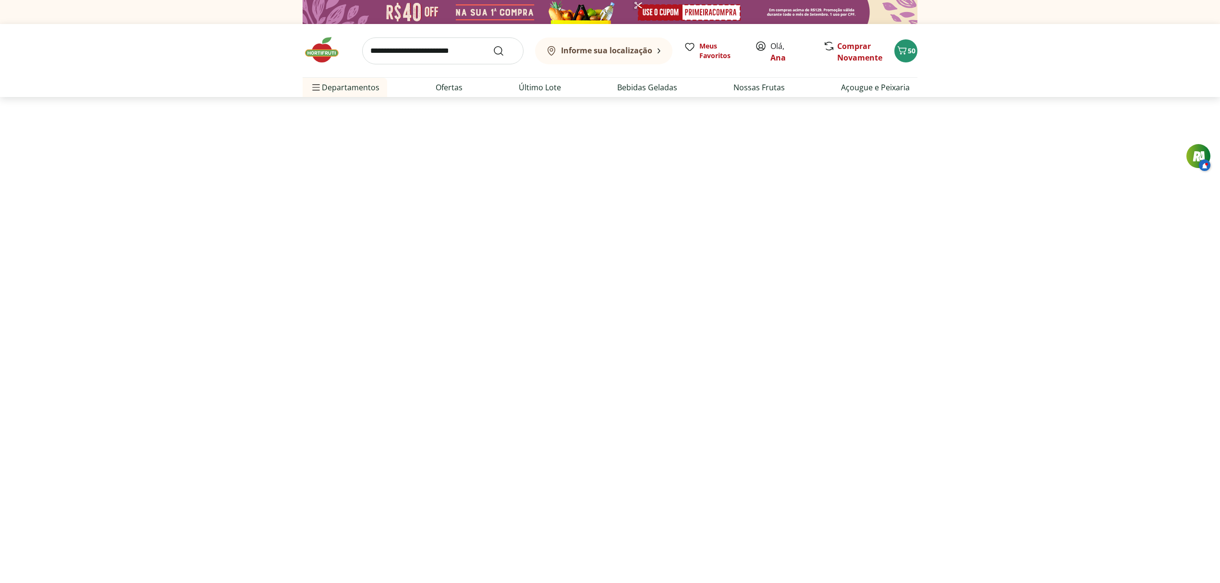
select select "**********"
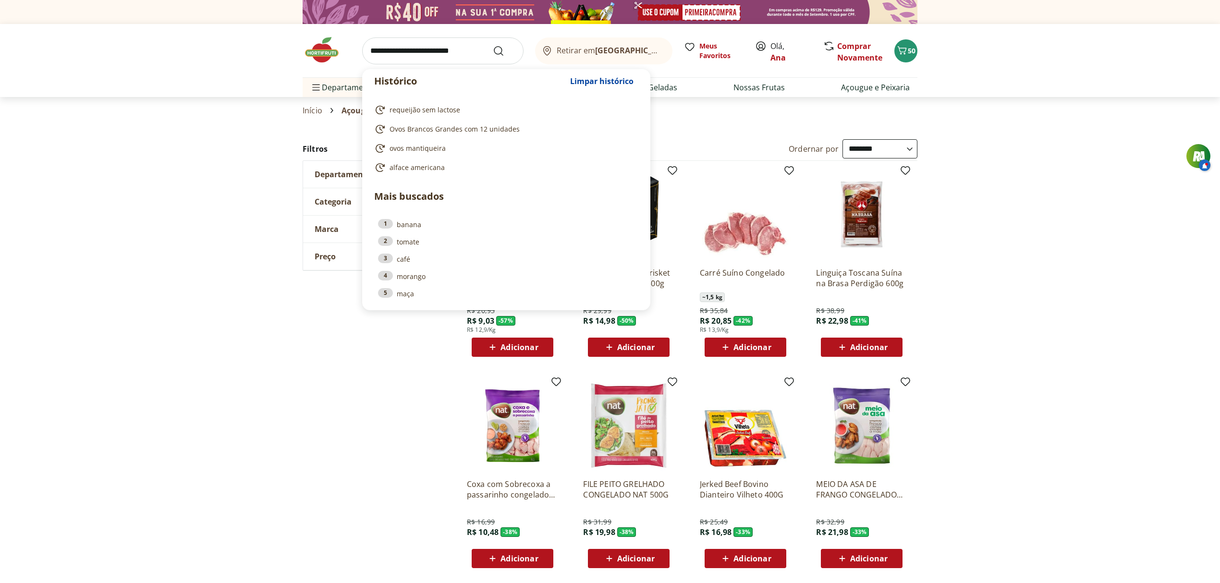
click at [412, 51] on input "search" at bounding box center [442, 50] width 161 height 27
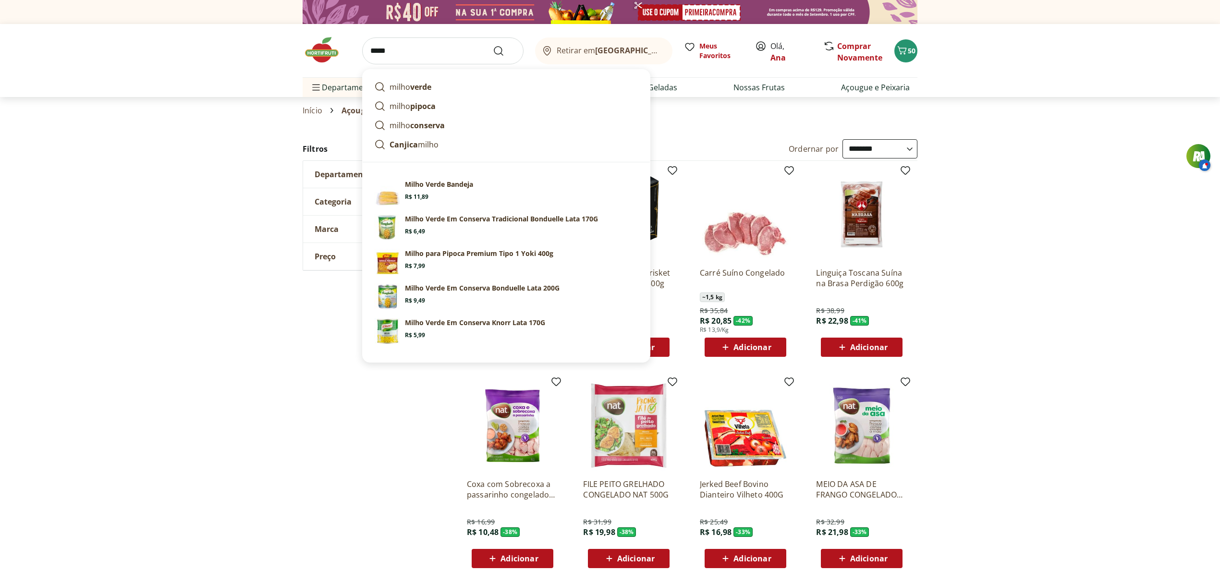
type input "*****"
click at [493, 45] on button "Submit Search" at bounding box center [504, 51] width 23 height 12
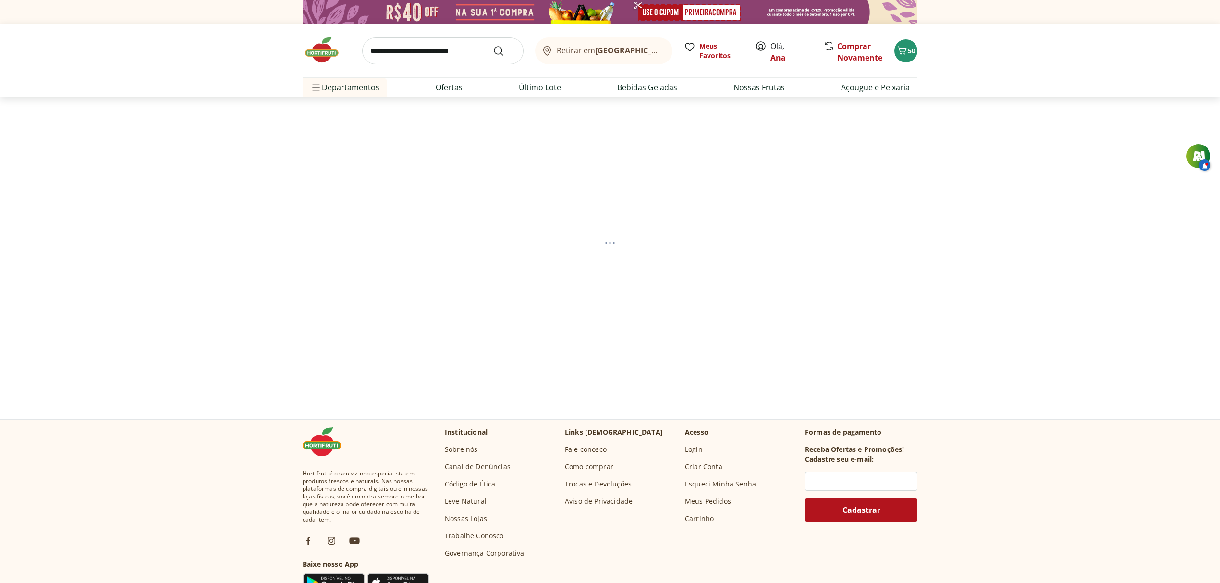
select select "**********"
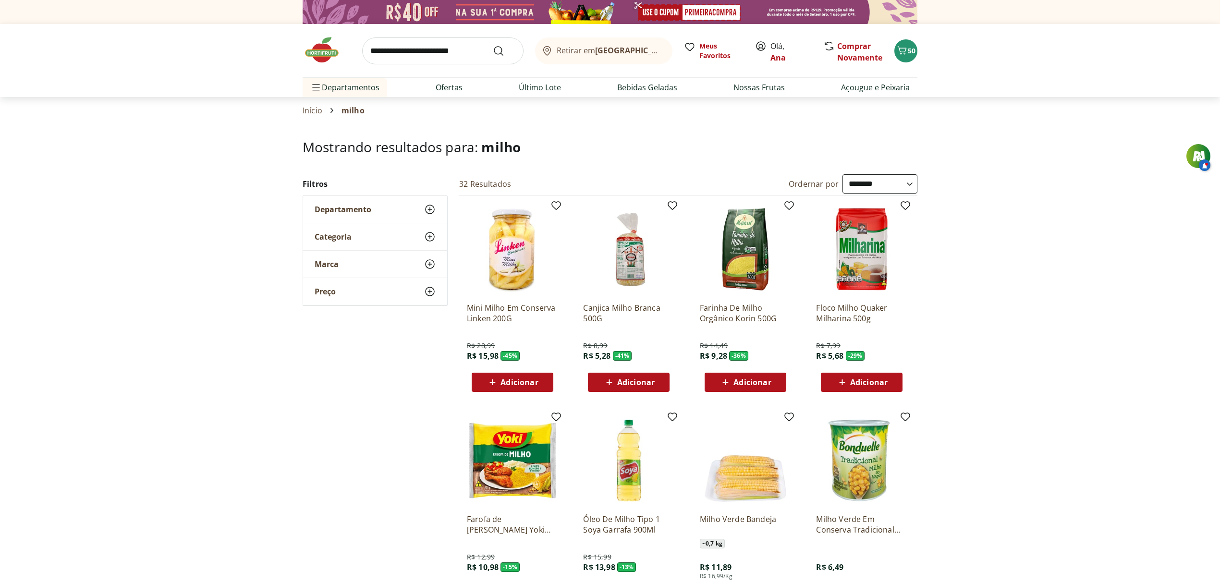
click at [732, 477] on img at bounding box center [745, 460] width 91 height 91
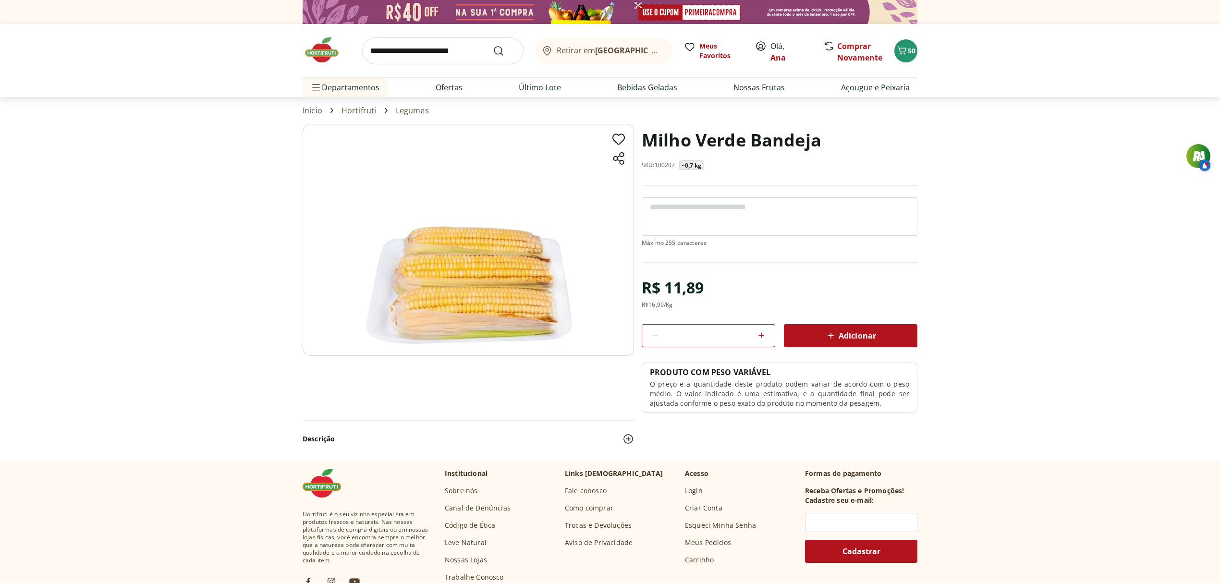
click at [506, 278] on img at bounding box center [469, 240] width 332 height 232
select select "**********"
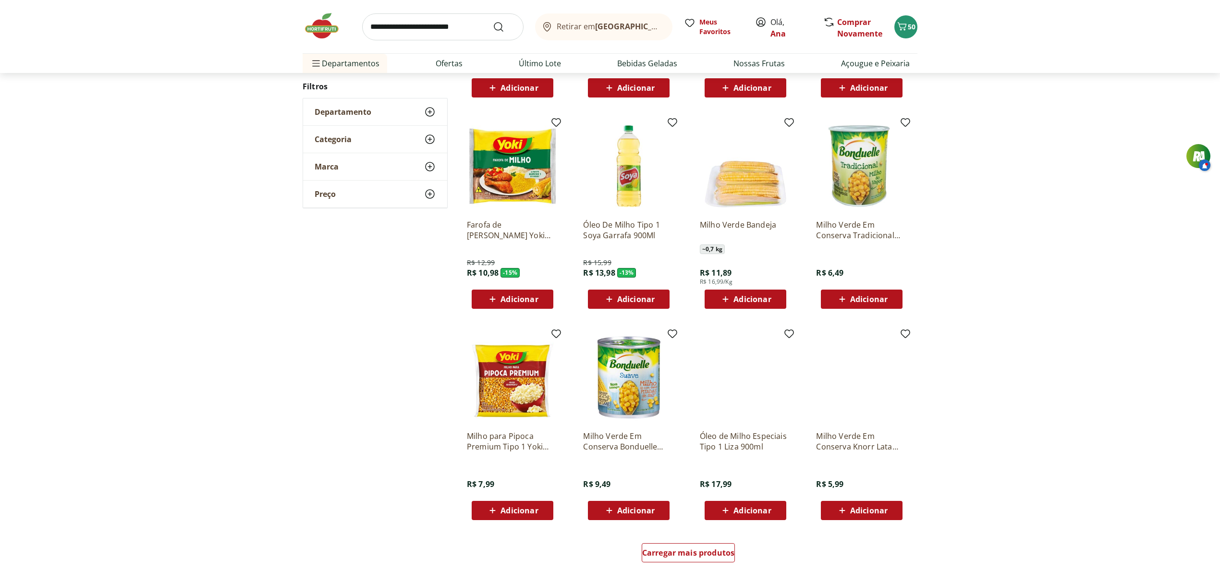
scroll to position [307, 0]
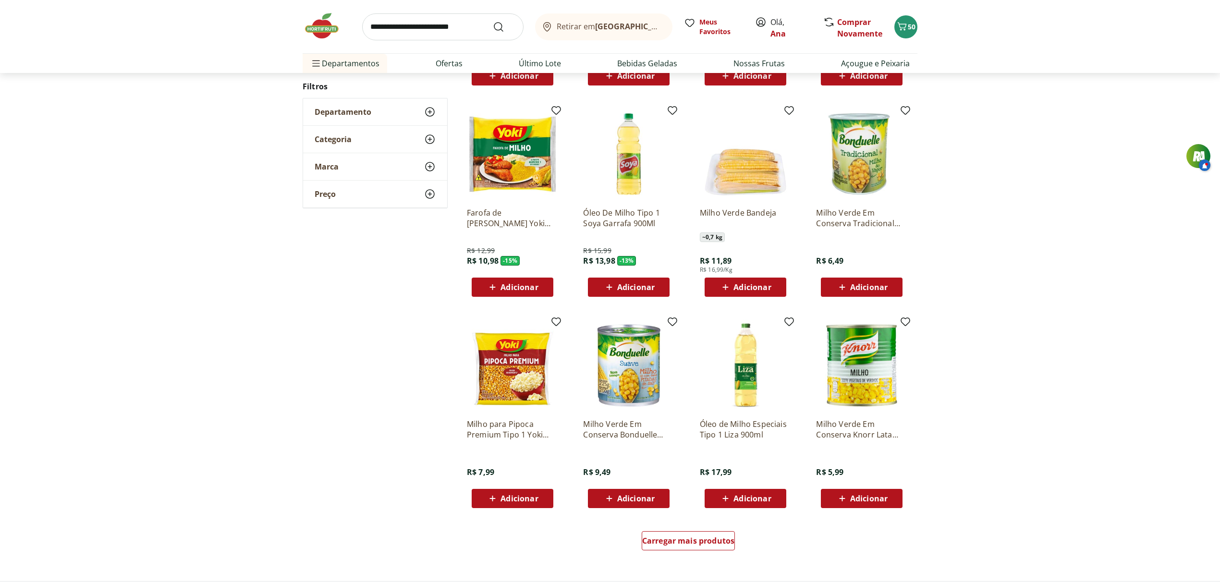
click at [634, 492] on div "Adicionar" at bounding box center [629, 498] width 66 height 17
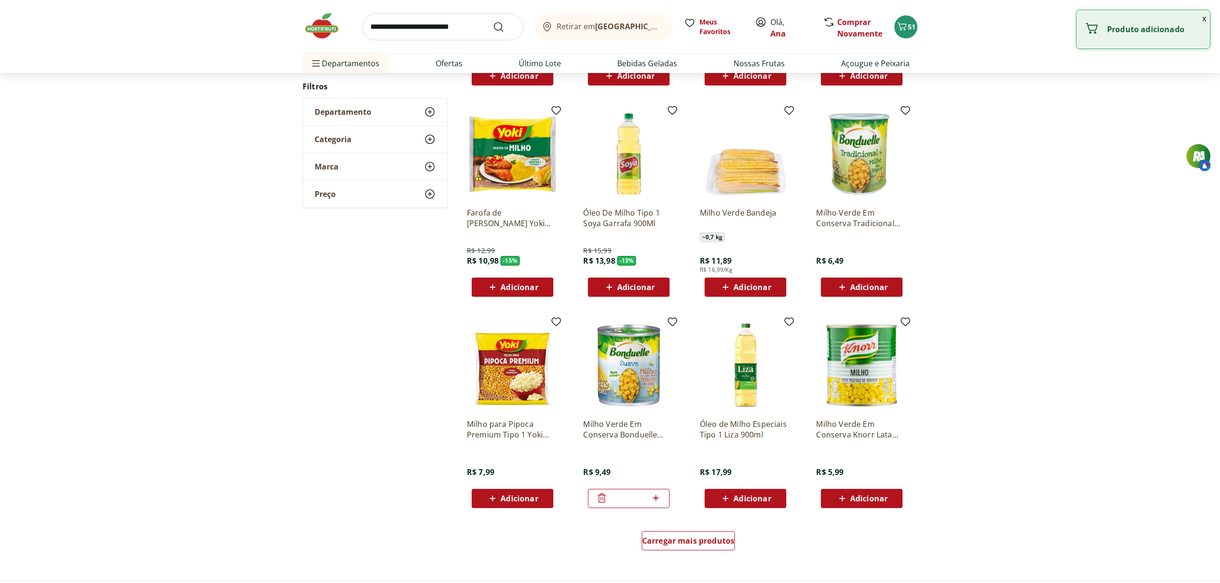
click at [656, 497] on icon at bounding box center [656, 498] width 6 height 6
type input "*"
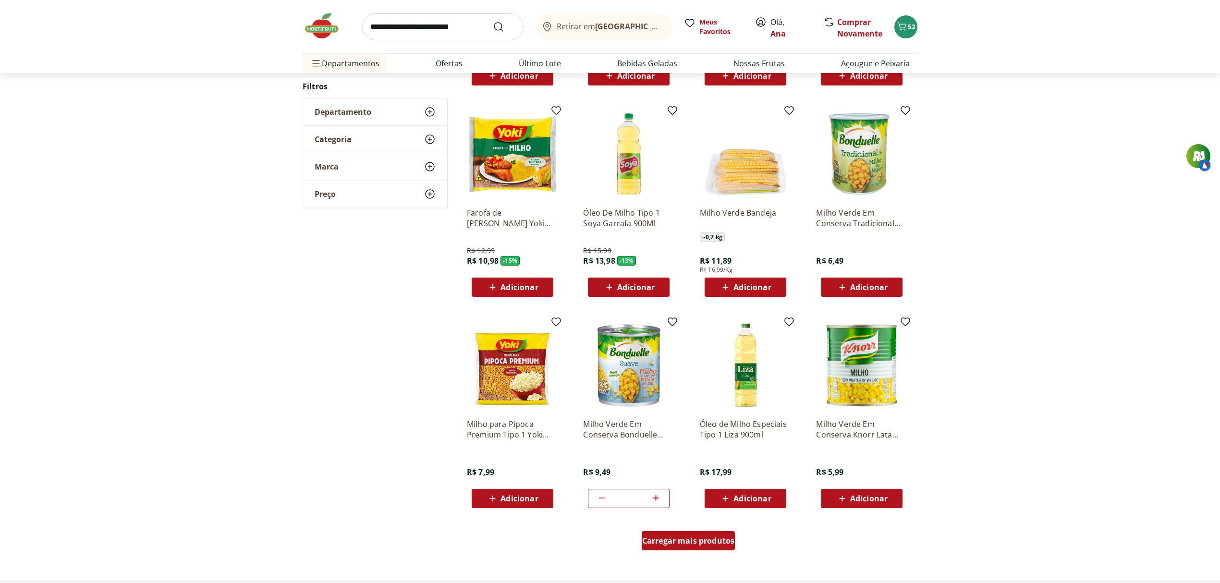
click at [700, 538] on span "Carregar mais produtos" at bounding box center [688, 541] width 93 height 8
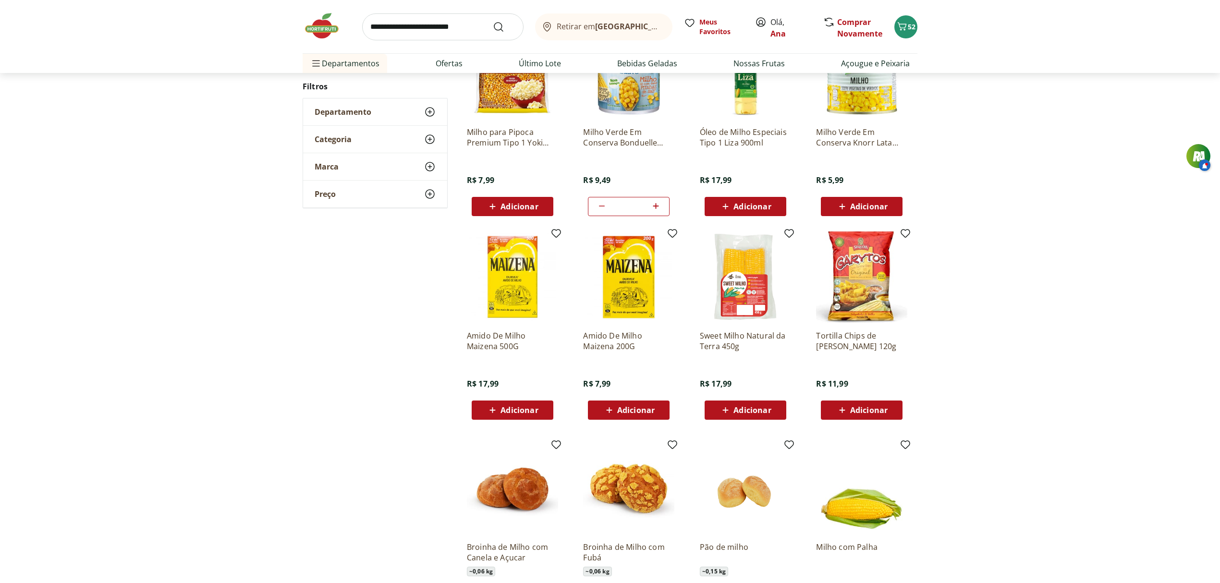
scroll to position [664, 0]
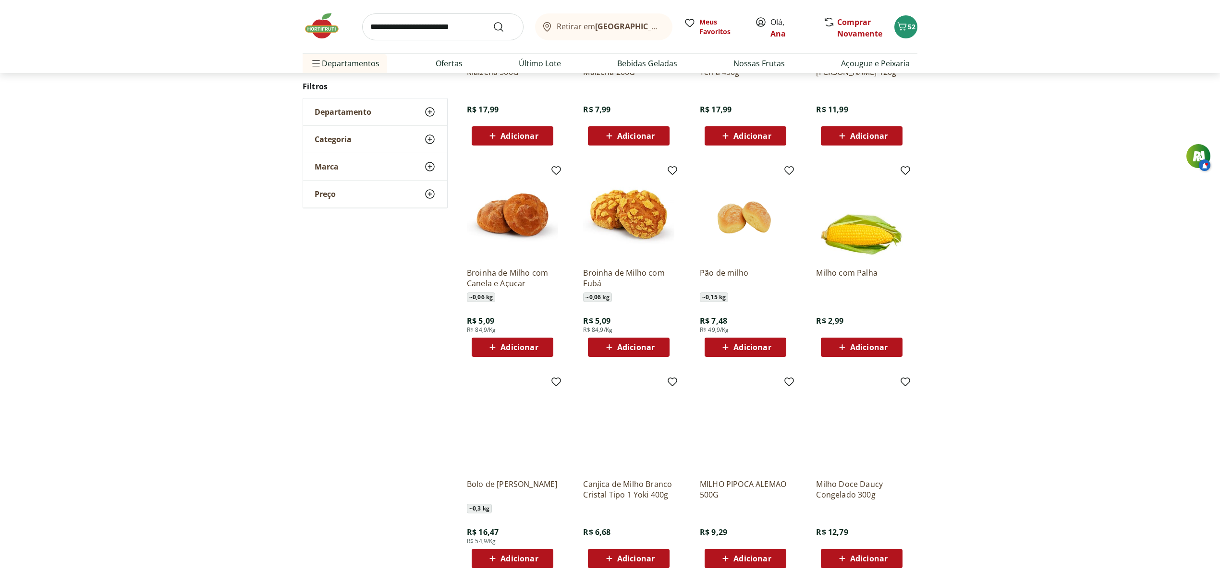
scroll to position [310, 0]
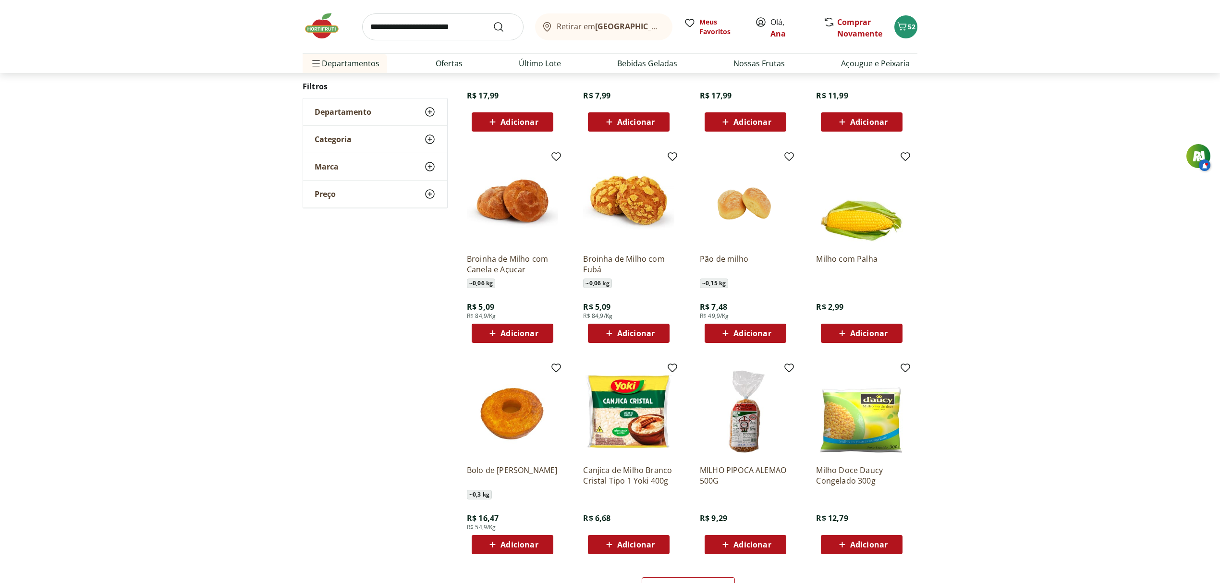
click at [862, 330] on span "Adicionar" at bounding box center [868, 334] width 37 height 8
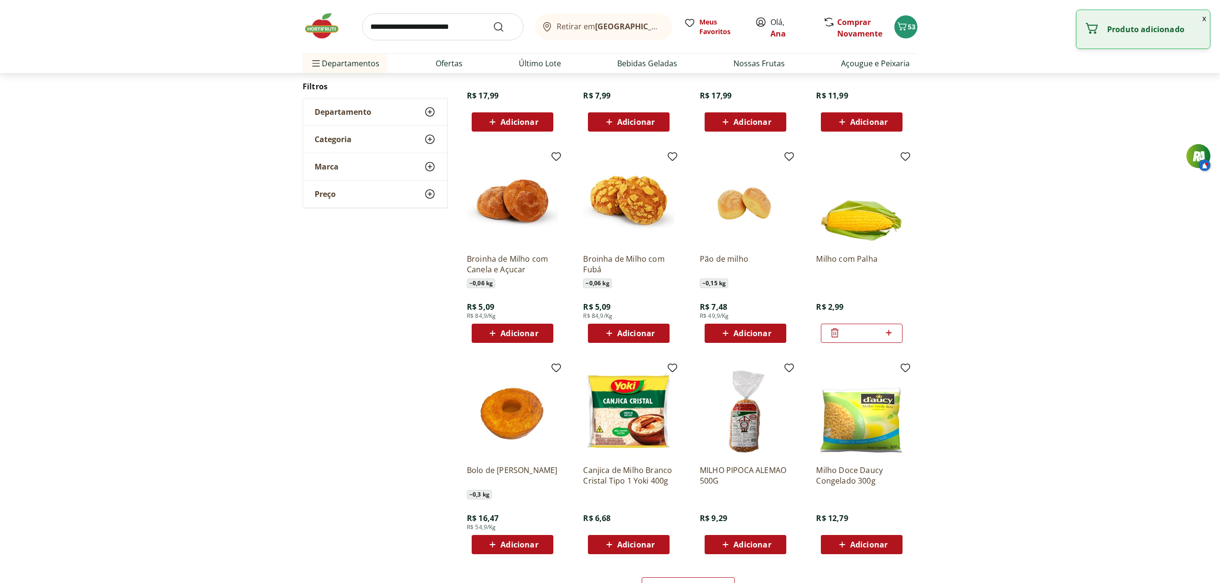
click at [894, 332] on icon at bounding box center [889, 333] width 12 height 12
type input "*"
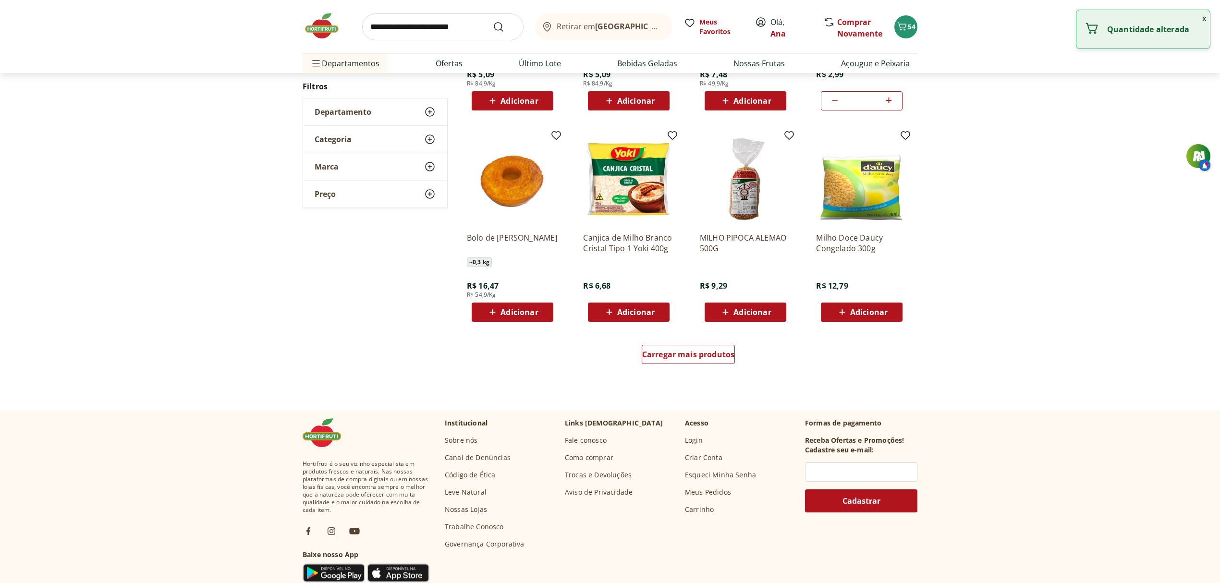
scroll to position [573, 0]
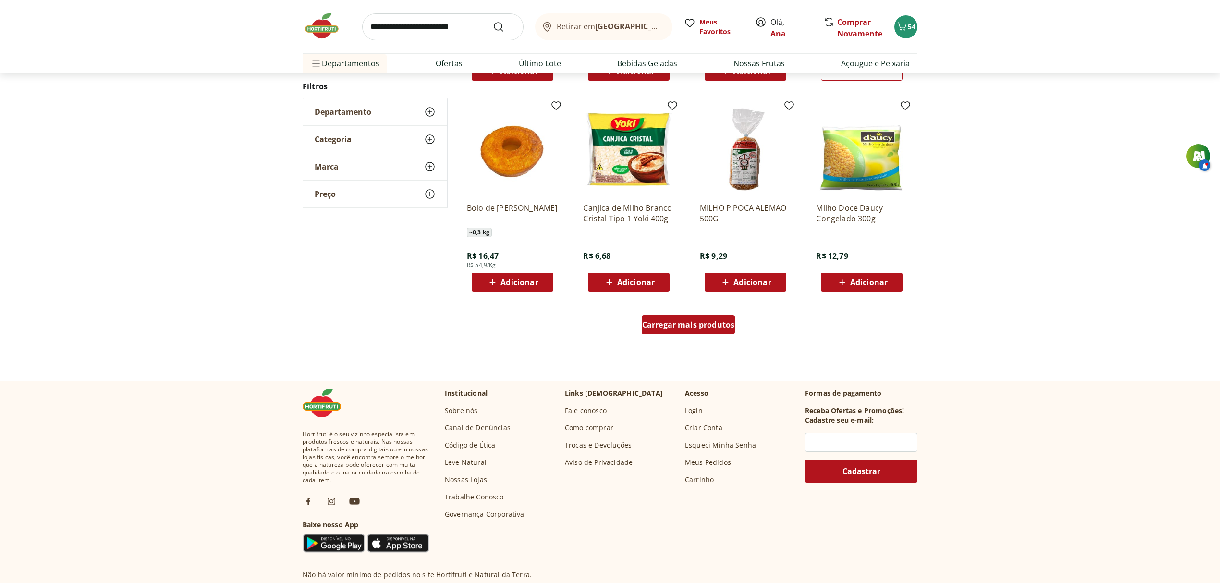
click at [690, 324] on span "Carregar mais produtos" at bounding box center [688, 325] width 93 height 8
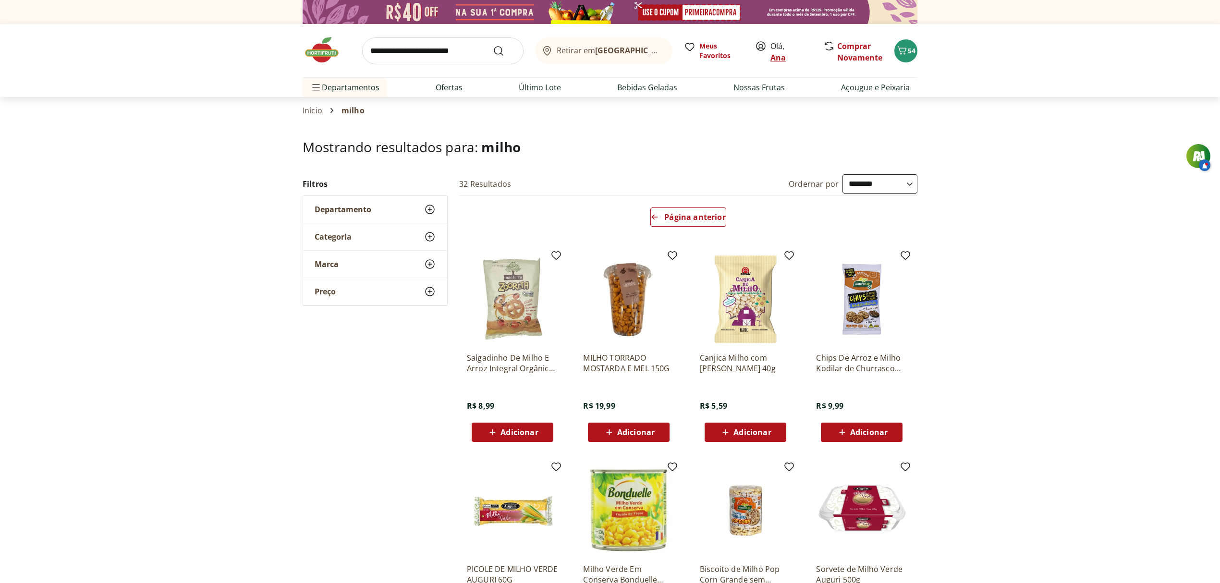
click at [778, 56] on link "Ana" at bounding box center [778, 57] width 15 height 11
click at [860, 84] on link "Açougue e Peixaria" at bounding box center [875, 88] width 69 height 12
select select "**********"
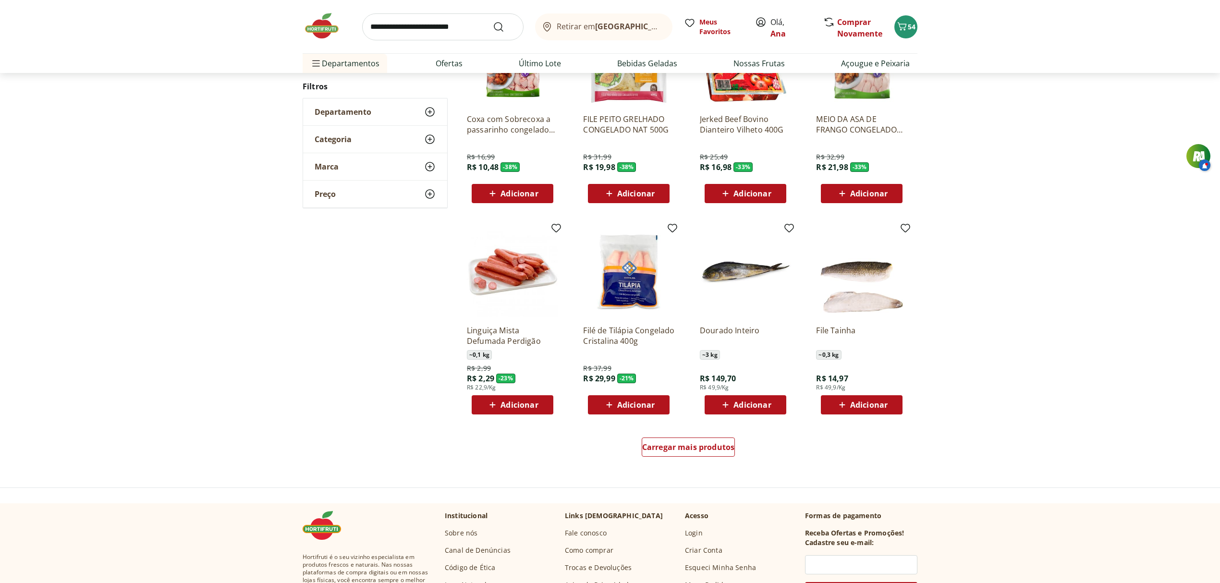
scroll to position [367, 0]
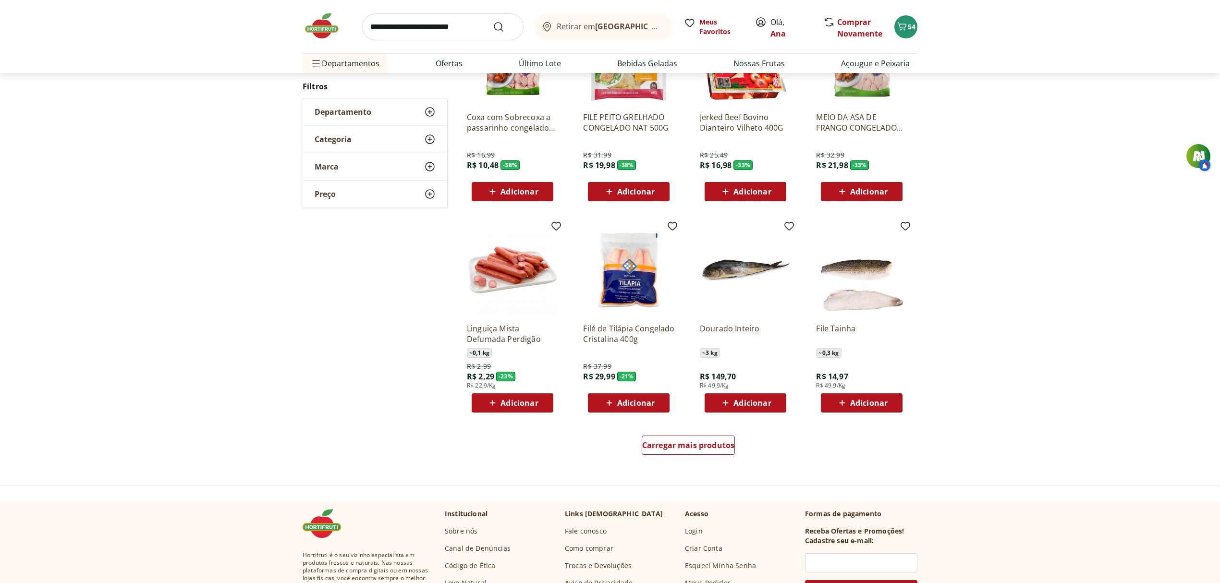
click at [623, 404] on span "Adicionar" at bounding box center [635, 403] width 37 height 8
click at [658, 404] on icon at bounding box center [656, 403] width 12 height 12
type input "*"
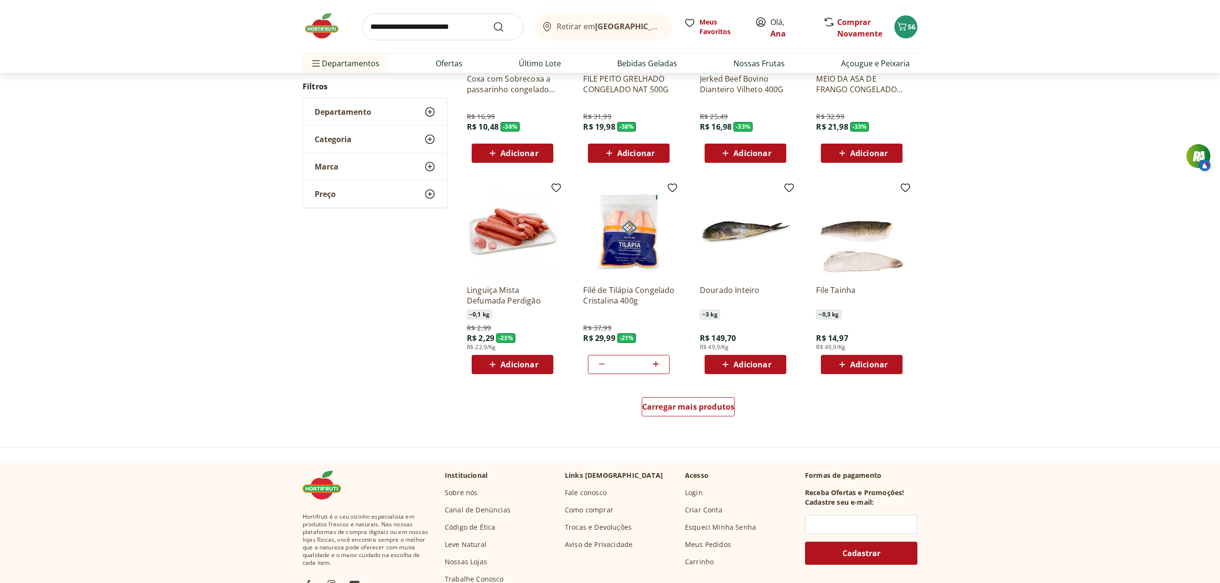
scroll to position [409, 0]
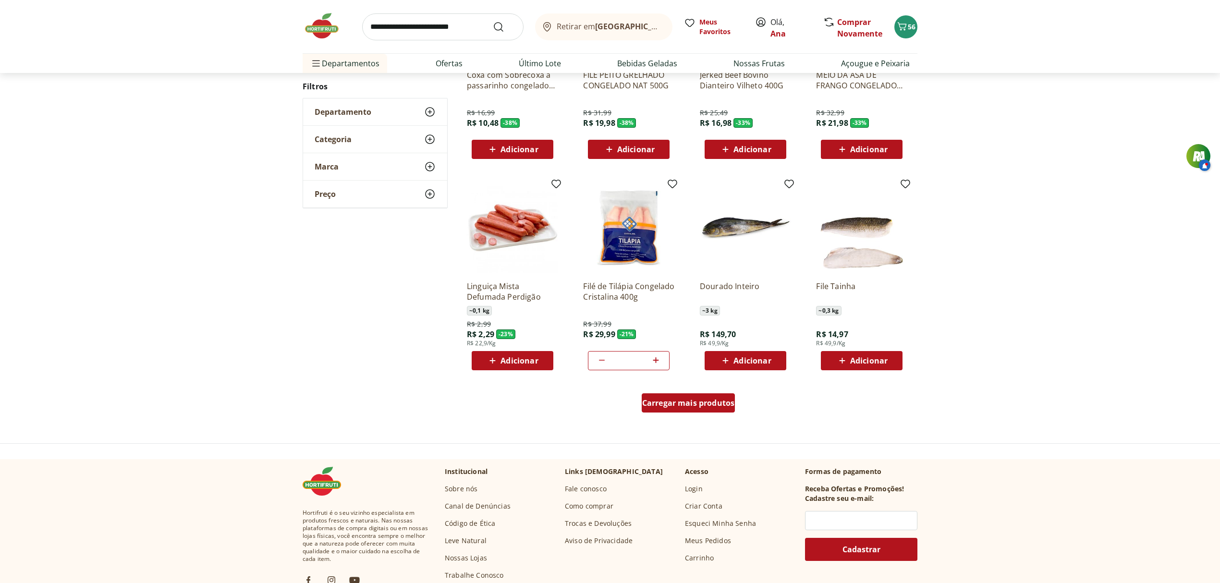
click at [706, 405] on span "Carregar mais produtos" at bounding box center [688, 403] width 93 height 8
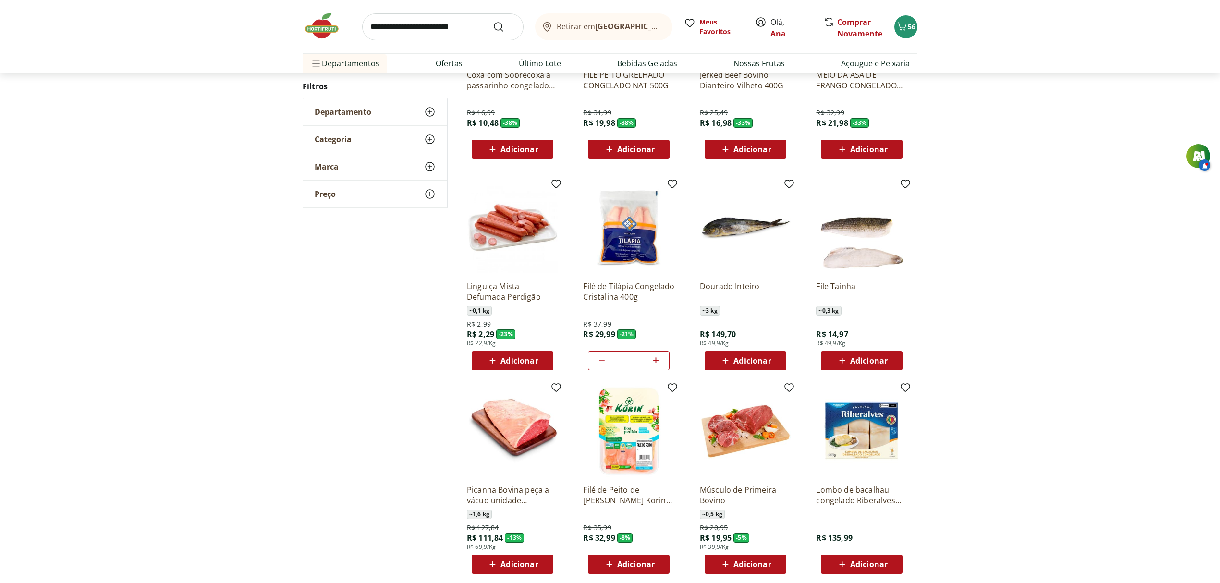
click at [637, 558] on div "Adicionar" at bounding box center [629, 564] width 66 height 17
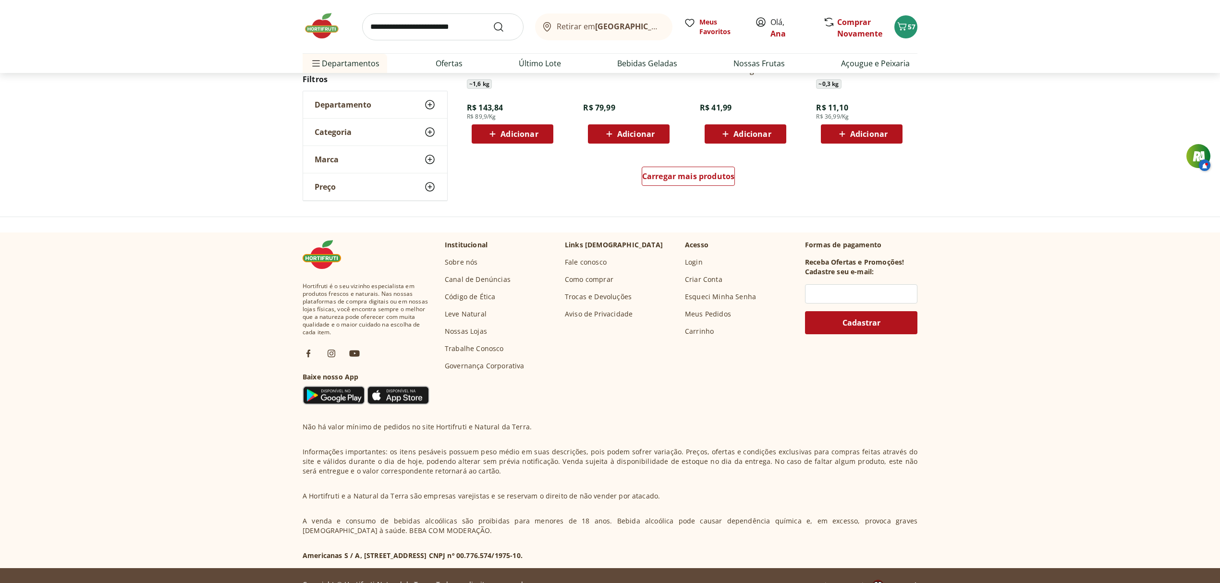
scroll to position [706, 0]
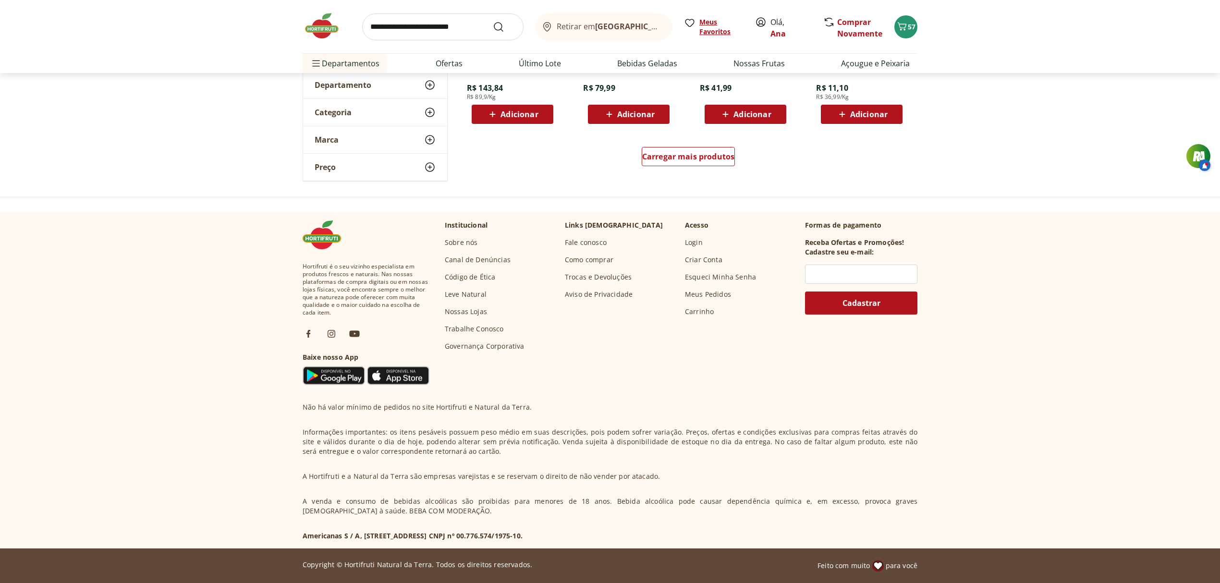
click at [720, 32] on span "Meus Favoritos" at bounding box center [722, 26] width 44 height 19
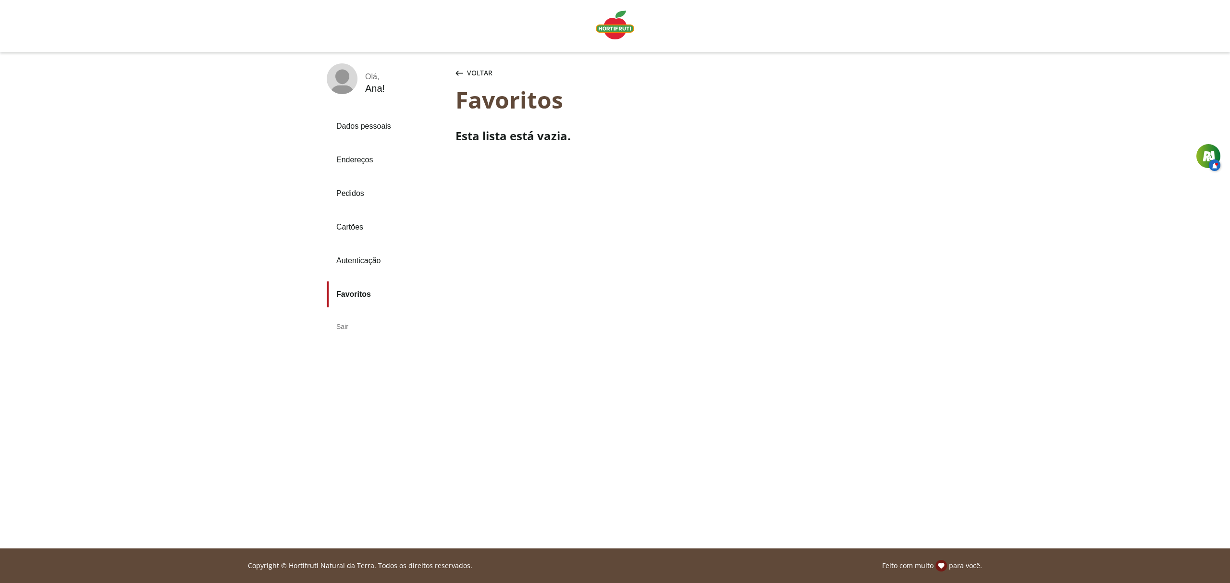
click at [365, 74] on div "Olá ," at bounding box center [375, 77] width 20 height 9
click at [475, 68] on span "Voltar" at bounding box center [479, 73] width 25 height 10
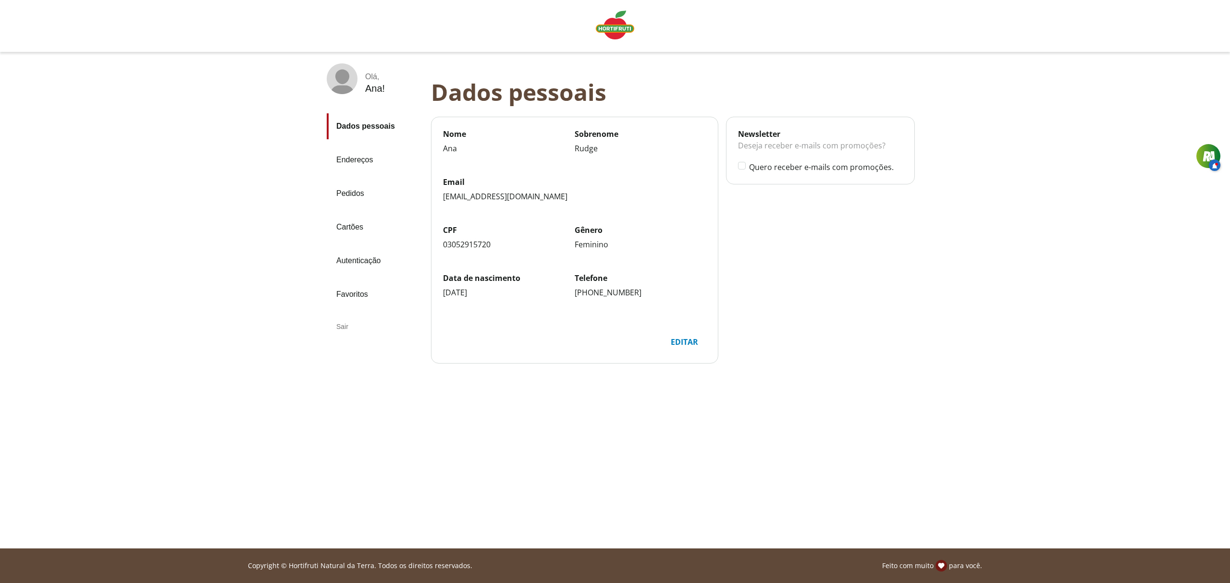
click at [944, 256] on div "Olá , [PERSON_NAME] ! Dados pessoais Endereços Pedidos Cartões Autenticação Fav…" at bounding box center [615, 233] width 1230 height 362
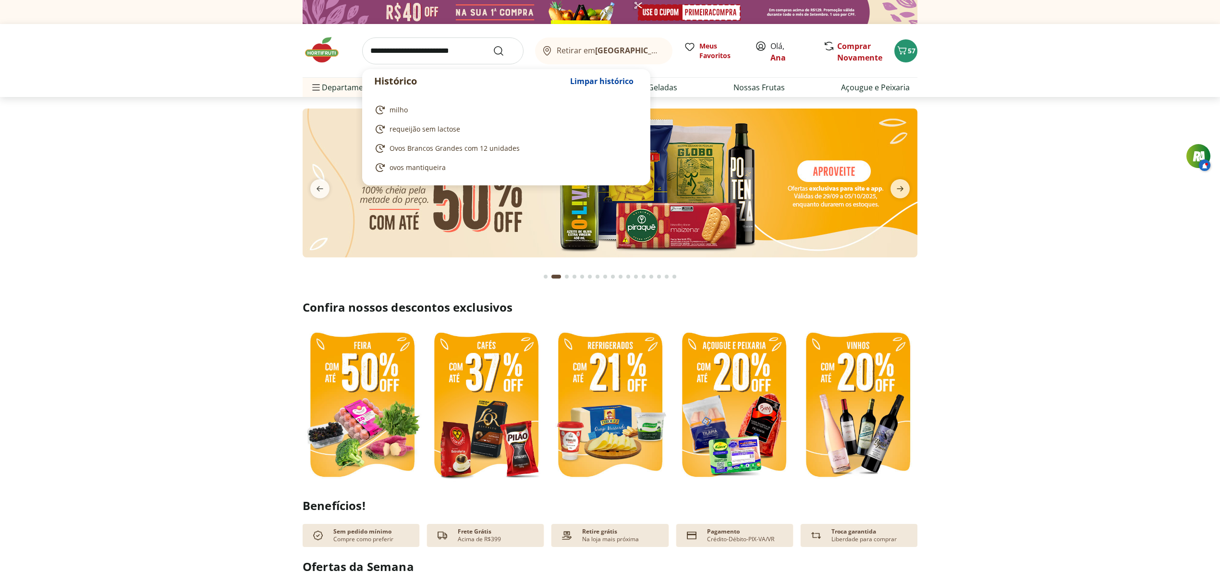
click at [429, 47] on input "search" at bounding box center [442, 50] width 161 height 27
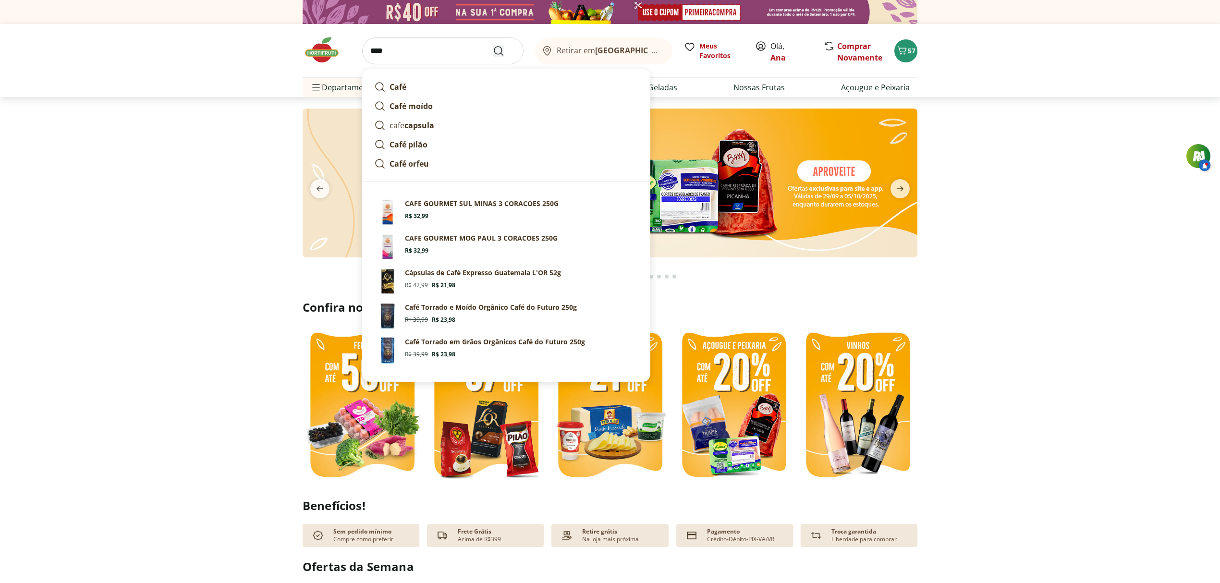
type input "****"
click at [499, 50] on icon "Submit Search" at bounding box center [499, 51] width 12 height 12
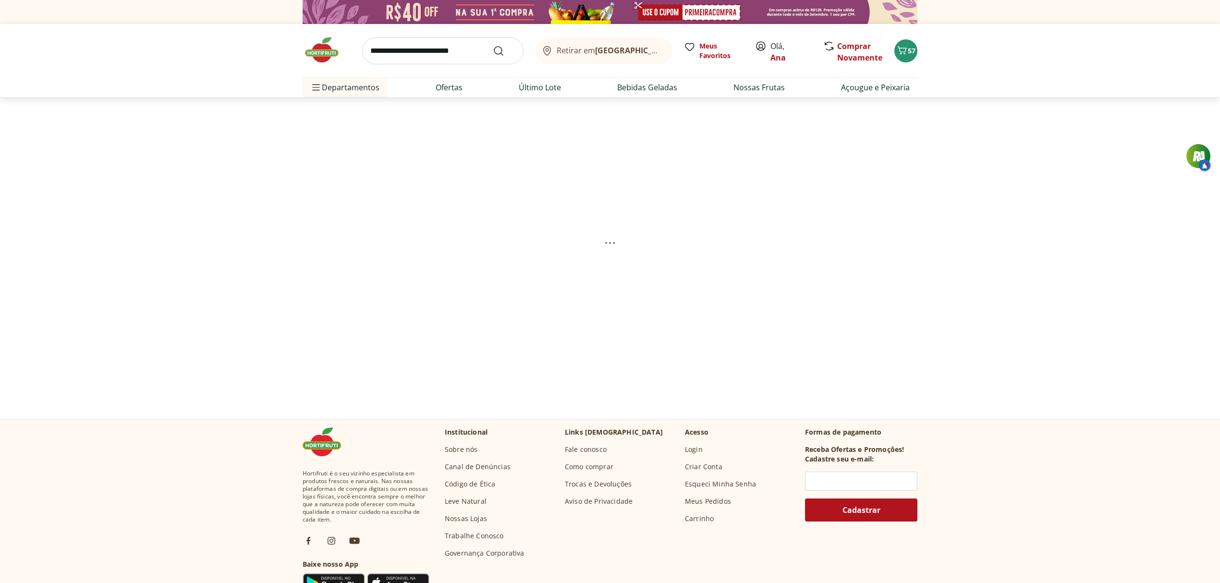
select select "**********"
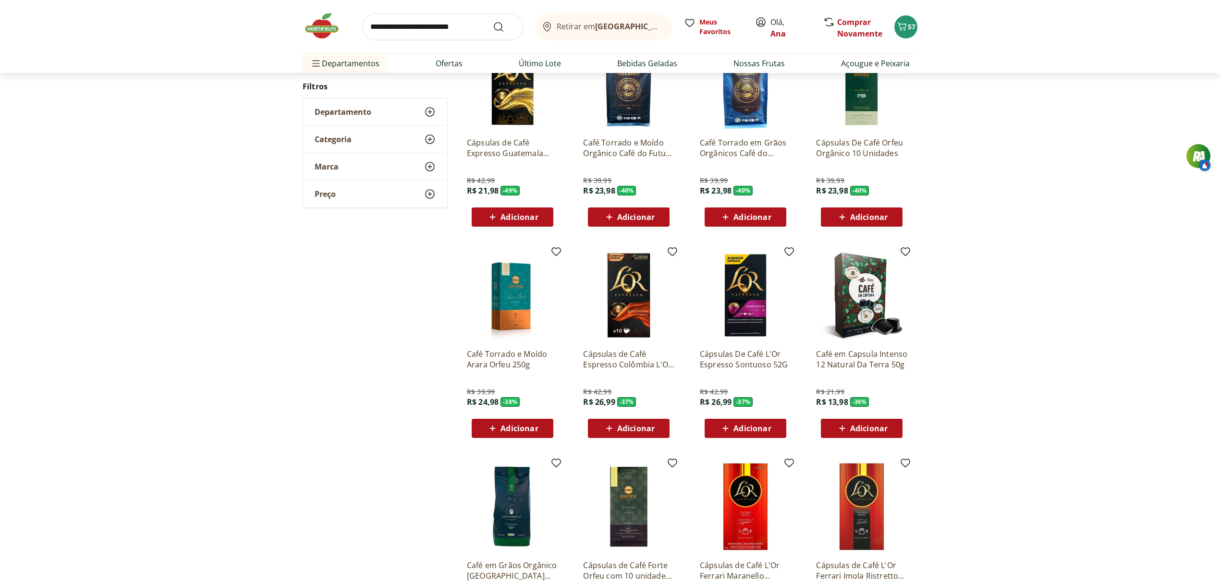
scroll to position [154, 0]
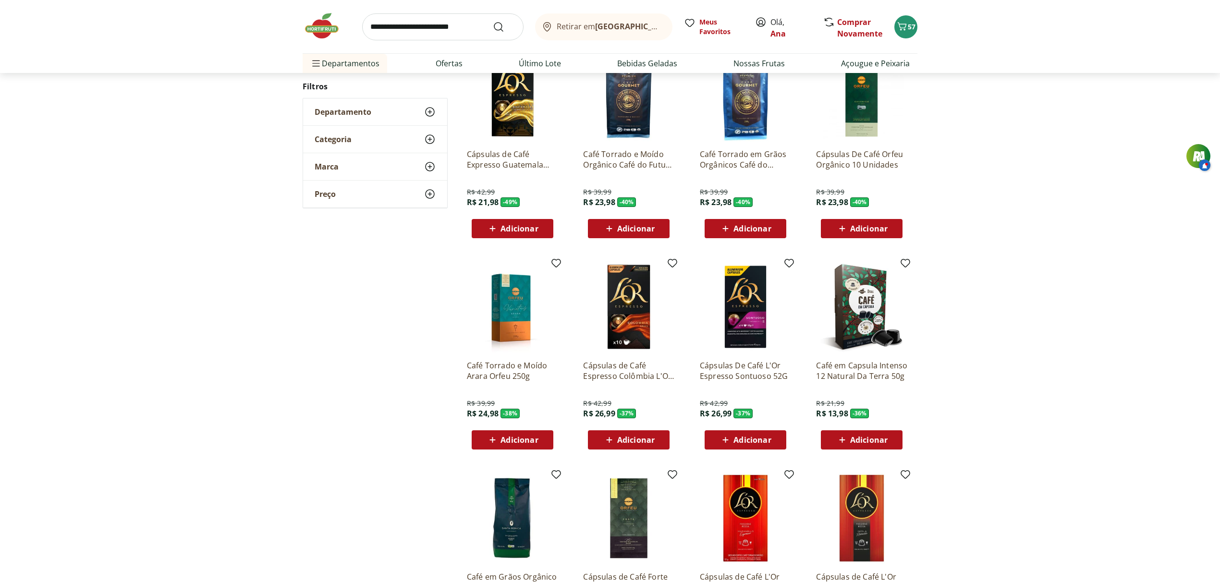
click at [360, 110] on span "Departamento" at bounding box center [343, 112] width 57 height 10
click at [356, 132] on label "Frios, Queijos & Laticínios 3" at bounding box center [381, 134] width 110 height 19
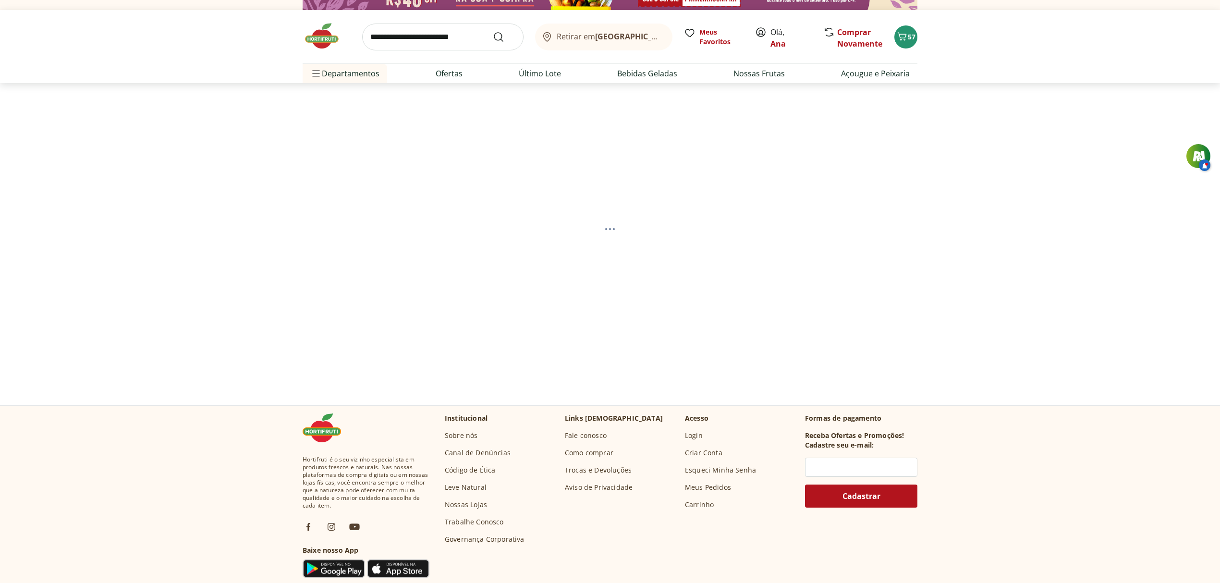
select select "**********"
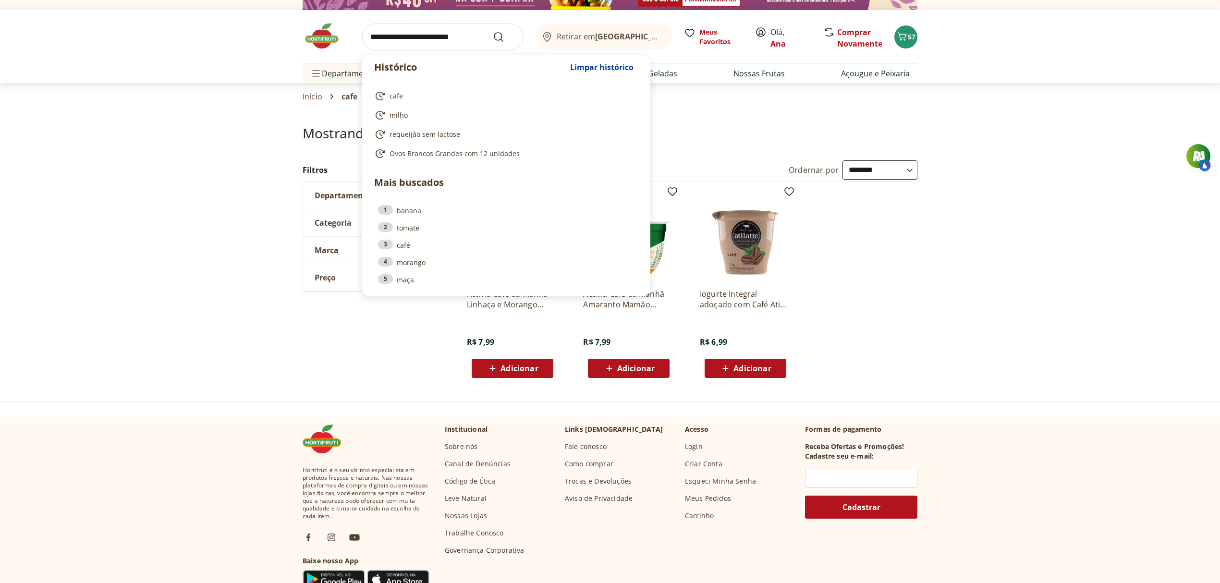
click at [430, 39] on input "search" at bounding box center [442, 37] width 161 height 27
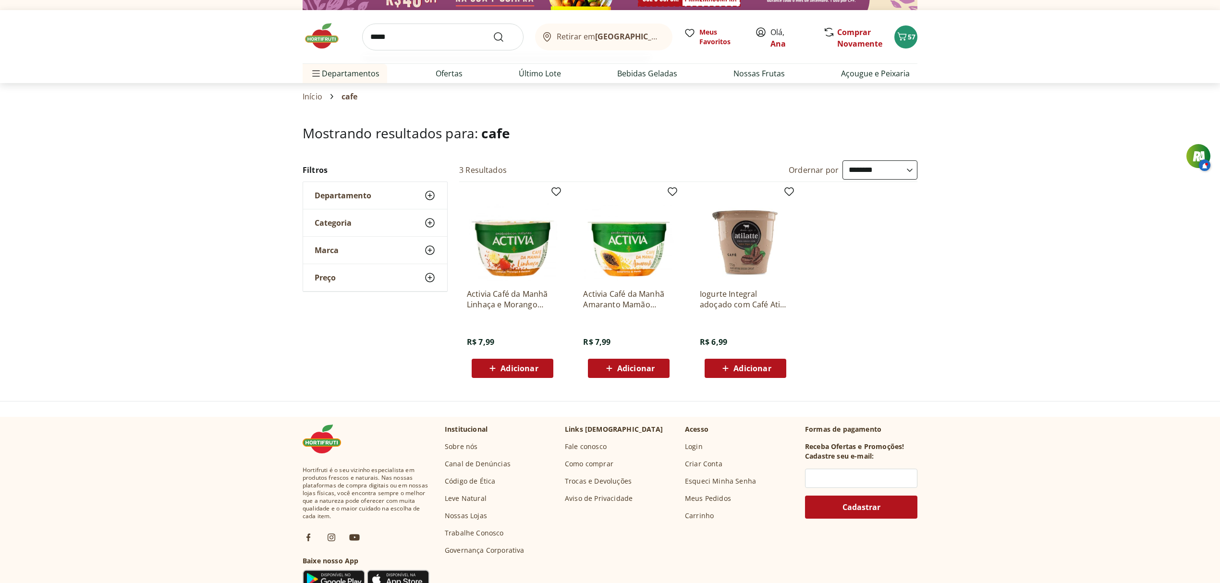
type input "*****"
click at [493, 31] on button "Submit Search" at bounding box center [504, 37] width 23 height 12
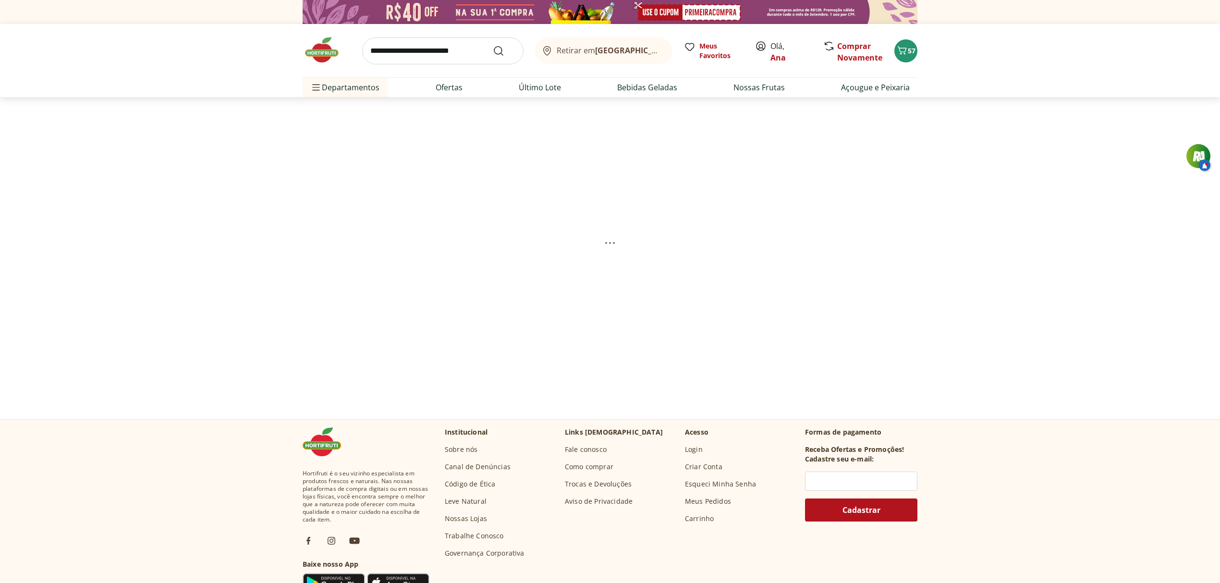
select select "**********"
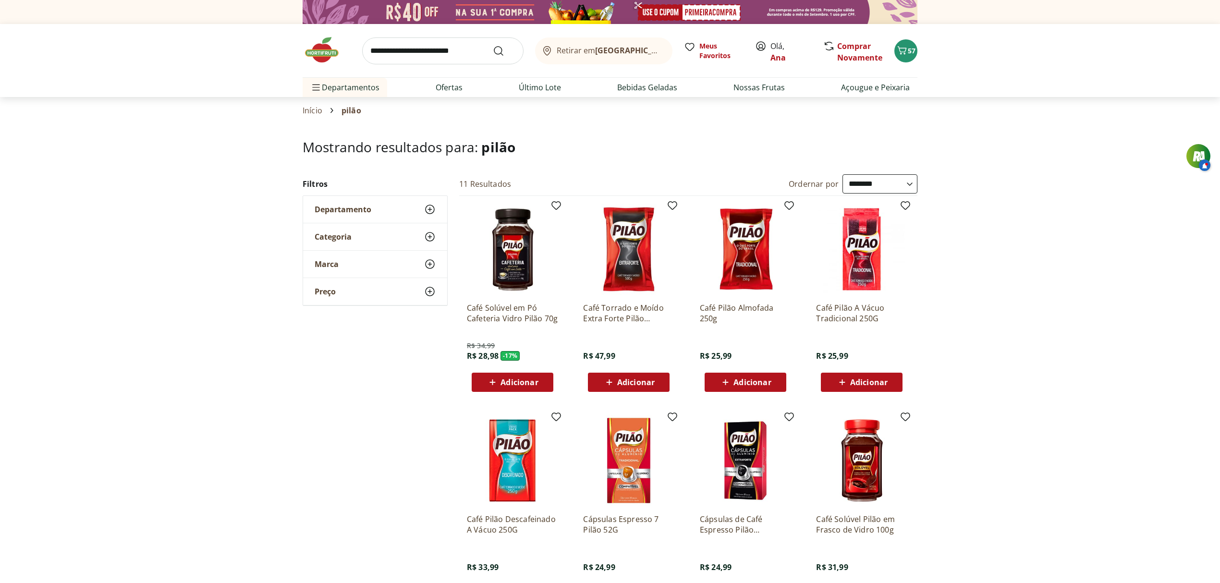
drag, startPoint x: 756, startPoint y: 379, endPoint x: 969, endPoint y: 415, distance: 215.4
click at [948, 416] on div "**********" at bounding box center [610, 498] width 1220 height 648
click at [751, 382] on span "Adicionar" at bounding box center [752, 383] width 37 height 8
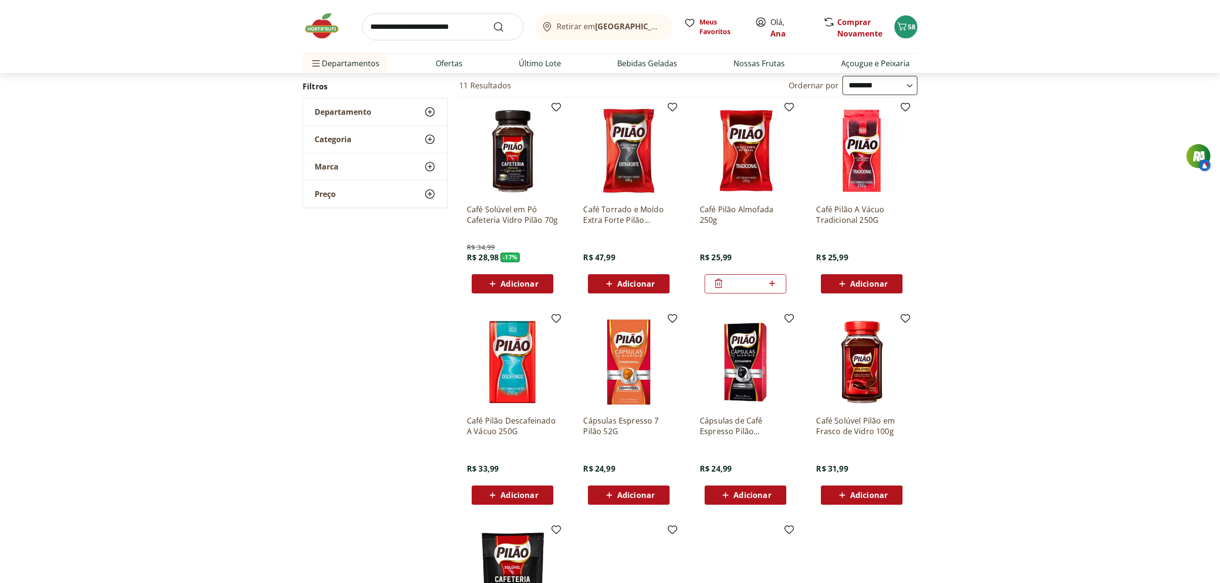
scroll to position [79, 0]
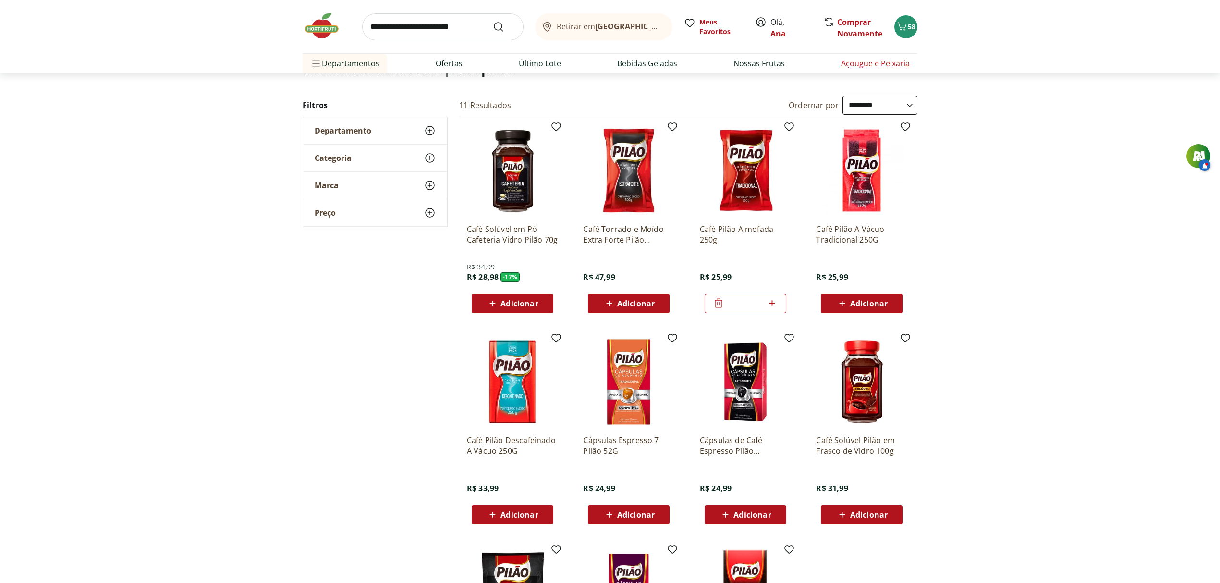
click at [894, 64] on link "Açougue e Peixaria" at bounding box center [875, 64] width 69 height 12
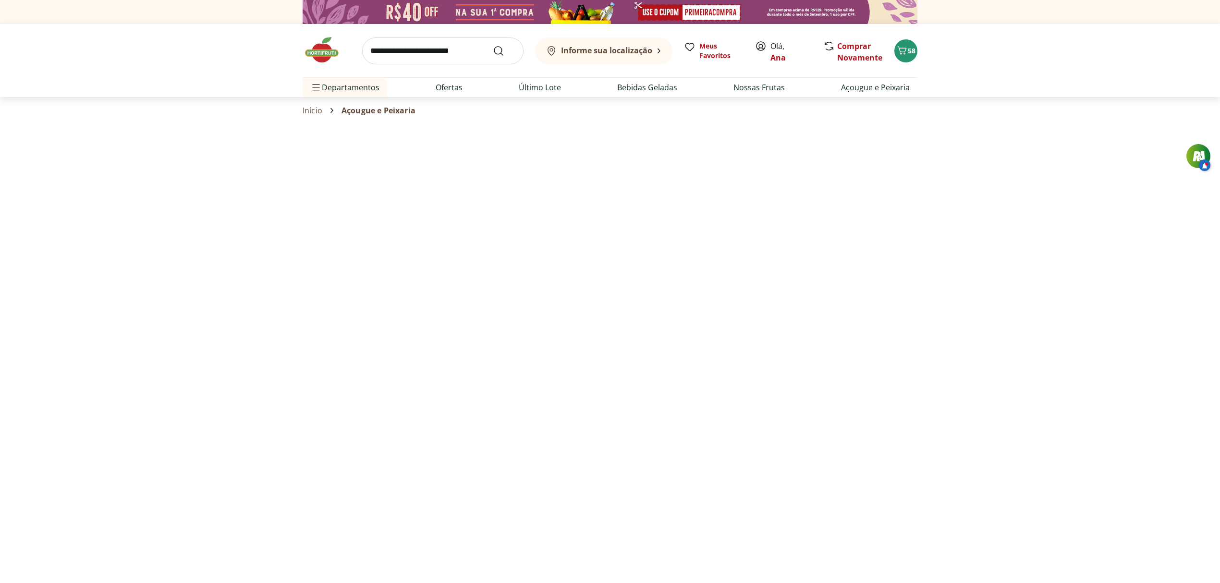
select select "**********"
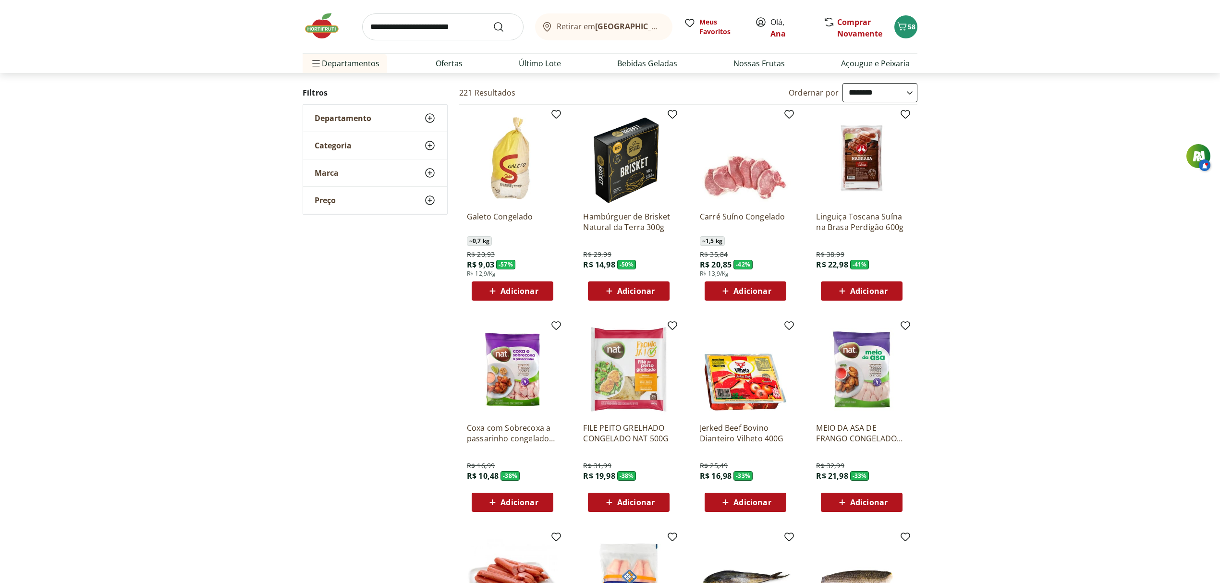
scroll to position [21, 0]
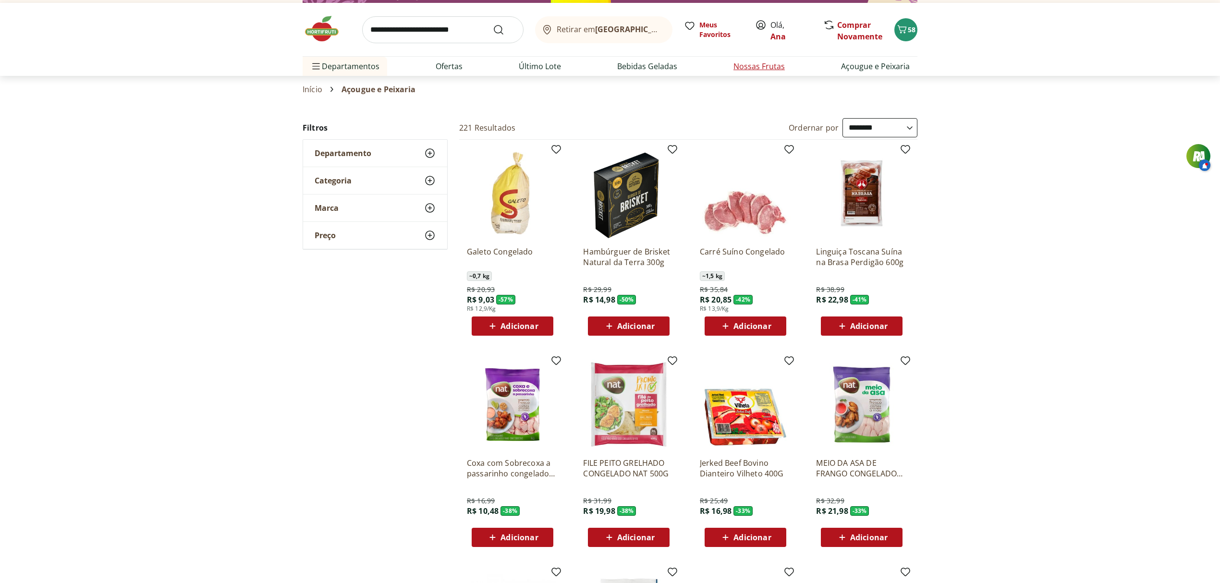
click at [756, 68] on link "Nossas Frutas" at bounding box center [759, 67] width 51 height 12
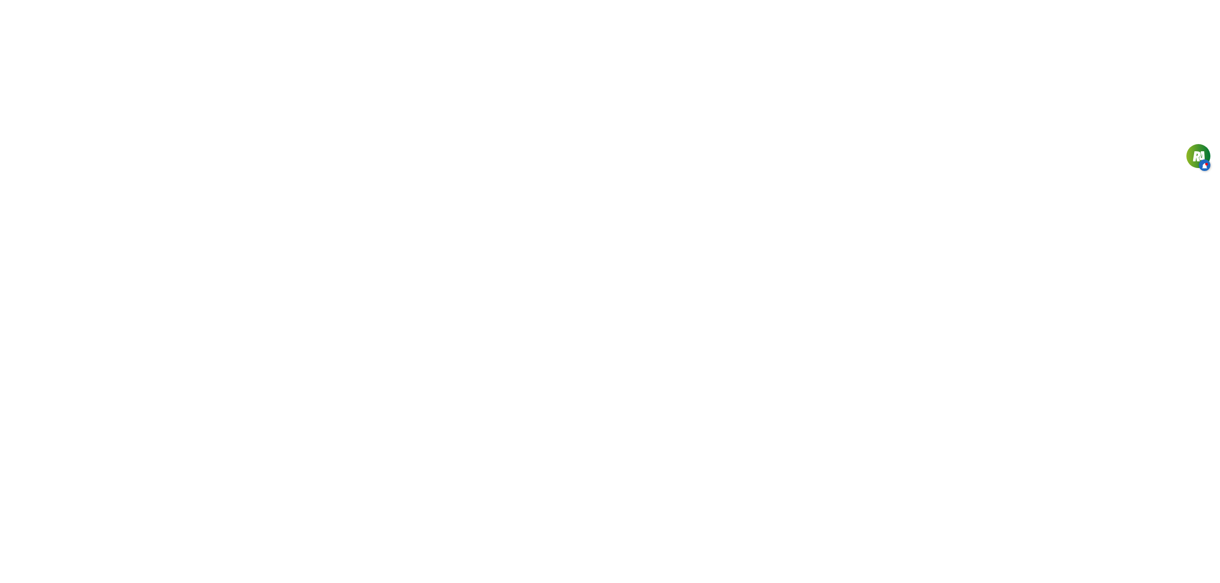
select select "**********"
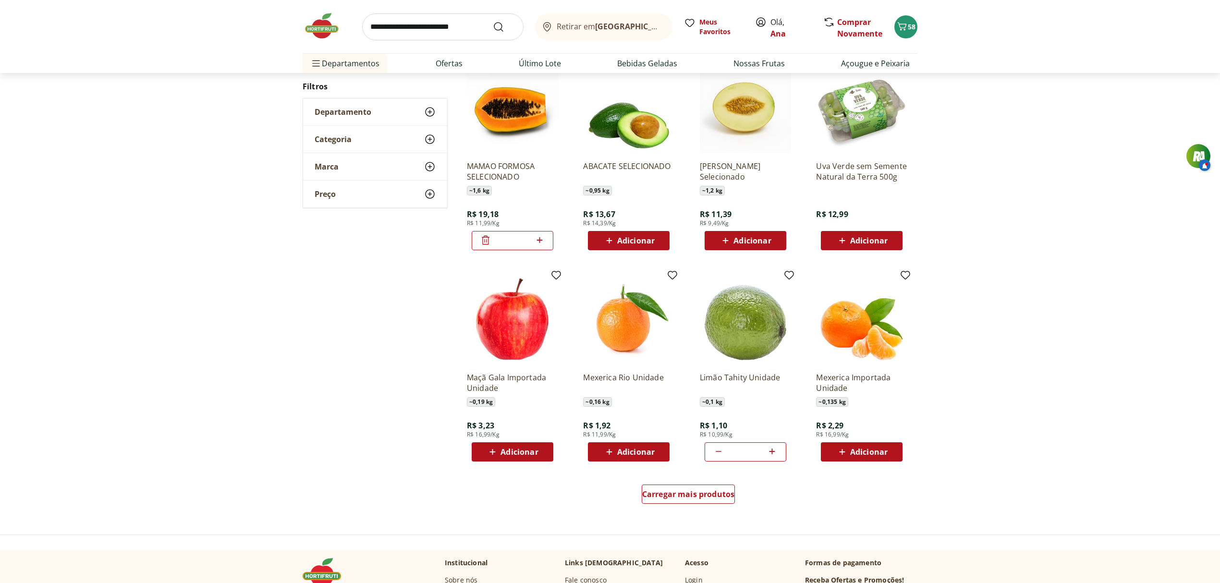
scroll to position [380, 0]
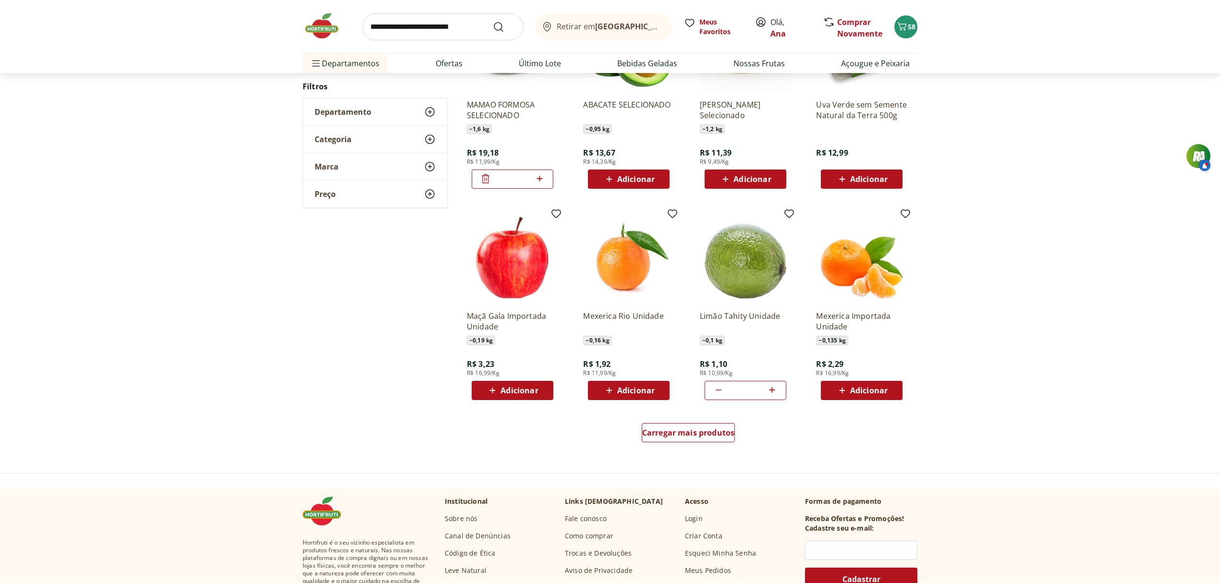
click at [631, 389] on span "Adicionar" at bounding box center [635, 391] width 37 height 8
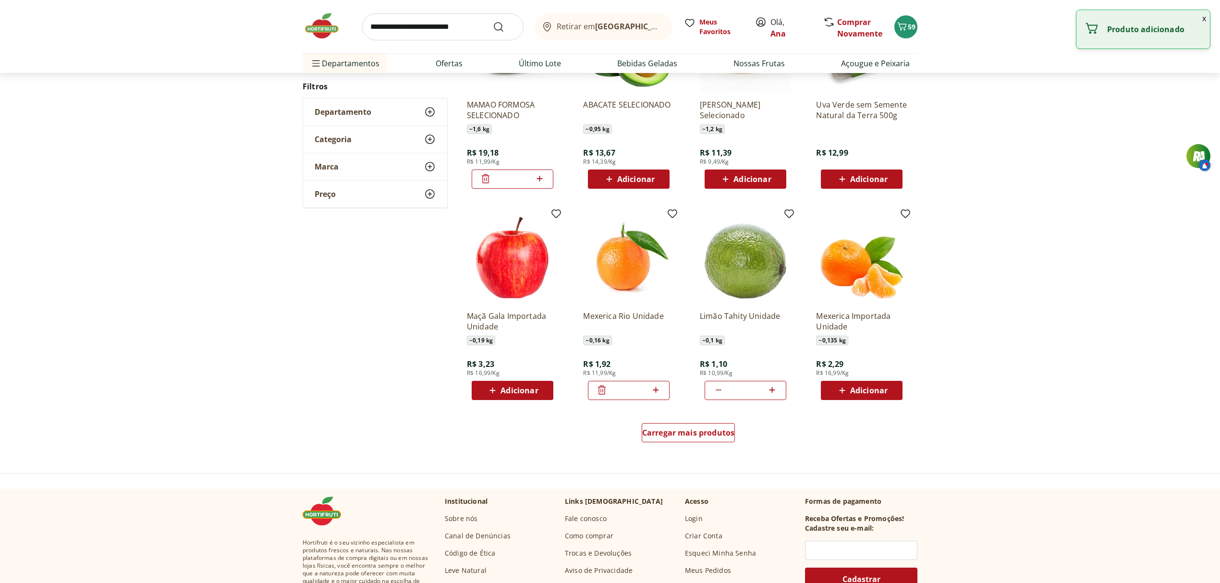
click at [659, 390] on icon at bounding box center [656, 390] width 12 height 12
type input "*"
click at [722, 430] on span "Carregar mais produtos" at bounding box center [688, 433] width 93 height 8
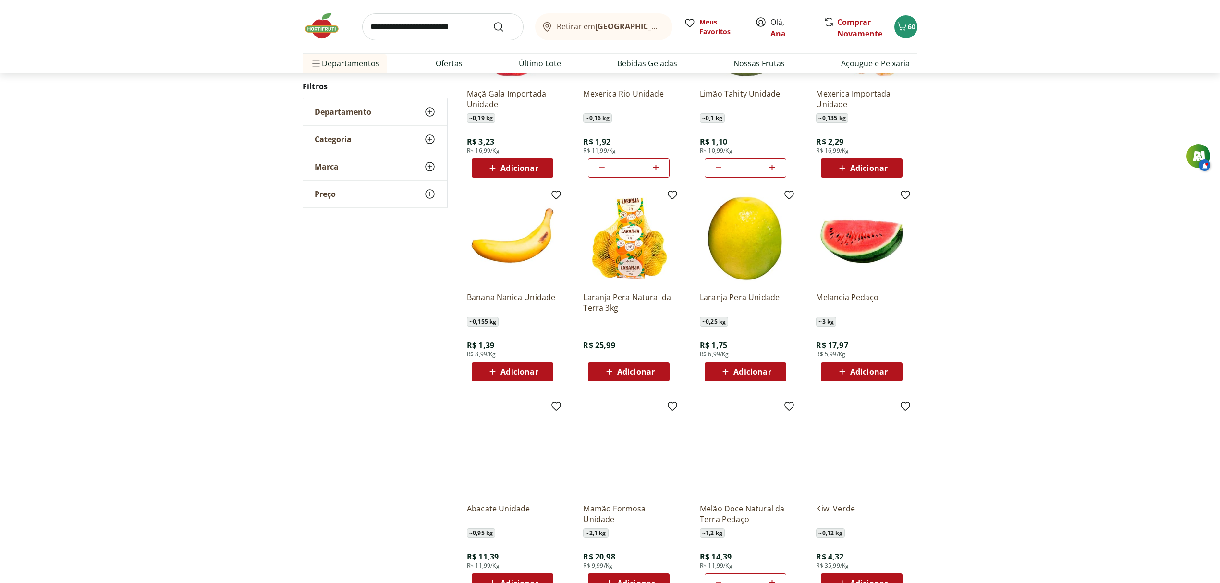
scroll to position [613, 0]
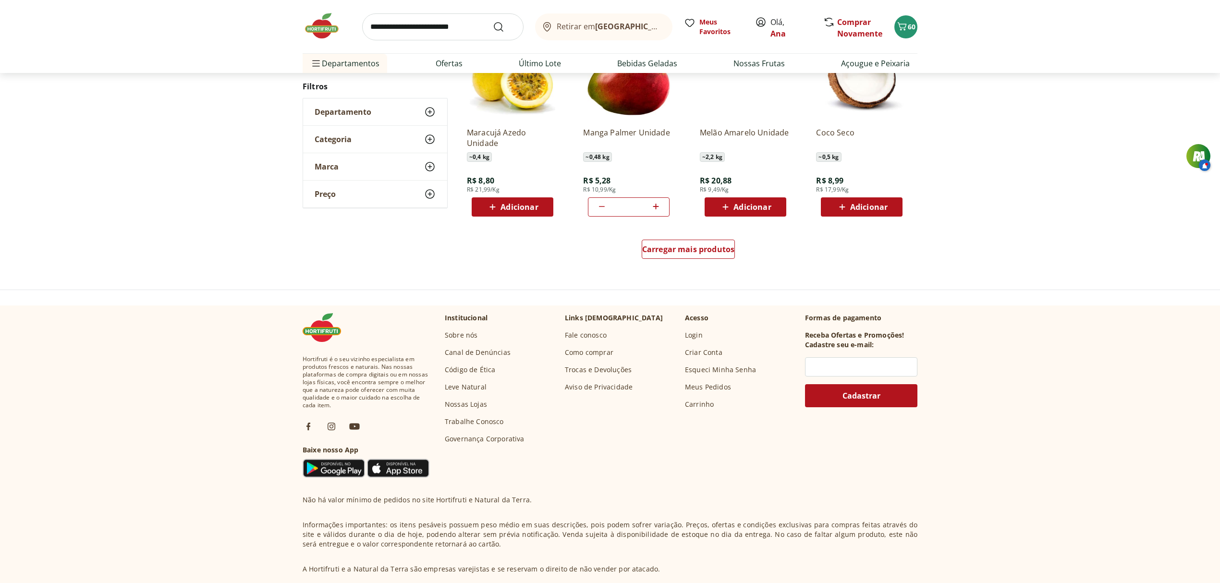
scroll to position [72, 0]
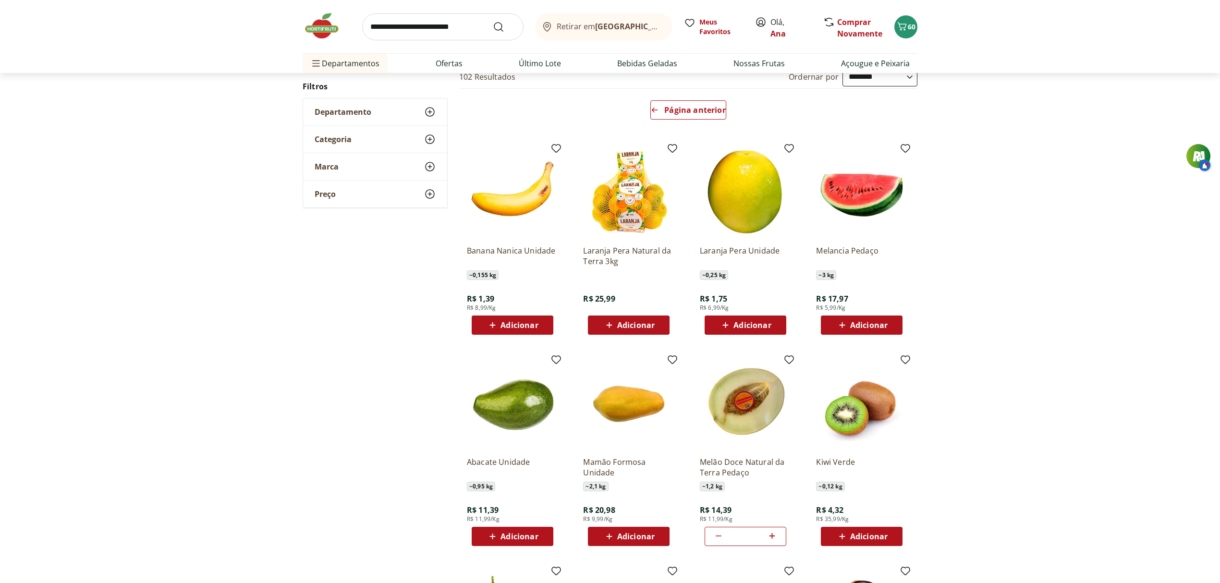
click at [510, 529] on div "Adicionar" at bounding box center [513, 536] width 66 height 17
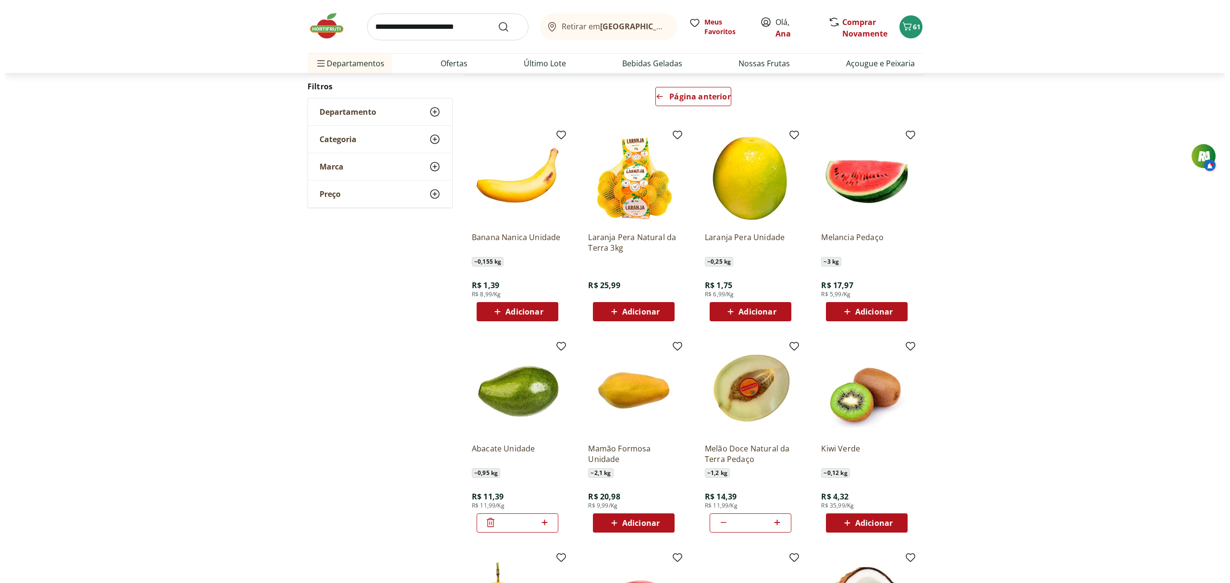
scroll to position [114, 0]
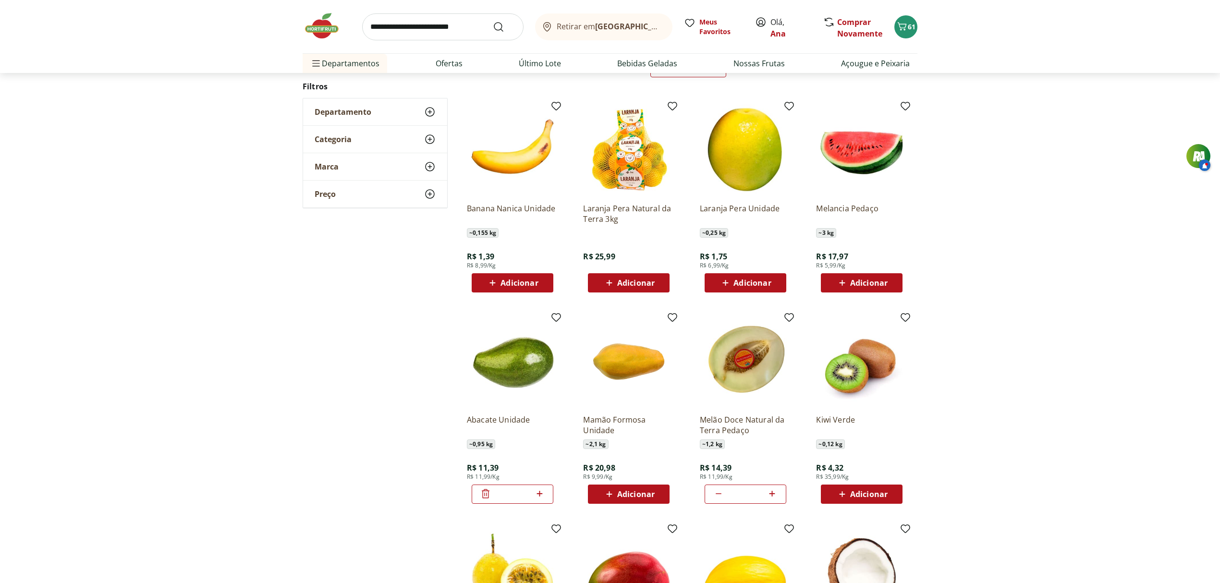
click at [863, 279] on span "Adicionar" at bounding box center [868, 283] width 37 height 8
click at [906, 26] on icon "Carrinho" at bounding box center [902, 26] width 9 height 8
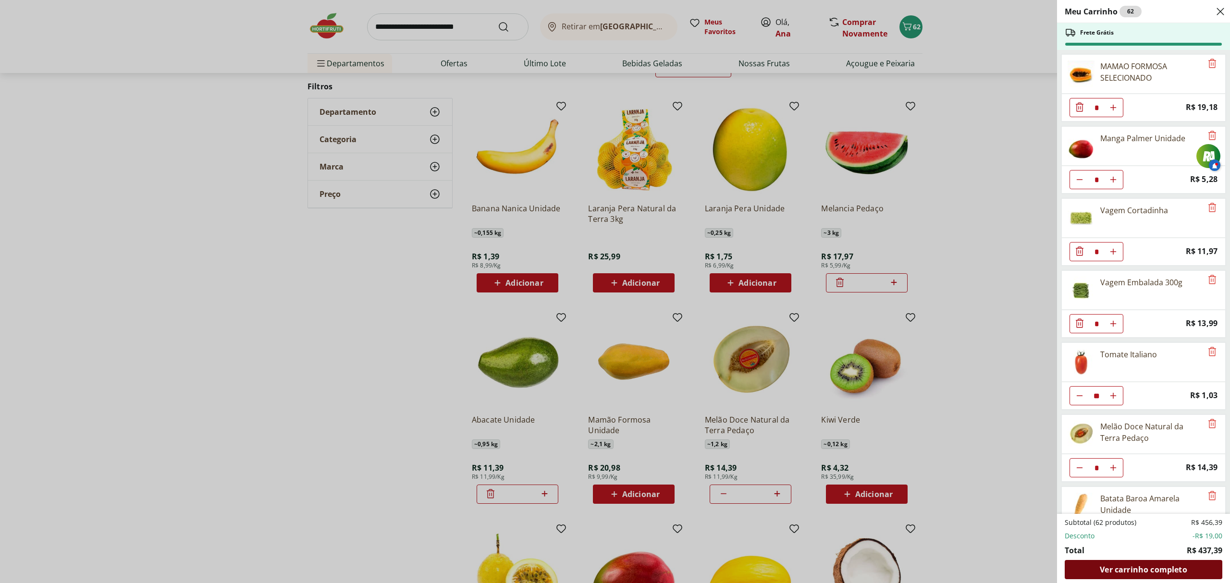
click at [1146, 569] on span "Ver carrinho completo" at bounding box center [1143, 570] width 87 height 8
